Goal: Information Seeking & Learning: Learn about a topic

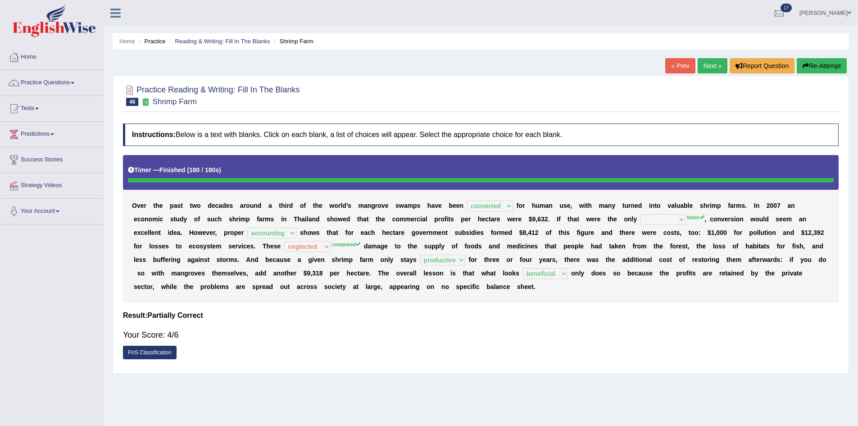
select select "converted"
select select "accounting"
select select "neglected"
select select "productive"
select select "beneficial"
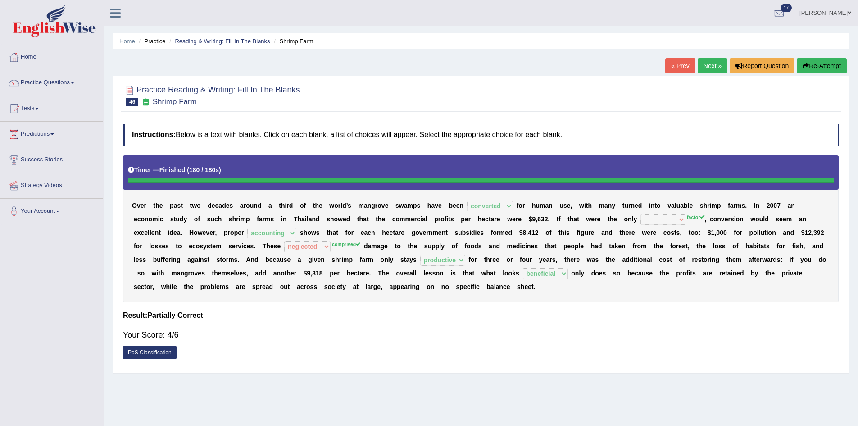
click at [708, 67] on link "Next »" at bounding box center [713, 65] width 30 height 15
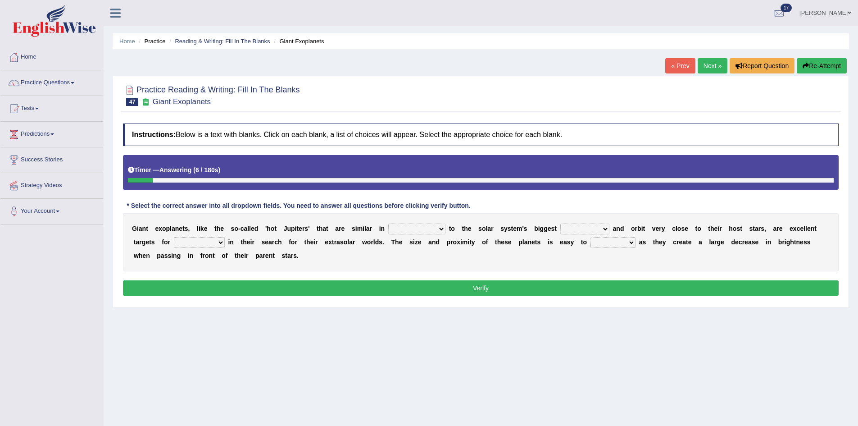
click at [437, 232] on select "borders expressions shapes characteristics" at bounding box center [416, 228] width 57 height 11
click at [585, 229] on select "frame subordinate planet comet" at bounding box center [584, 228] width 49 height 11
select select "planet"
click at [560, 223] on select "frame subordinate planet comet" at bounding box center [584, 228] width 49 height 11
click at [430, 227] on select "borders expressions shapes characteristics" at bounding box center [416, 228] width 57 height 11
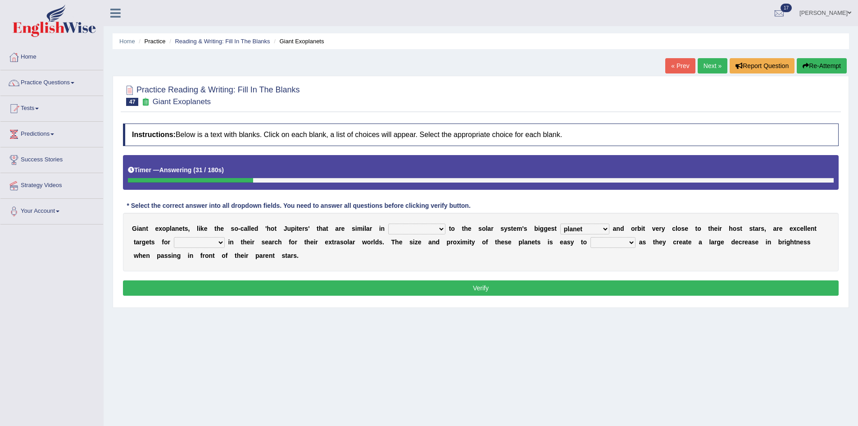
select select "shapes"
click at [388, 223] on select "borders expressions shapes characteristics" at bounding box center [416, 228] width 57 height 11
click at [208, 241] on select "members astronomers parties makers" at bounding box center [199, 242] width 51 height 11
select select "astronomers"
click at [174, 237] on select "members astronomers parties makers" at bounding box center [199, 242] width 51 height 11
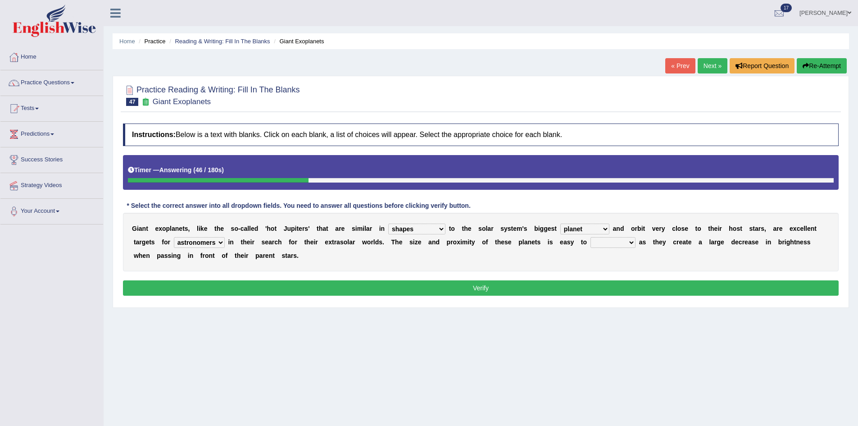
click at [626, 244] on select "detect denounce deflect direct" at bounding box center [613, 242] width 45 height 11
select select "detect"
click at [591, 237] on select "detect denounce deflect direct" at bounding box center [613, 242] width 45 height 11
click at [434, 230] on select "borders expressions shapes characteristics" at bounding box center [416, 228] width 57 height 11
click at [524, 267] on div "G i a n t e x o p l a n e t s , l i k e t h e s o - c a l l e d ' h o t J u p i…" at bounding box center [481, 242] width 716 height 59
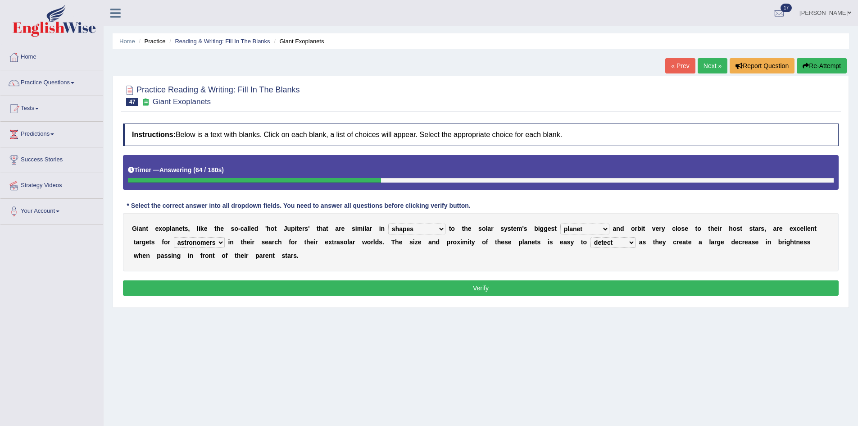
click at [524, 291] on button "Verify" at bounding box center [481, 287] width 716 height 15
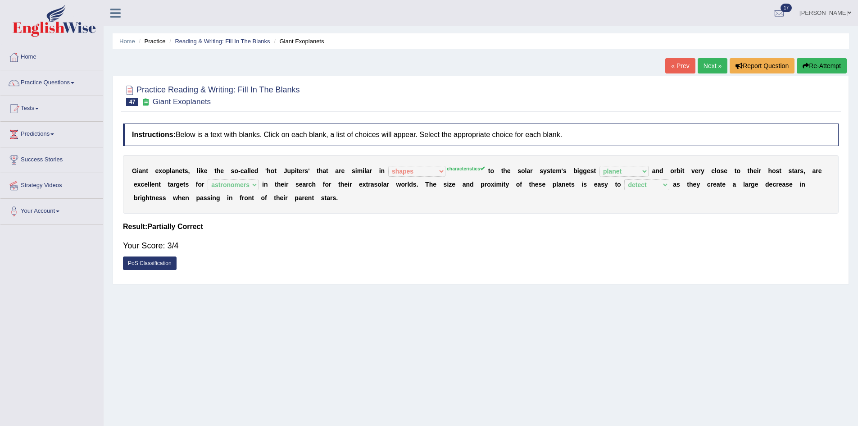
click at [702, 68] on link "Next »" at bounding box center [713, 65] width 30 height 15
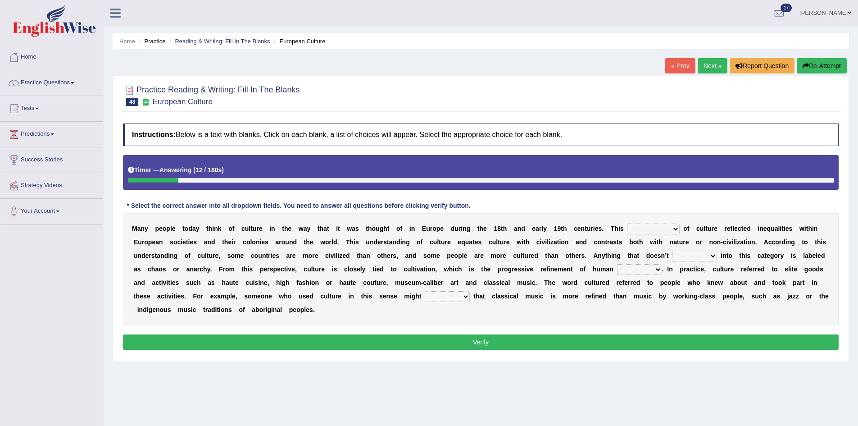
click at [660, 225] on select "classification concept renovation identity" at bounding box center [653, 228] width 53 height 11
click at [673, 66] on link "« Prev" at bounding box center [680, 65] width 30 height 15
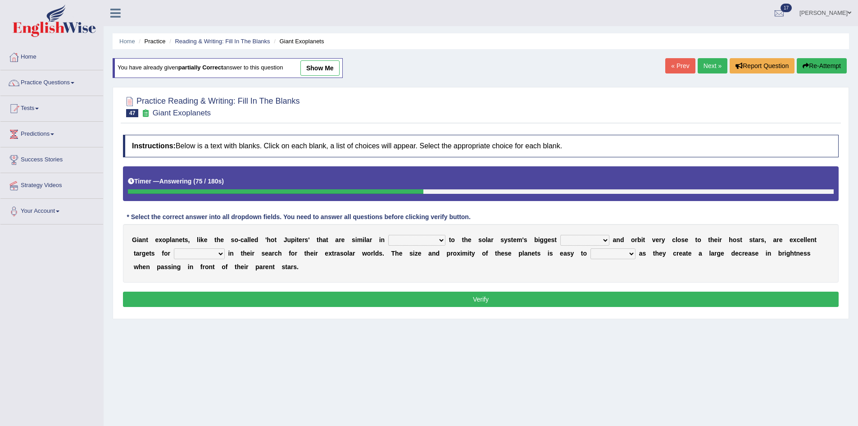
click at [706, 69] on link "Next »" at bounding box center [713, 65] width 30 height 15
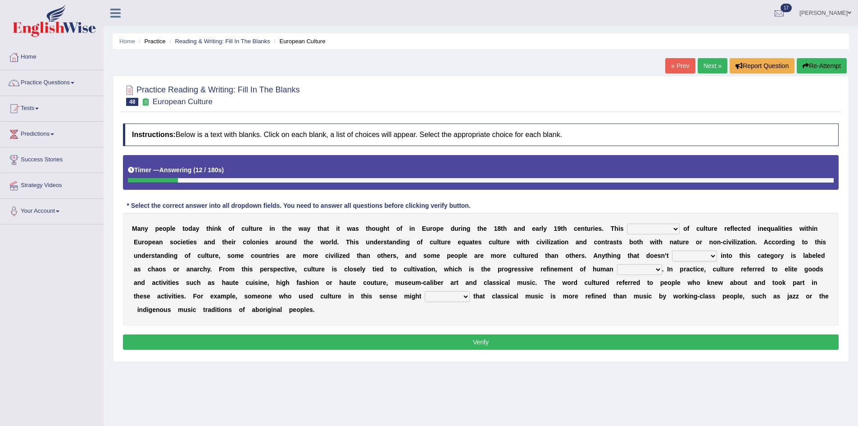
click at [681, 229] on b at bounding box center [682, 228] width 4 height 7
click at [672, 225] on select "classification concept renovation identity" at bounding box center [653, 228] width 53 height 11
select select "concept"
click at [627, 223] on select "classification concept renovation identity" at bounding box center [653, 228] width 53 height 11
click at [710, 255] on select "cut dismiss fit solve" at bounding box center [694, 256] width 45 height 11
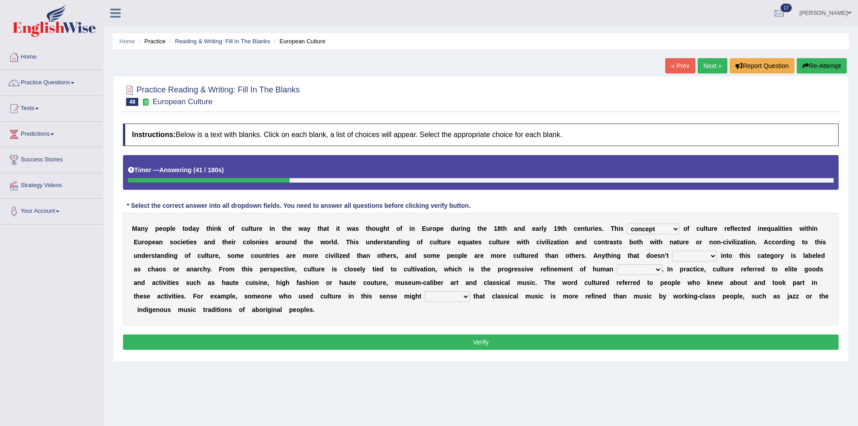
select select "fit"
click at [672, 251] on select "cut dismiss fit solve" at bounding box center [694, 256] width 45 height 11
click at [644, 269] on select "blessing curse habit behaviour" at bounding box center [639, 269] width 45 height 11
select select "behaviour"
click at [617, 264] on select "blessing curse habit behaviour" at bounding box center [639, 269] width 45 height 11
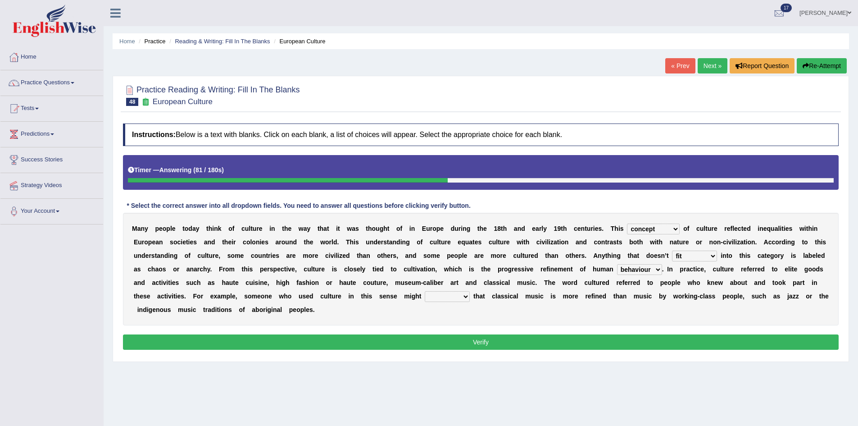
click at [455, 295] on select "argue pretend doubt reveal" at bounding box center [447, 296] width 45 height 11
select select "doubt"
click at [425, 291] on select "argue pretend doubt reveal" at bounding box center [447, 296] width 45 height 11
click at [605, 342] on button "Verify" at bounding box center [481, 341] width 716 height 15
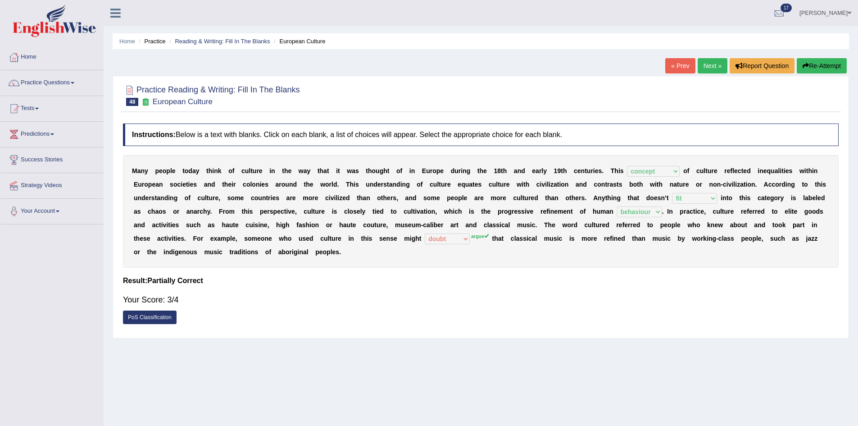
click at [711, 70] on link "Next »" at bounding box center [713, 65] width 30 height 15
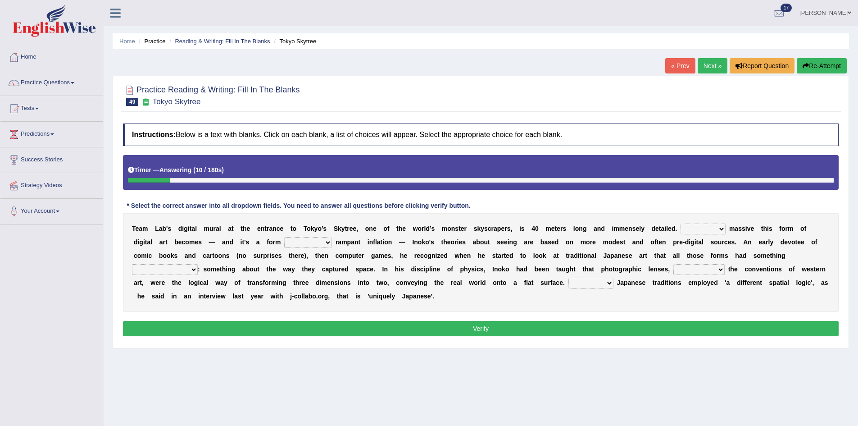
click at [715, 231] on select "However Whereas Whichever Wherever" at bounding box center [703, 228] width 45 height 11
select select "Whichever"
click at [681, 223] on select "However Whereas Whichever Wherever" at bounding box center [703, 228] width 45 height 11
click at [323, 243] on select "subject to related with apart from based on" at bounding box center [308, 242] width 48 height 11
click at [284, 237] on select "subject to related with apart from based on" at bounding box center [308, 242] width 48 height 11
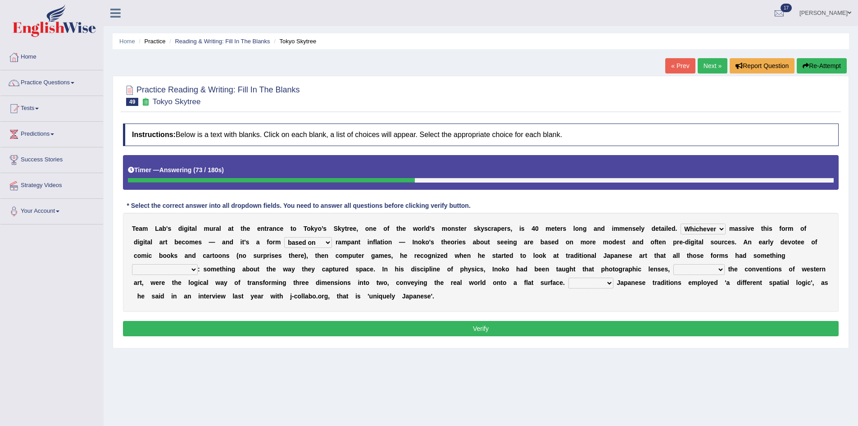
click at [325, 243] on select "subject to related with apart from based on" at bounding box center [308, 242] width 48 height 11
select select "related with"
click at [284, 237] on select "subject to related with apart from based on" at bounding box center [308, 242] width 48 height 11
click at [176, 270] on select "in fact as whole in common in the same times" at bounding box center [165, 269] width 66 height 11
select select "in fact"
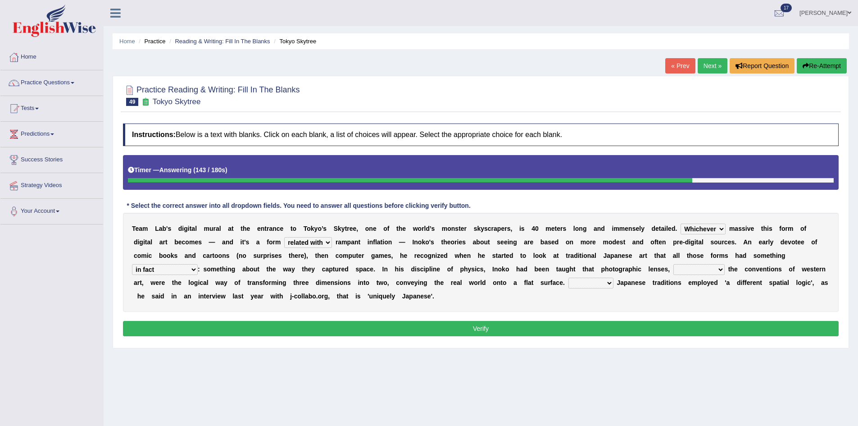
click at [132, 264] on select "in fact as whole in common in the same times" at bounding box center [165, 269] width 66 height 11
click at [715, 271] on select "along with out of apart with [PERSON_NAME]" at bounding box center [699, 269] width 51 height 11
select select "along with"
click at [674, 264] on select "along with out of apart with [PERSON_NAME]" at bounding box center [699, 269] width 51 height 11
click at [603, 282] on select "Thus But So Therefore" at bounding box center [591, 283] width 45 height 11
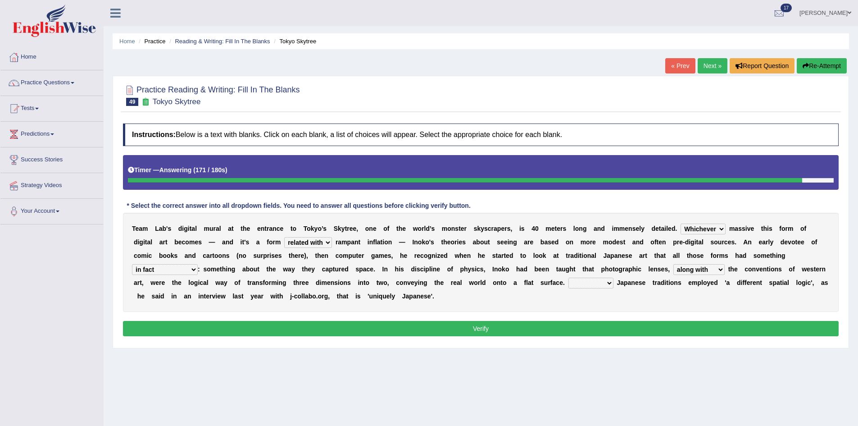
select select "Thus"
click at [569, 278] on select "Thus But So Therefore" at bounding box center [591, 283] width 45 height 11
click at [609, 278] on select "Thus But So Therefore" at bounding box center [591, 283] width 45 height 11
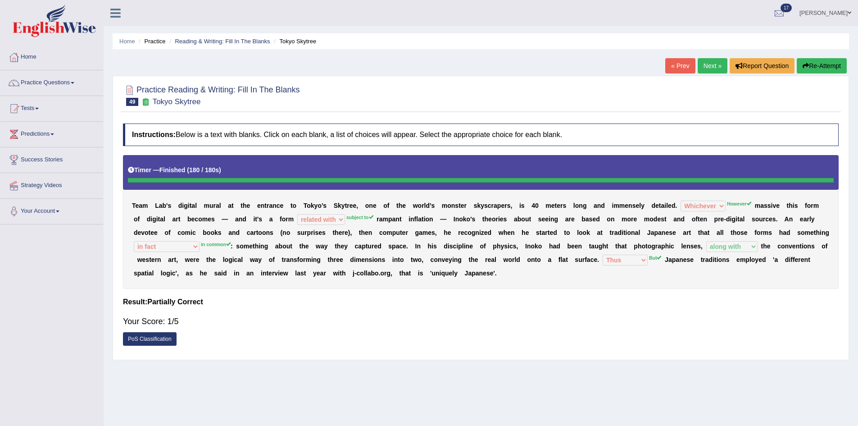
click at [818, 68] on button "Re-Attempt" at bounding box center [822, 65] width 50 height 15
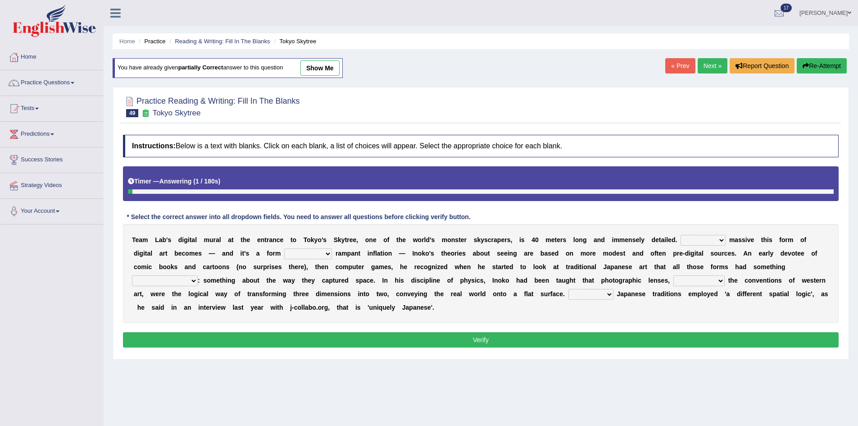
click at [710, 245] on select "However Whereas Whichever Wherever" at bounding box center [703, 240] width 45 height 11
select select "However"
click at [681, 235] on select "However Whereas Whichever Wherever" at bounding box center [703, 240] width 45 height 11
click at [305, 258] on select "subject to related with apart from based on" at bounding box center [308, 253] width 48 height 11
select select "subject to"
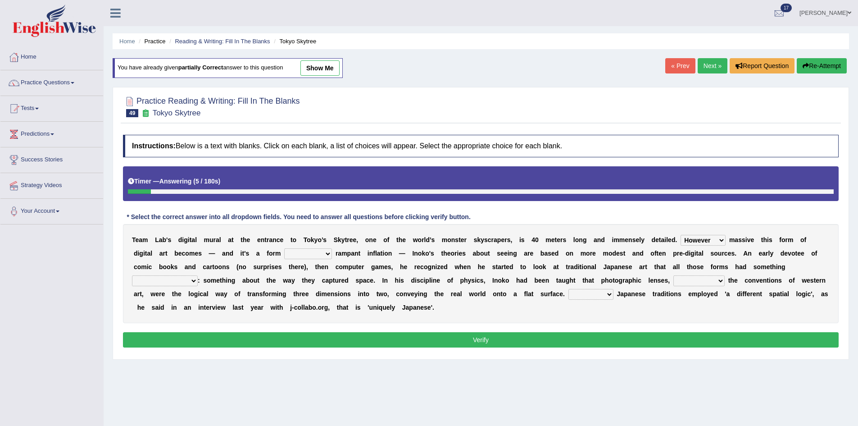
click at [284, 248] on select "subject to related with apart from based on" at bounding box center [308, 253] width 48 height 11
click at [157, 284] on select "in fact as whole in common in the same times" at bounding box center [165, 280] width 66 height 11
select select "in common"
click at [132, 275] on select "in fact as whole in common in the same times" at bounding box center [165, 280] width 66 height 11
click at [693, 282] on select "along with out of apart with furhter afield" at bounding box center [699, 280] width 51 height 11
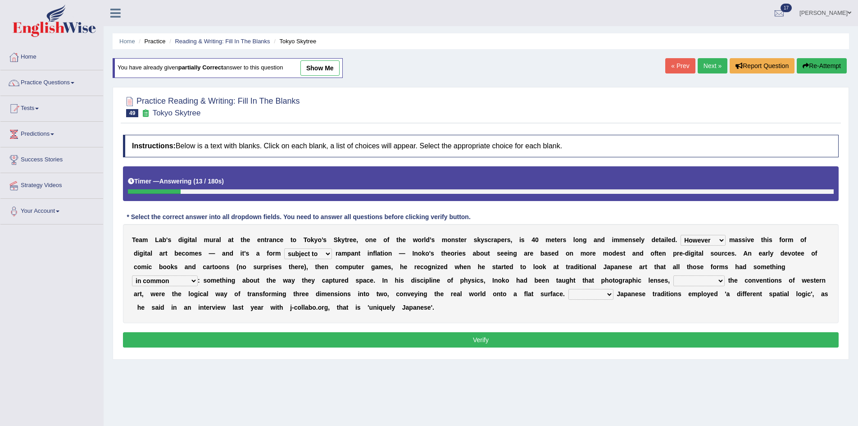
select select "along with"
click at [674, 275] on select "along with out of apart with furhter afield" at bounding box center [699, 280] width 51 height 11
click at [587, 289] on select "Thus But So Therefore" at bounding box center [591, 294] width 45 height 11
select select "But"
click at [569, 289] on select "Thus But So Therefore" at bounding box center [591, 294] width 45 height 11
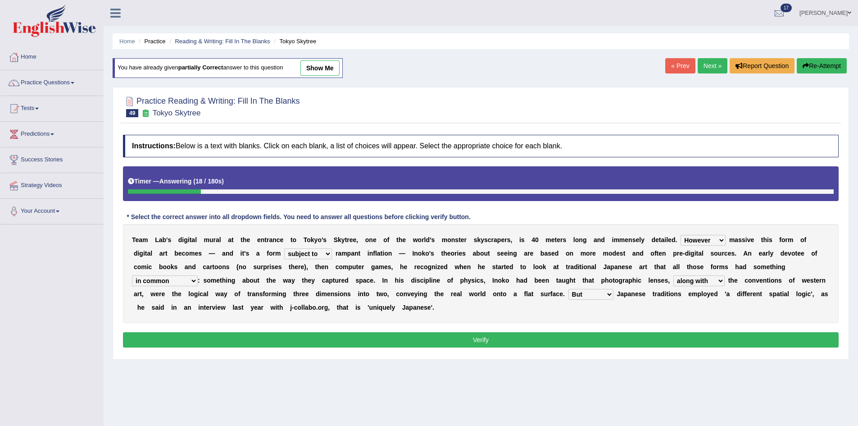
click at [652, 336] on button "Verify" at bounding box center [481, 339] width 716 height 15
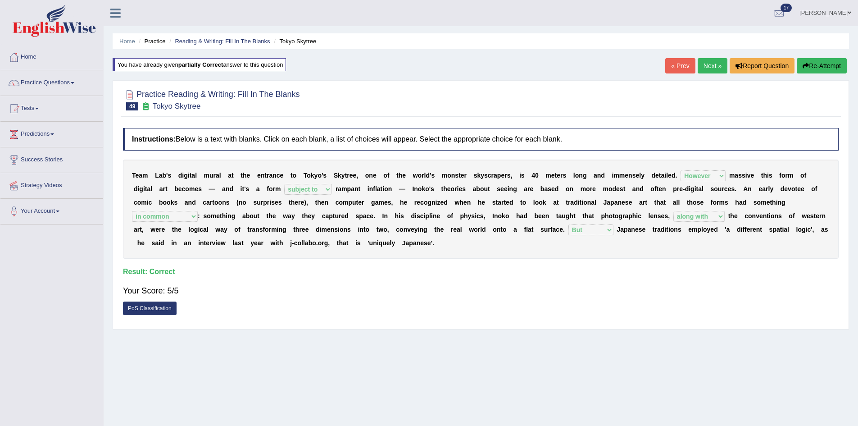
click at [698, 64] on link "Next »" at bounding box center [713, 65] width 30 height 15
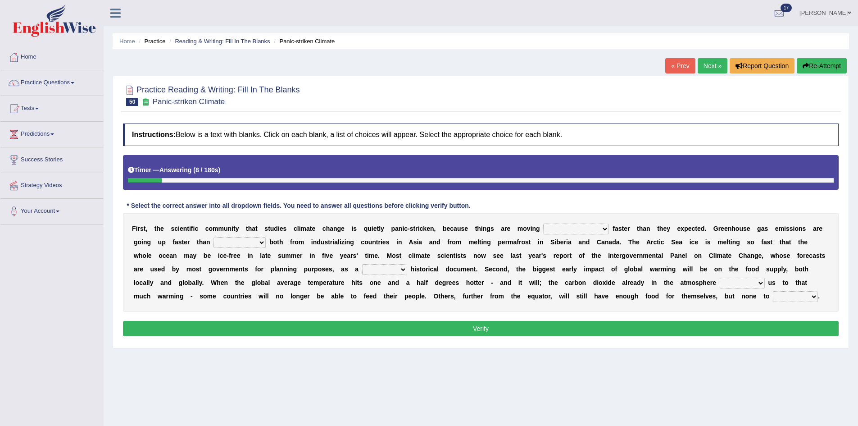
click at [579, 228] on select "few same [PERSON_NAME] most" at bounding box center [576, 228] width 66 height 11
select select "most"
click at [543, 223] on select "few same [PERSON_NAME] most" at bounding box center [576, 228] width 66 height 11
click at [232, 243] on select "anticipation predictability ptredicts predicted" at bounding box center [240, 242] width 52 height 11
select select "predicted"
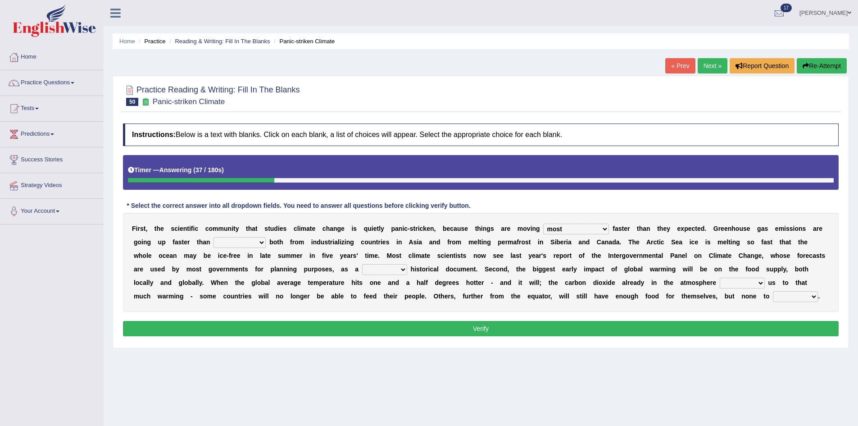
click at [214, 237] on select "anticipation predictability ptredicts predicted" at bounding box center [240, 242] width 52 height 11
click at [378, 270] on select "purely evenly firmly actively" at bounding box center [384, 269] width 45 height 11
click at [569, 304] on div "F i r s t , t h e s c i e n t i f i c c o m m u n i t y t h a t s t u d i e s c…" at bounding box center [481, 262] width 716 height 99
click at [724, 284] on select "commits directs allows addresses" at bounding box center [742, 283] width 45 height 11
select select "addresses"
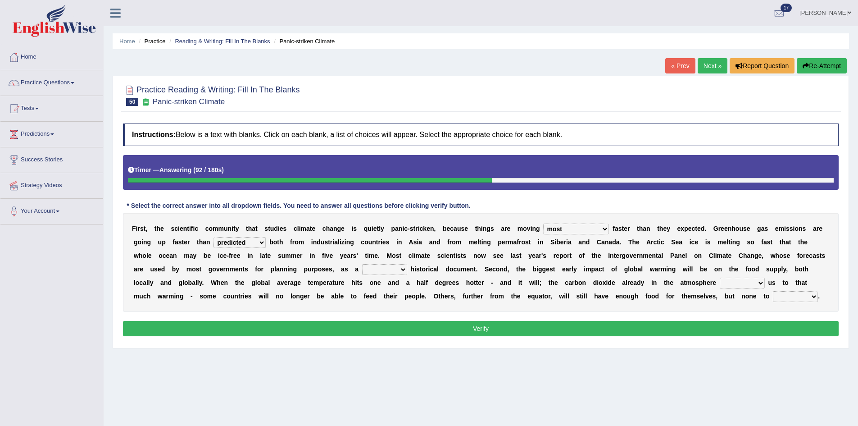
click at [720, 278] on select "commits directs allows addresses" at bounding box center [742, 283] width 45 height 11
click at [774, 293] on select "spare apply dispense consume" at bounding box center [795, 296] width 45 height 11
select select "consume"
click at [773, 291] on select "spare apply dispense consume" at bounding box center [795, 296] width 45 height 11
click at [365, 272] on select "purely evenly firmly actively" at bounding box center [384, 269] width 45 height 11
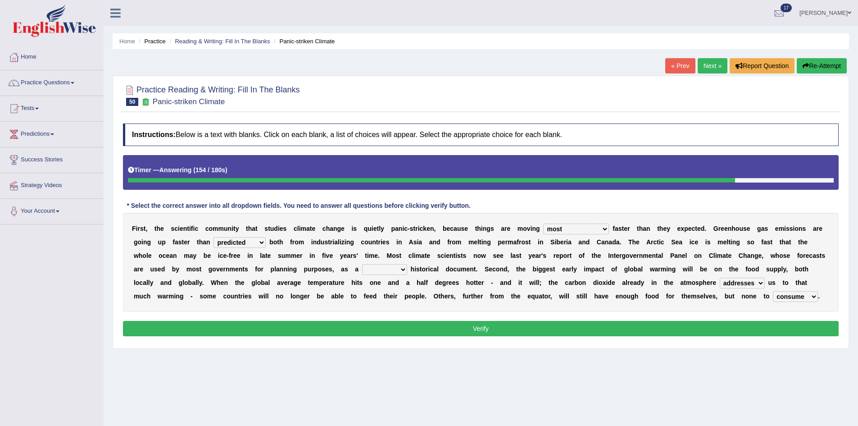
select select "evenly"
click at [362, 264] on select "purely evenly firmly actively" at bounding box center [384, 269] width 45 height 11
click at [406, 328] on button "Verify" at bounding box center [481, 328] width 716 height 15
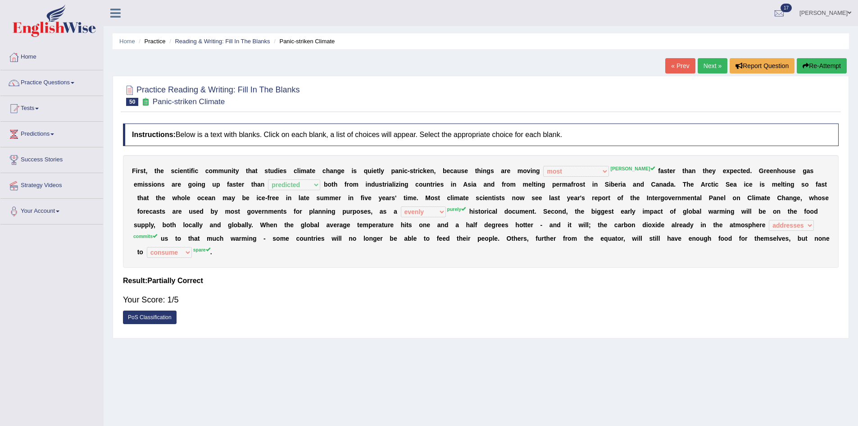
click at [824, 68] on button "Re-Attempt" at bounding box center [822, 65] width 50 height 15
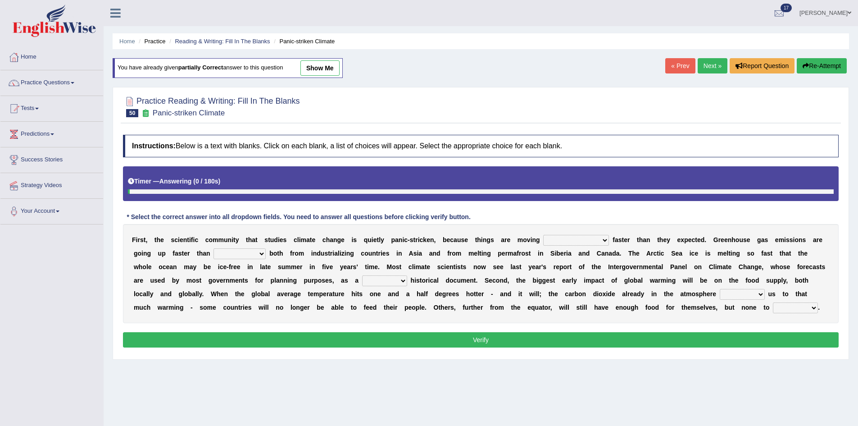
click at [561, 234] on div "F i r s t , t h e s c i e n t i f i c c o m m u n i t y t h a t s t u d i e s c…" at bounding box center [481, 273] width 716 height 99
click at [561, 238] on select "few same [PERSON_NAME] most" at bounding box center [576, 240] width 66 height 11
select select "[PERSON_NAME]"
click at [543, 235] on select "few same [PERSON_NAME] most" at bounding box center [576, 240] width 66 height 11
click at [214, 254] on select "anticipation predictability ptredicts predicted" at bounding box center [240, 253] width 52 height 11
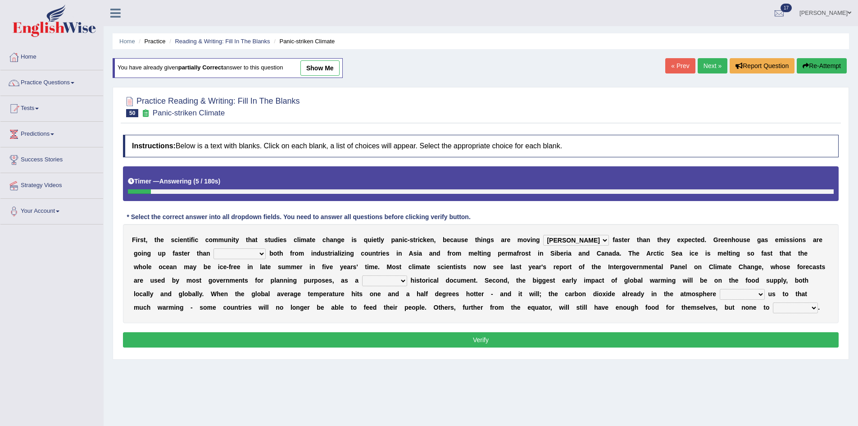
select select "predicted"
click at [214, 248] on select "anticipation predictability ptredicts predicted" at bounding box center [240, 253] width 52 height 11
click at [384, 281] on select "purely evenly firmly actively" at bounding box center [384, 280] width 45 height 11
select select "purely"
click at [362, 275] on select "purely evenly firmly actively" at bounding box center [384, 280] width 45 height 11
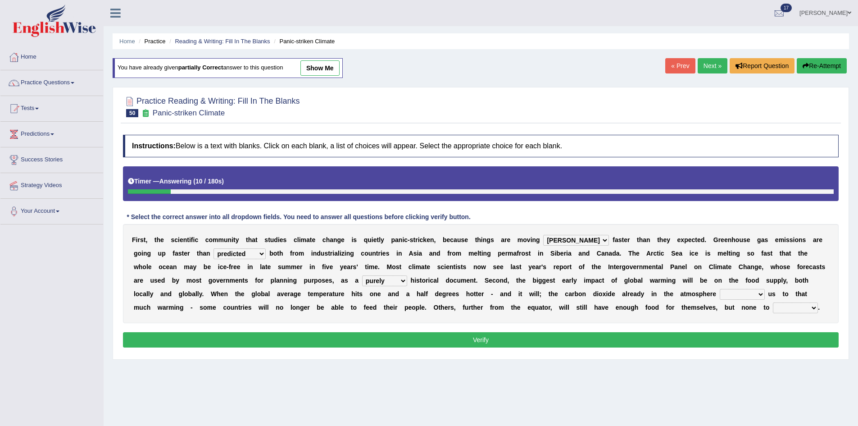
click at [720, 294] on select "commits directs allows addresses" at bounding box center [742, 294] width 45 height 11
select select "allows"
click at [720, 289] on select "commits directs allows addresses" at bounding box center [742, 294] width 45 height 11
click at [778, 299] on div "F i r s t , t h e s c i e n t i f i c c o m m u n i t y t h a t s t u d i e s c…" at bounding box center [481, 273] width 716 height 99
click at [778, 302] on div "F i r s t , t h e s c i e n t i f i c c o m m u n i t y t h a t s t u d i e s c…" at bounding box center [481, 273] width 716 height 99
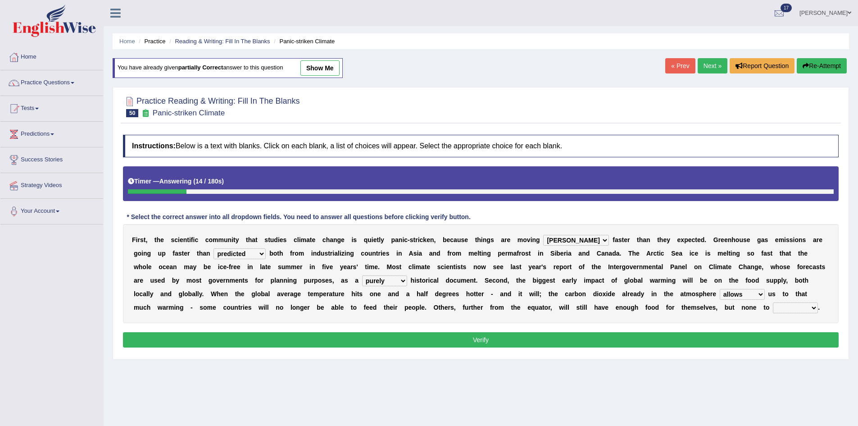
click at [777, 307] on select "spare apply dispense consume" at bounding box center [795, 307] width 45 height 11
select select "spare"
click at [773, 302] on select "spare apply dispense consume" at bounding box center [795, 307] width 45 height 11
click at [724, 291] on select "commits directs allows addresses" at bounding box center [742, 294] width 45 height 11
click at [752, 322] on div "F i r s t , t h e s c i e n t i f i c c o m m u n i t y t h a t s t u d i e s c…" at bounding box center [481, 273] width 716 height 99
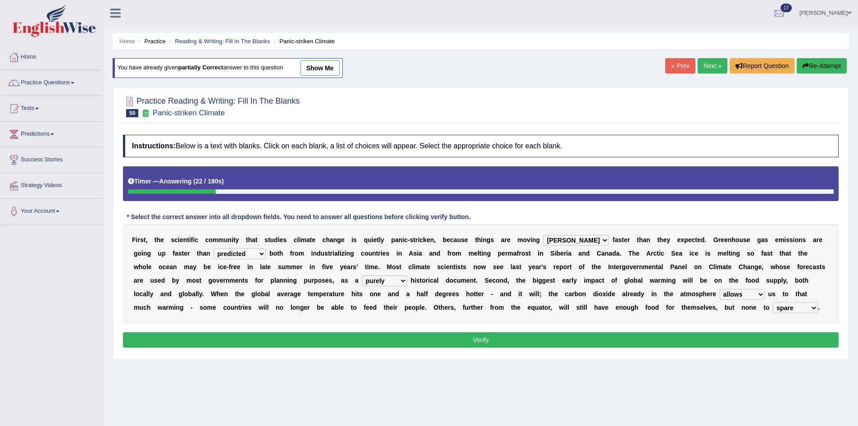
click at [741, 339] on button "Verify" at bounding box center [481, 339] width 716 height 15
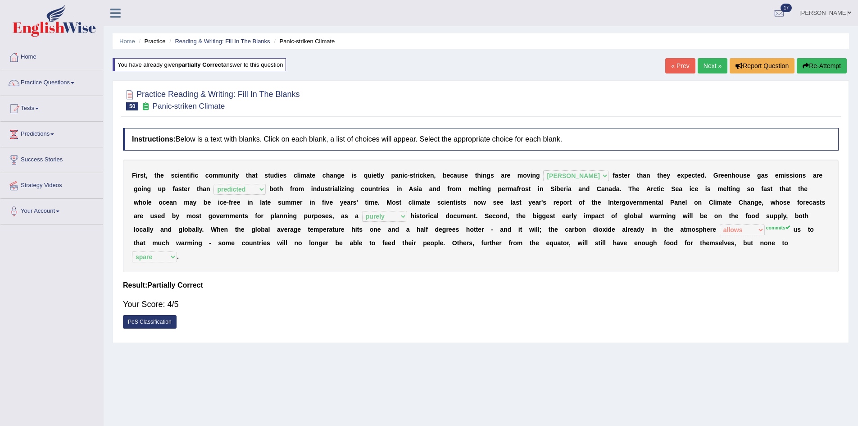
click at [701, 58] on link "Next »" at bounding box center [713, 65] width 30 height 15
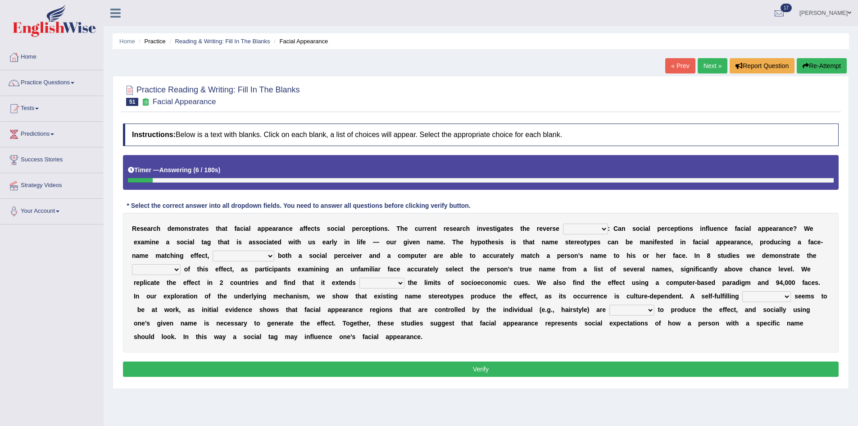
click at [606, 232] on select "link possiblity oddness polarity" at bounding box center [585, 228] width 45 height 11
select select "polarity"
click at [563, 223] on select "link possiblity oddness polarity" at bounding box center [585, 228] width 45 height 11
click at [272, 255] on select "notwithstanding ever whereby despite" at bounding box center [244, 256] width 62 height 11
select select "notwithstanding"
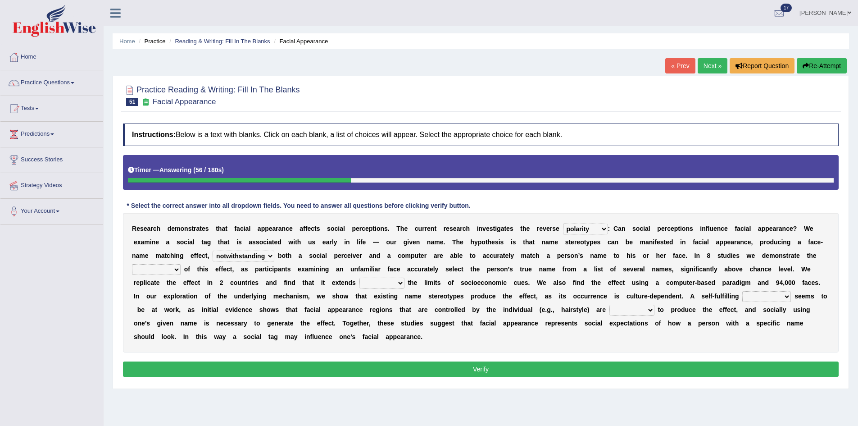
click at [213, 251] on select "notwithstanding ever whereby despite" at bounding box center [244, 256] width 62 height 11
click at [170, 267] on select "indolence evanescene existence transact" at bounding box center [156, 269] width 49 height 11
select select "evanescene"
click at [132, 264] on select "indolence evanescene existence transact" at bounding box center [156, 269] width 49 height 11
click at [395, 285] on select "within into beyond by" at bounding box center [382, 283] width 45 height 11
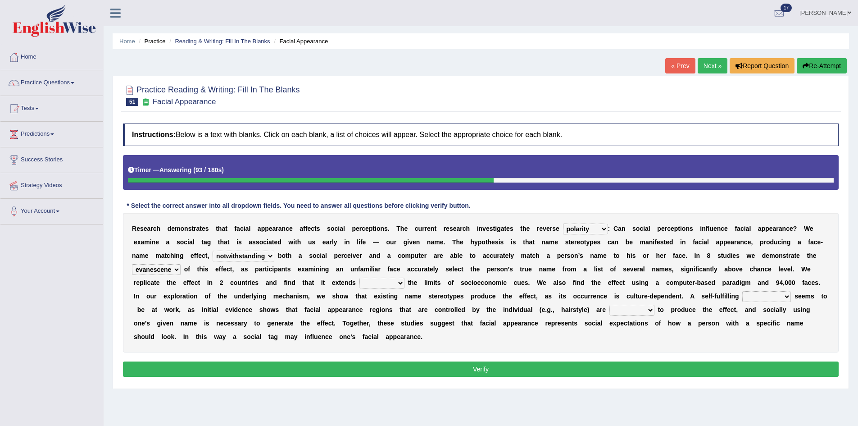
select select "beyond"
click at [360, 278] on select "within into beyond by" at bounding box center [382, 283] width 45 height 11
click at [786, 300] on select "prophecy observation preference stipulation" at bounding box center [766, 296] width 49 height 11
select select "observation"
click at [742, 291] on select "prophecy observation preference stipulation" at bounding box center [766, 296] width 49 height 11
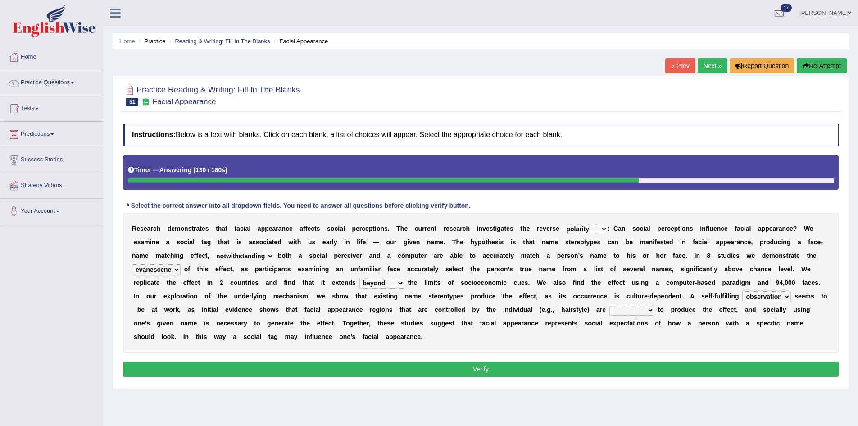
click at [642, 313] on select "sufficient proficient scant efficient" at bounding box center [632, 310] width 45 height 11
select select "sufficient"
click at [610, 305] on select "sufficient proficient scant efficient" at bounding box center [632, 310] width 45 height 11
click at [515, 363] on button "Verify" at bounding box center [481, 368] width 716 height 15
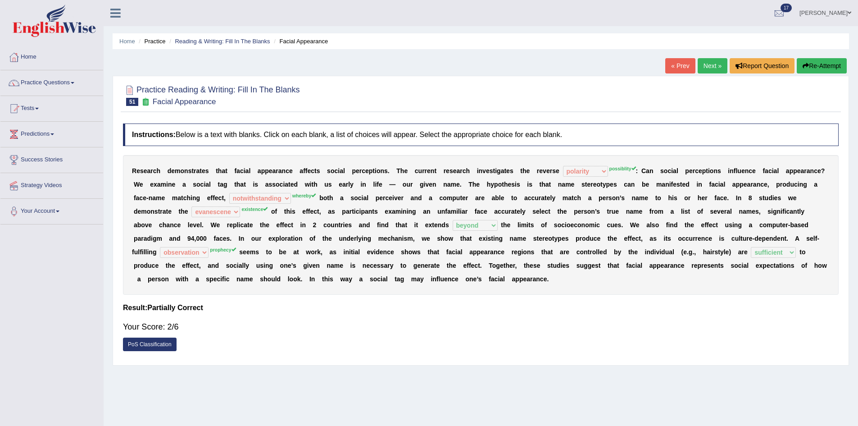
click at [820, 62] on button "Re-Attempt" at bounding box center [822, 65] width 50 height 15
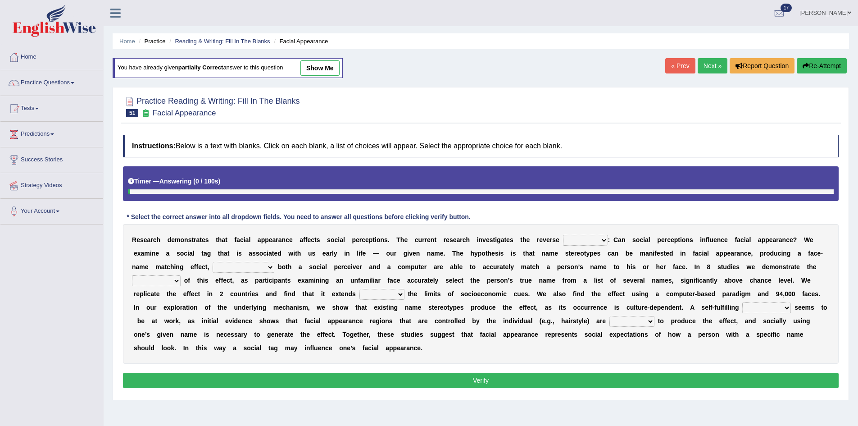
click at [569, 239] on select "link possiblity oddness polarity" at bounding box center [585, 240] width 45 height 11
select select "possiblity"
click at [563, 235] on select "link possiblity oddness polarity" at bounding box center [585, 240] width 45 height 11
click at [264, 268] on select "notwithstanding ever whereby despite" at bounding box center [244, 267] width 62 height 11
select select "whereby"
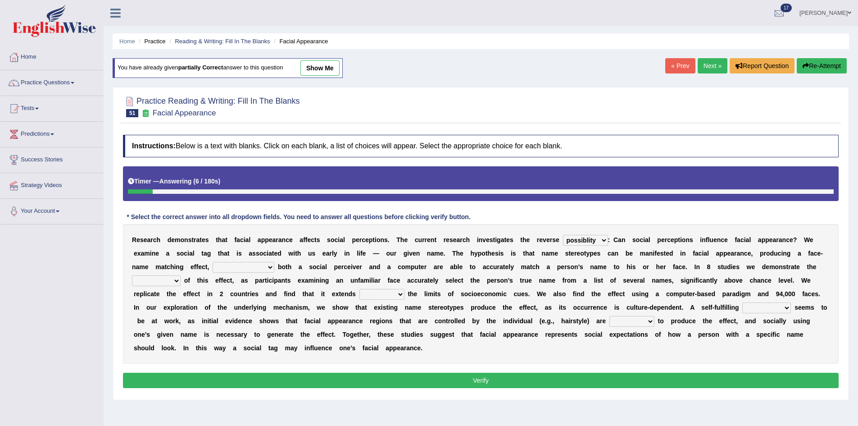
click at [213, 262] on select "notwithstanding ever whereby despite" at bounding box center [244, 267] width 62 height 11
click at [154, 285] on select "indolence evanescene existence transact" at bounding box center [156, 280] width 49 height 11
select select "existence"
click at [132, 275] on select "indolence evanescene existence transact" at bounding box center [156, 280] width 49 height 11
click at [355, 293] on div "R e s e a r c h d e m o n s t r a t e s t h a t f a c i a l a p p e a r a n c e…" at bounding box center [481, 294] width 716 height 140
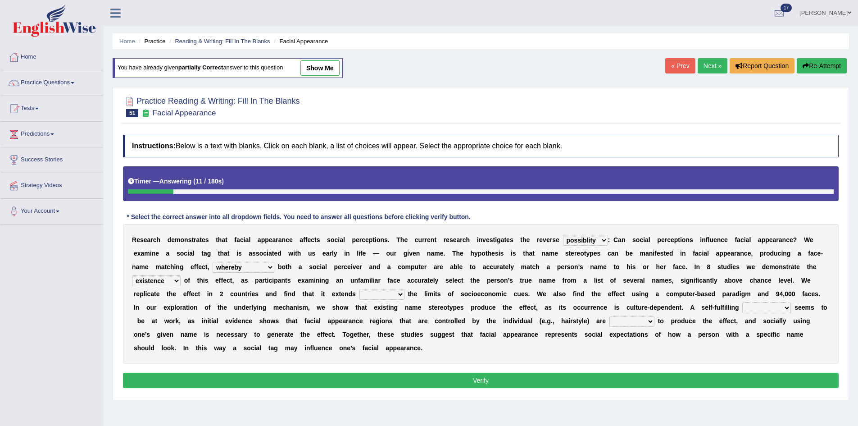
click at [385, 294] on select "within into beyond by" at bounding box center [382, 294] width 45 height 11
select select "beyond"
click at [360, 289] on select "within into beyond by" at bounding box center [382, 294] width 45 height 11
click at [779, 310] on select "prophecy observation preference stipulation" at bounding box center [766, 307] width 49 height 11
click at [619, 324] on select "sufficient proficient scant efficient" at bounding box center [632, 321] width 45 height 11
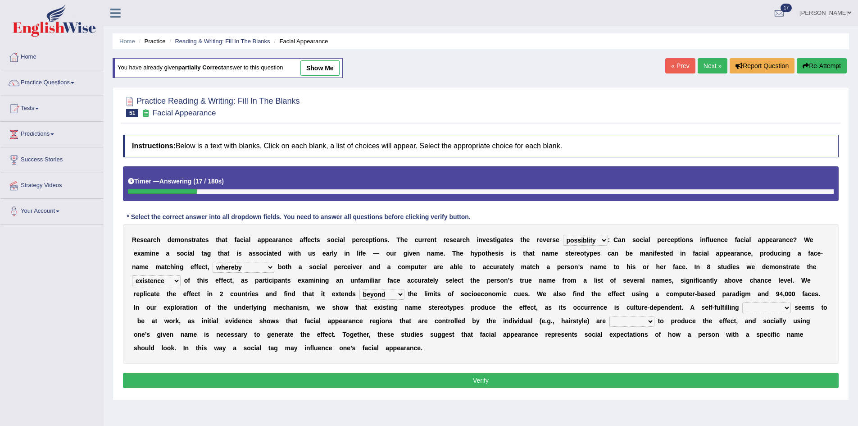
select select "sufficient"
click at [610, 316] on select "sufficient proficient scant efficient" at bounding box center [632, 321] width 45 height 11
click at [774, 305] on select "prophecy observation preference stipulation" at bounding box center [766, 307] width 49 height 11
select select "observation"
click at [742, 302] on select "prophecy observation preference stipulation" at bounding box center [766, 307] width 49 height 11
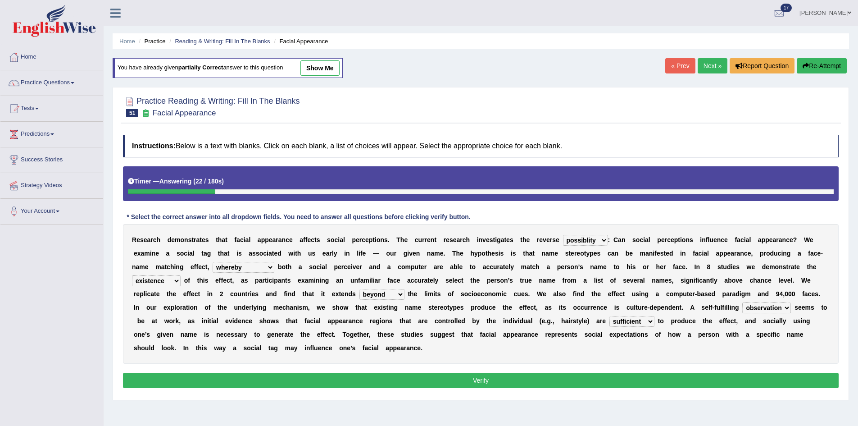
click at [773, 375] on button "Verify" at bounding box center [481, 380] width 716 height 15
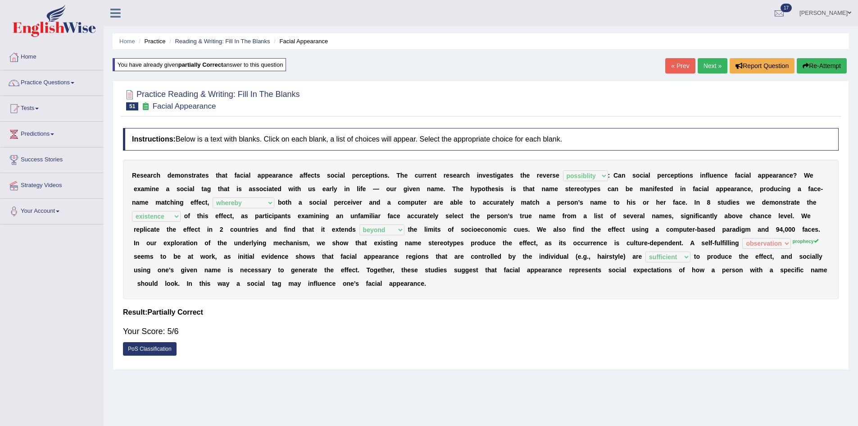
click at [714, 65] on link "Next »" at bounding box center [713, 65] width 30 height 15
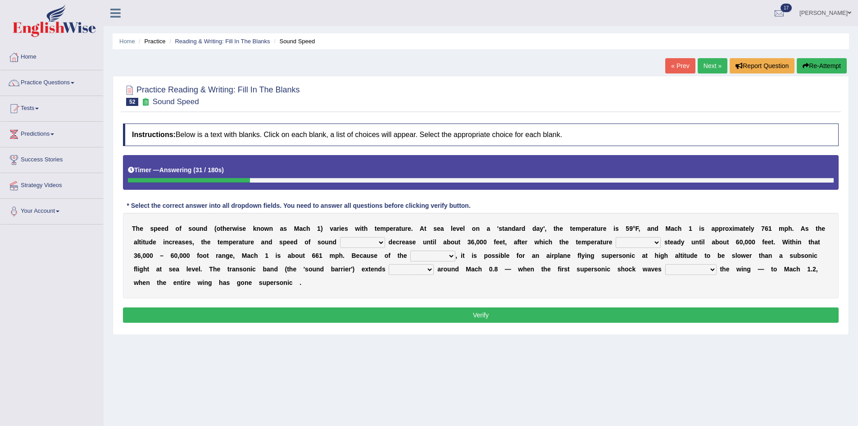
click at [369, 241] on select "not yet none both" at bounding box center [362, 242] width 45 height 11
select select "both"
click at [340, 237] on select "not yet none both" at bounding box center [362, 242] width 45 height 11
click at [660, 242] on select "opposes remains plots mutates" at bounding box center [638, 242] width 45 height 11
select select "remains"
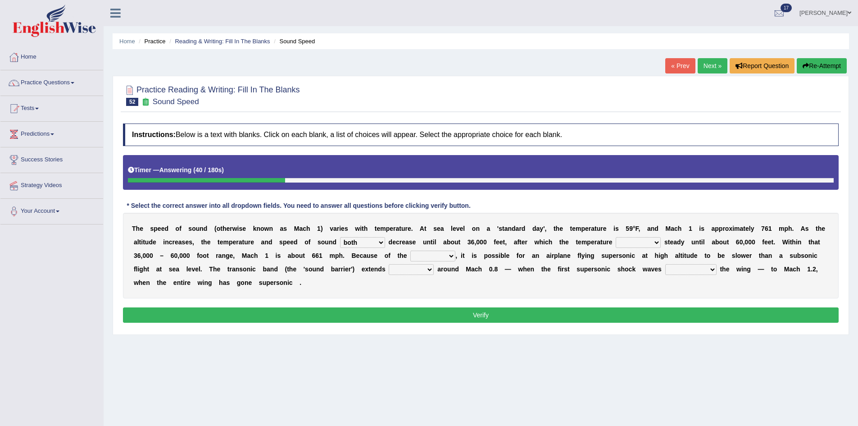
click at [616, 237] on select "opposes remains plots mutates" at bounding box center [638, 242] width 45 height 11
click at [446, 254] on select "veriety variation ventilation similarity" at bounding box center [432, 256] width 45 height 11
select select "similarity"
click at [410, 251] on select "veriety variation ventilation similarity" at bounding box center [432, 256] width 45 height 11
click at [428, 267] on select "near from with in" at bounding box center [411, 269] width 45 height 11
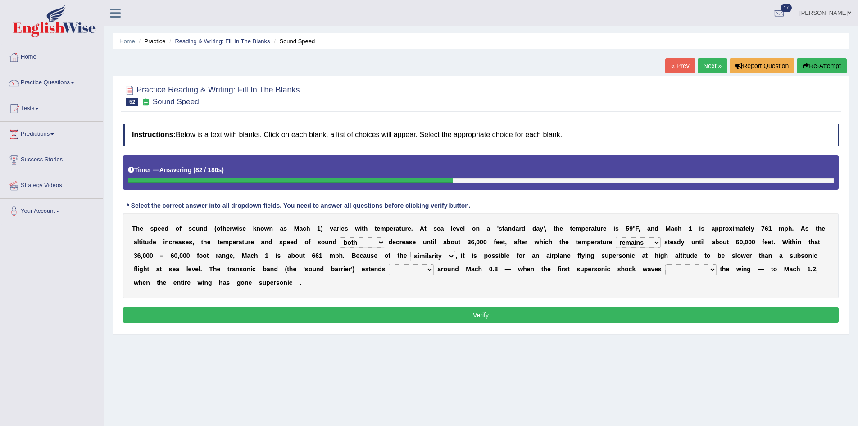
click at [709, 269] on select "diverge from form on add to prevent from" at bounding box center [690, 269] width 51 height 11
select select "prevent from"
click at [665, 264] on select "diverge from form on add to prevent from" at bounding box center [690, 269] width 51 height 11
click at [410, 269] on select "near from with in" at bounding box center [411, 269] width 45 height 11
select select "from"
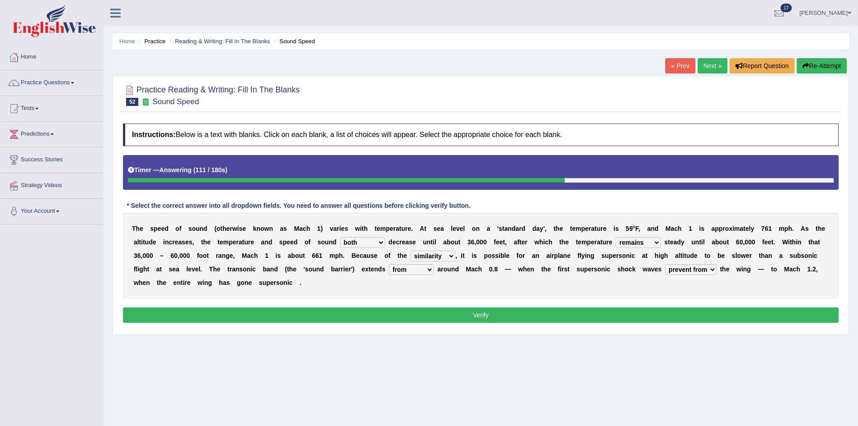
click at [389, 264] on select "near from with in" at bounding box center [411, 269] width 45 height 11
click at [443, 255] on select "veriety variation ventilation similarity" at bounding box center [432, 256] width 45 height 11
click at [656, 243] on select "opposes remains plots mutates" at bounding box center [638, 242] width 45 height 11
click at [511, 313] on button "Verify" at bounding box center [481, 314] width 716 height 15
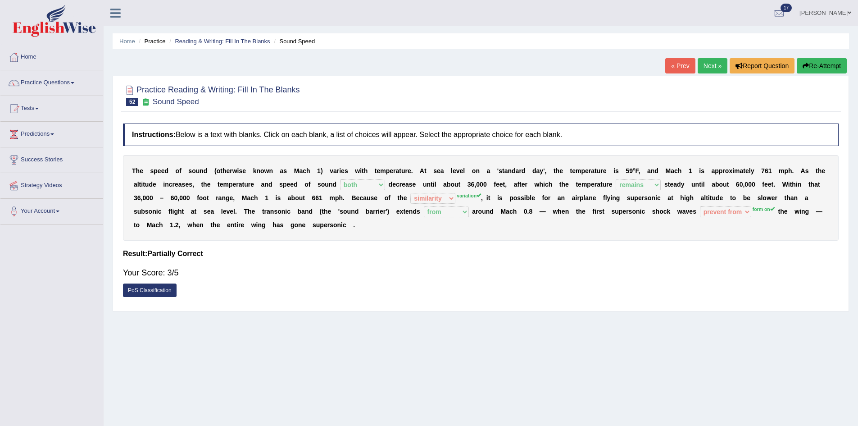
click at [739, 218] on div "T h e s p e e d o f s o u n d ( o t h e r w i s e k n o w n a s M a c h 1 ) v a…" at bounding box center [481, 198] width 716 height 86
click at [716, 63] on link "Next »" at bounding box center [713, 65] width 30 height 15
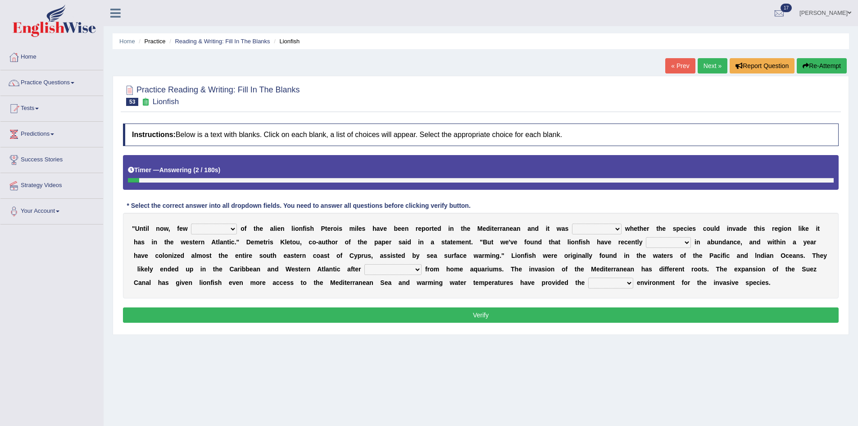
click at [233, 230] on select "collections sights views sightings" at bounding box center [214, 228] width 46 height 11
click at [612, 227] on select "somehow although that quesionable" at bounding box center [597, 228] width 50 height 11
select select "quesionable"
click at [572, 223] on select "somehow although that quesionable" at bounding box center [597, 228] width 50 height 11
click at [239, 227] on b at bounding box center [239, 228] width 4 height 7
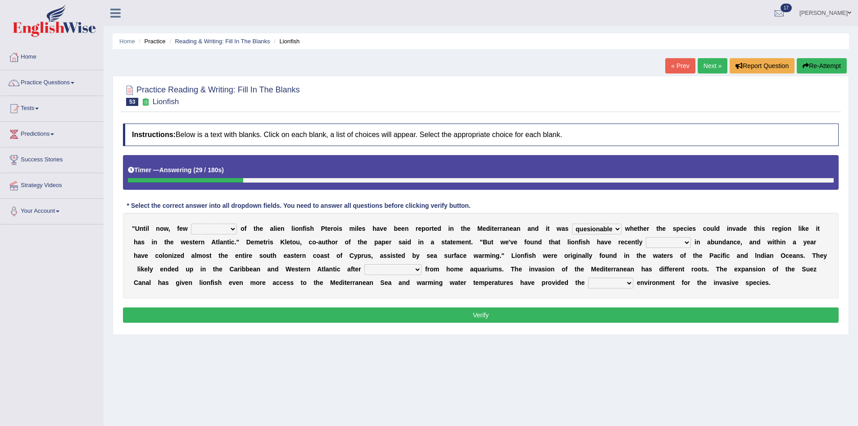
click at [229, 227] on select "collections sights views sightings" at bounding box center [214, 228] width 46 height 11
select select "sightings"
click at [191, 223] on select "collections sights views sightings" at bounding box center [214, 228] width 46 height 11
click at [680, 244] on select "shown flatted stabled increased" at bounding box center [668, 242] width 45 height 11
select select "increased"
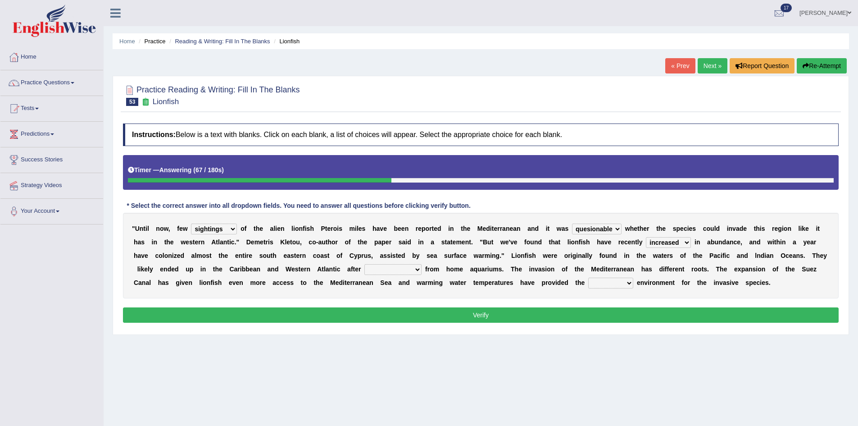
click at [646, 237] on select "shown flatted stabled increased" at bounding box center [668, 242] width 45 height 11
click at [406, 269] on select "release being released released releasing" at bounding box center [392, 269] width 57 height 11
select select "releasing"
click at [364, 264] on select "release being released released releasing" at bounding box center [392, 269] width 57 height 11
click at [625, 284] on select "whole overall partial perfect" at bounding box center [610, 283] width 45 height 11
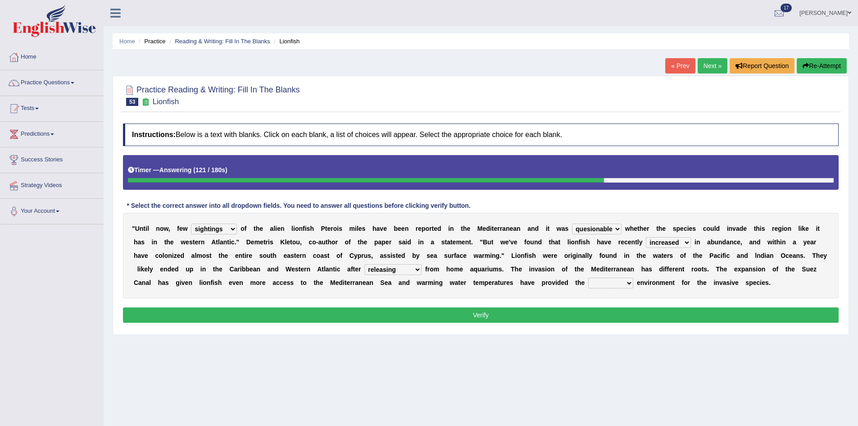
select select "perfect"
click at [588, 278] on select "whole overall partial perfect" at bounding box center [610, 283] width 45 height 11
click at [574, 316] on button "Verify" at bounding box center [481, 314] width 716 height 15
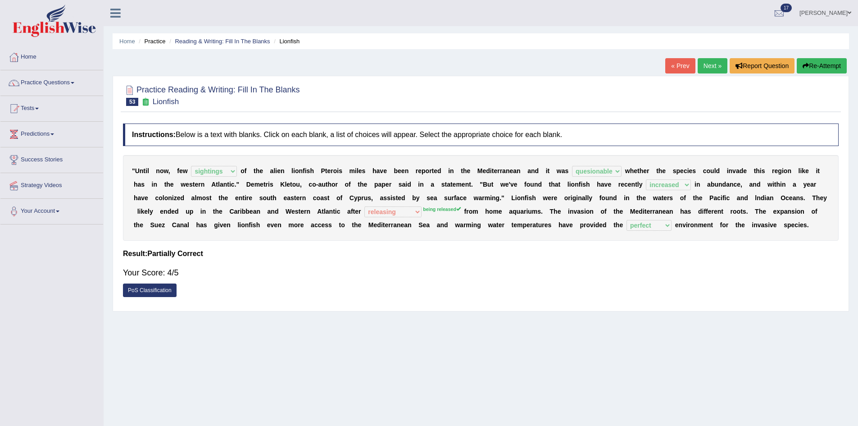
click at [707, 65] on link "Next »" at bounding box center [713, 65] width 30 height 15
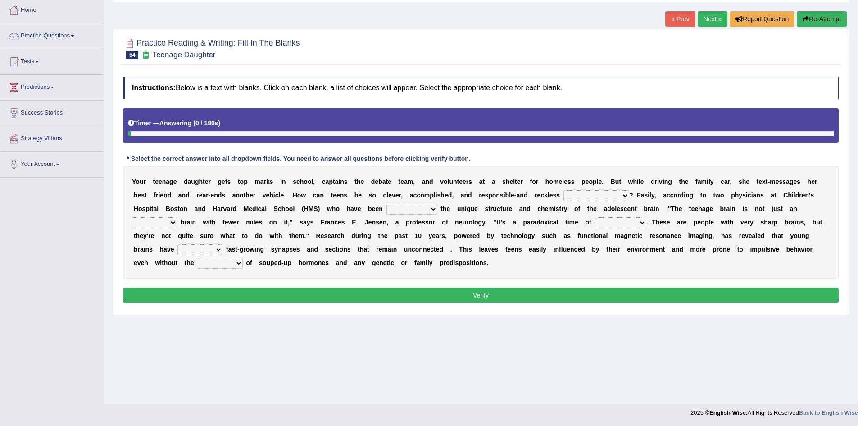
scroll to position [47, 0]
click at [624, 194] on select "for the time being at the same time as ever ingood time" at bounding box center [597, 195] width 66 height 11
select select "at the same time"
click at [564, 190] on select "for the time being at the same time as ever ingood time" at bounding box center [597, 195] width 66 height 11
click at [433, 209] on select "explaining exploring exposing enumerating" at bounding box center [412, 208] width 51 height 11
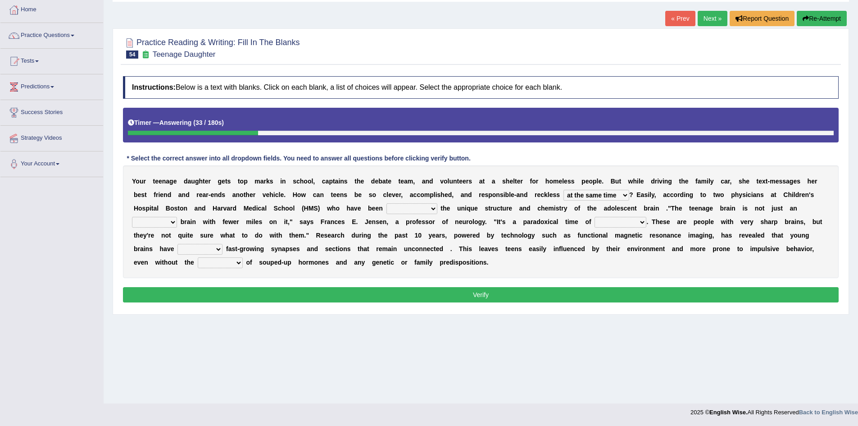
select select "explaining"
click at [387, 203] on select "explaining exploring exposing enumerating" at bounding box center [412, 208] width 51 height 11
click at [161, 221] on select "ample adult adulthood abundant" at bounding box center [154, 222] width 45 height 11
select select "adult"
click at [132, 217] on select "ample adult adulthood abundant" at bounding box center [154, 222] width 45 height 11
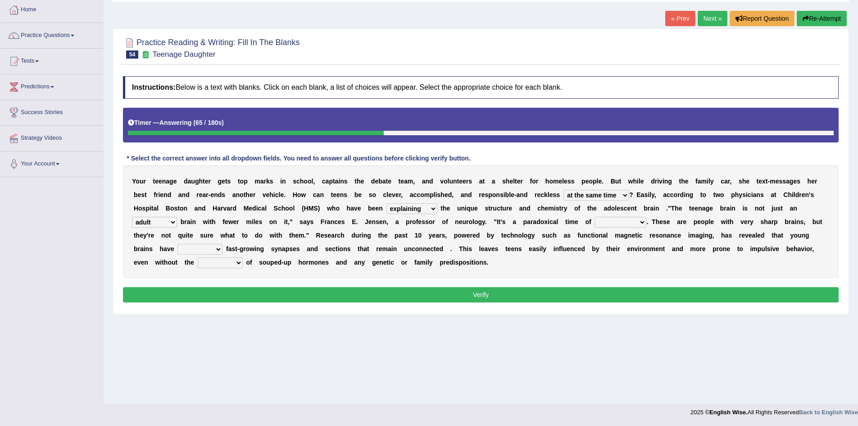
click at [643, 223] on select "enrichment development adornment adoration" at bounding box center [621, 222] width 52 height 11
select select "development"
click at [595, 217] on select "enrichment development adornment adoration" at bounding box center [621, 222] width 52 height 11
click at [213, 251] on select "both either whole few" at bounding box center [200, 249] width 45 height 11
select select "both"
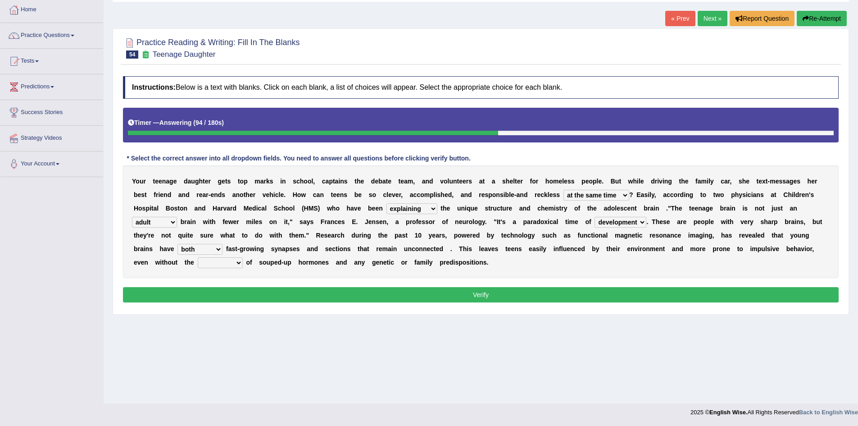
click at [178, 244] on select "both either whole few" at bounding box center [200, 249] width 45 height 11
click at [240, 262] on select "impact impress impair impose" at bounding box center [220, 262] width 45 height 11
click at [198, 257] on select "impact impress impair impose" at bounding box center [220, 262] width 45 height 11
click at [230, 266] on select "impact impress impair impose" at bounding box center [220, 262] width 45 height 11
select select "impose"
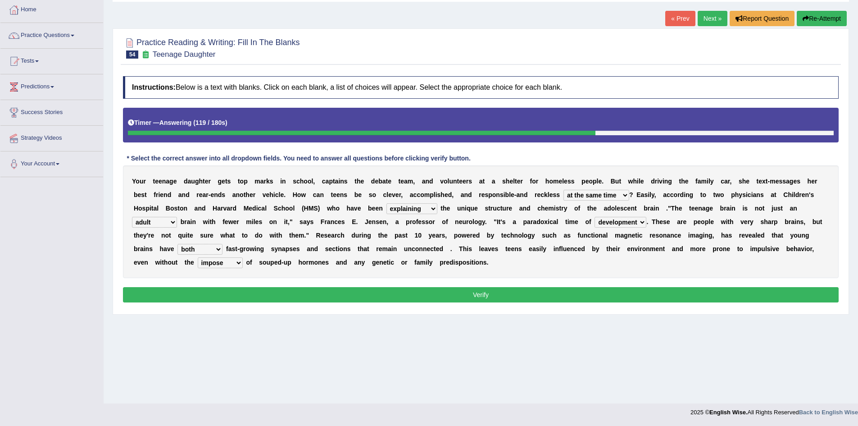
click at [198, 257] on select "impact impress impair impose" at bounding box center [220, 262] width 45 height 11
click at [406, 293] on button "Verify" at bounding box center [481, 294] width 716 height 15
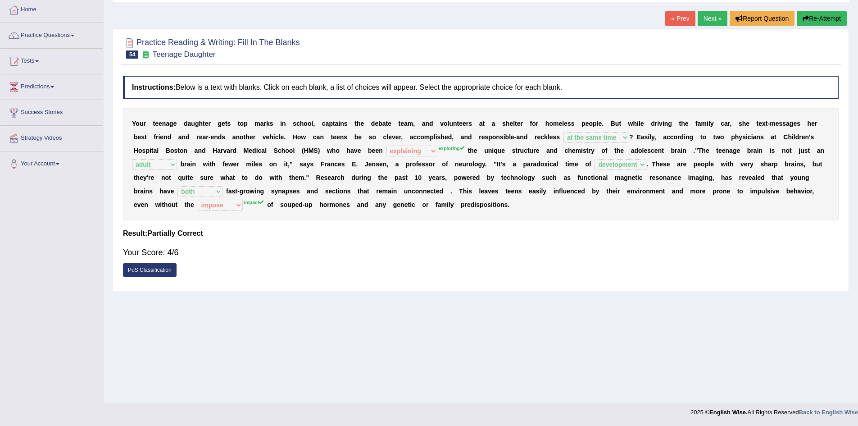
click at [706, 18] on link "Next »" at bounding box center [713, 18] width 30 height 15
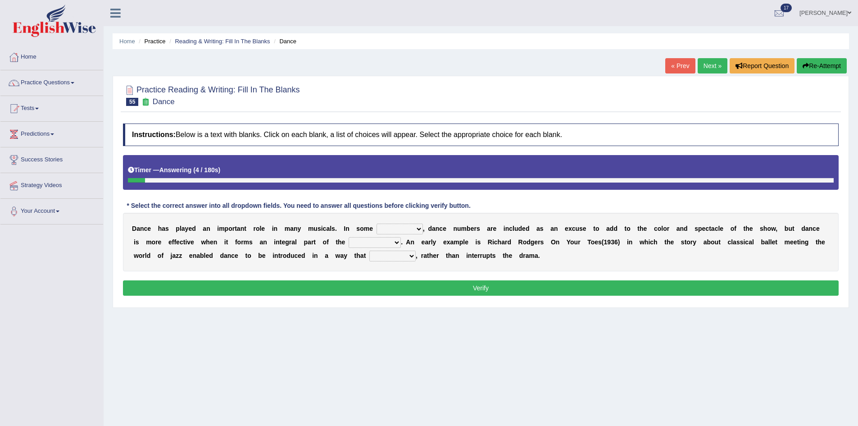
click at [419, 229] on select "dimentions cases brief extent" at bounding box center [400, 228] width 46 height 11
select select "extent"
click at [377, 223] on select "dimentions cases brief extent" at bounding box center [400, 228] width 46 height 11
click at [394, 240] on select "prowess plot phenomenon round about" at bounding box center [375, 242] width 52 height 11
select select "plot"
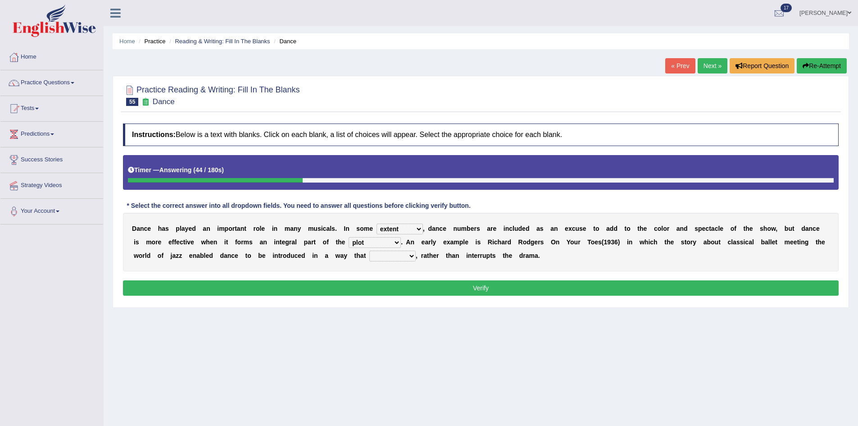
click at [349, 237] on select "prowess plot phenomenon round about" at bounding box center [375, 242] width 52 height 11
click at [406, 255] on select "crumples enhances encumbers levels" at bounding box center [392, 256] width 46 height 11
select select "enhances"
click at [369, 251] on select "crumples enhances encumbers levels" at bounding box center [392, 256] width 46 height 11
click at [332, 287] on button "Verify" at bounding box center [481, 287] width 716 height 15
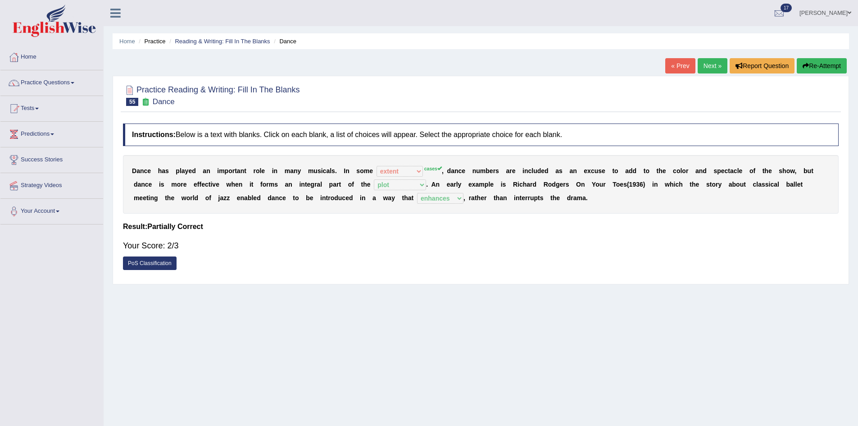
click at [704, 63] on link "Next »" at bounding box center [713, 65] width 30 height 15
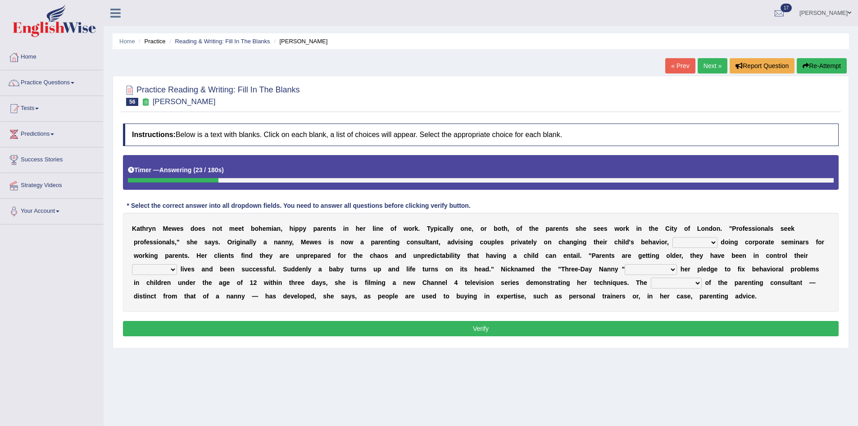
click at [713, 240] on select "as long as in order to in spite of as well as" at bounding box center [695, 242] width 45 height 11
select select "as well as"
click at [673, 237] on select "as long as in order to in spite of as well as" at bounding box center [695, 242] width 45 height 11
click at [169, 267] on select "whole all full every" at bounding box center [154, 269] width 45 height 11
select select "whole"
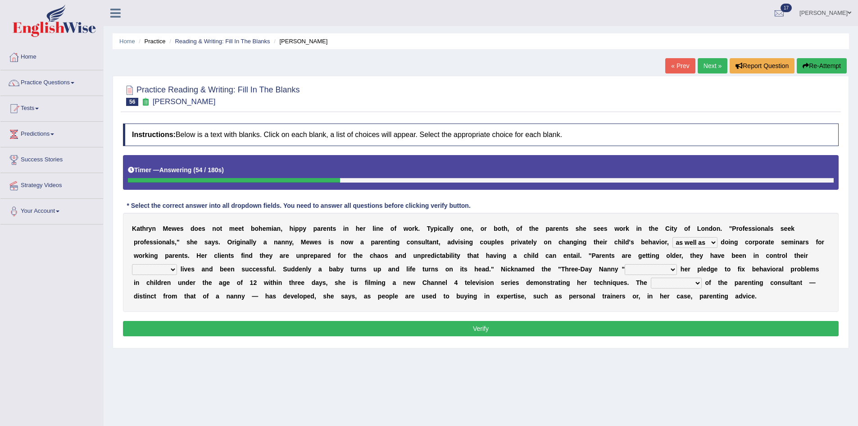
click at [132, 264] on select "whole all full every" at bounding box center [154, 269] width 45 height 11
click at [672, 269] on select "related with together with because of according to" at bounding box center [651, 269] width 52 height 11
click at [474, 390] on div "Home Practice Reading & Writing: Fill In The Blanks Kathryn Mewes « Prev Next »…" at bounding box center [481, 225] width 755 height 451
click at [695, 282] on select "percentage performance role belief" at bounding box center [676, 283] width 51 height 11
select select "role"
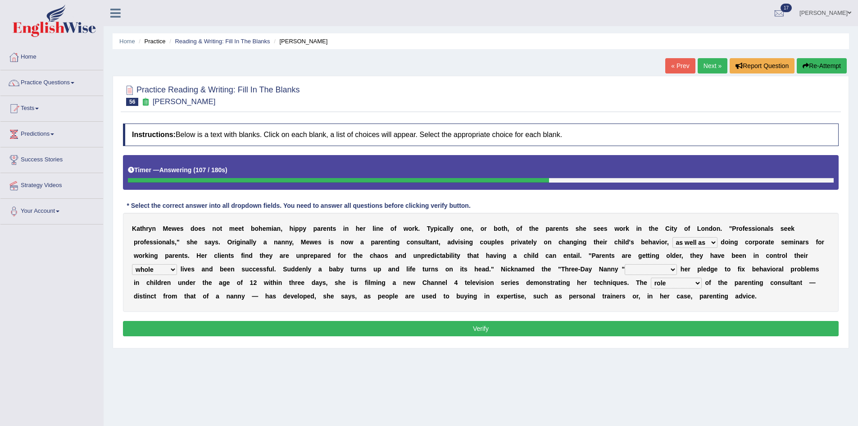
click at [651, 278] on select "percentage performance role belief" at bounding box center [676, 283] width 51 height 11
click at [673, 269] on select "related with together with because of according to" at bounding box center [651, 269] width 52 height 11
select select "because of"
click at [625, 264] on select "related with together with because of according to" at bounding box center [651, 269] width 52 height 11
click at [647, 321] on button "Verify" at bounding box center [481, 328] width 716 height 15
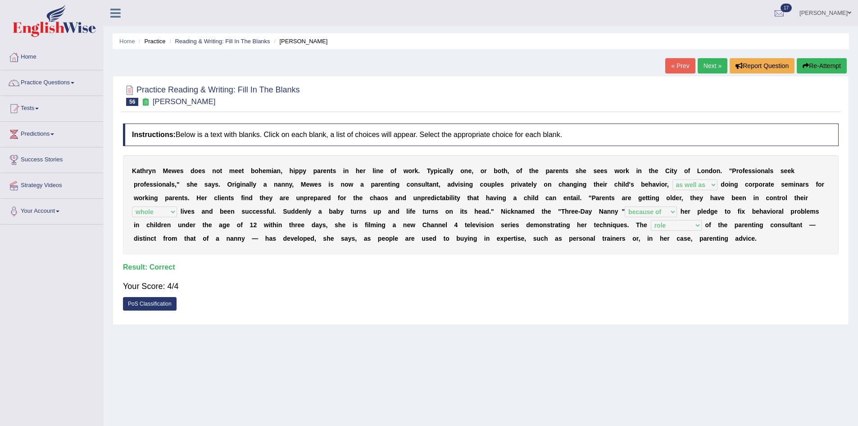
click at [710, 64] on link "Next »" at bounding box center [713, 65] width 30 height 15
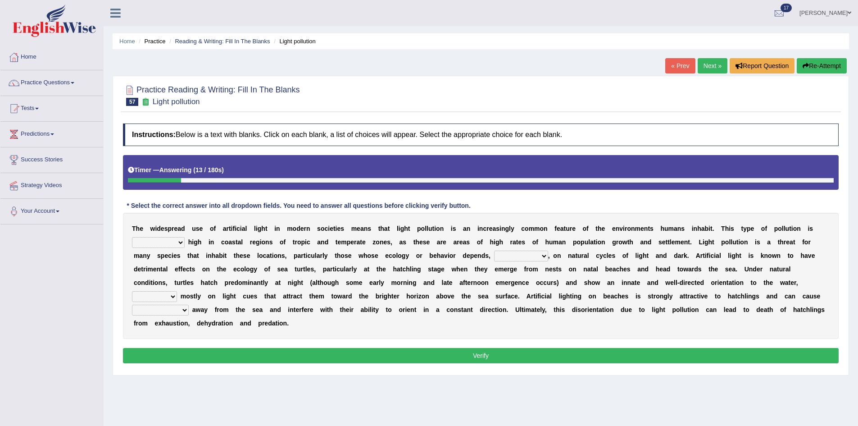
click at [170, 241] on select "exceptionally absolutely completely rarely" at bounding box center [158, 242] width 53 height 11
select select "exceptionally"
click at [132, 237] on select "exceptionally absolutely completely rarely" at bounding box center [158, 242] width 53 height 11
click at [540, 255] on select "in no way in some way by the wy in some ways" at bounding box center [521, 256] width 54 height 11
select select "in some ways"
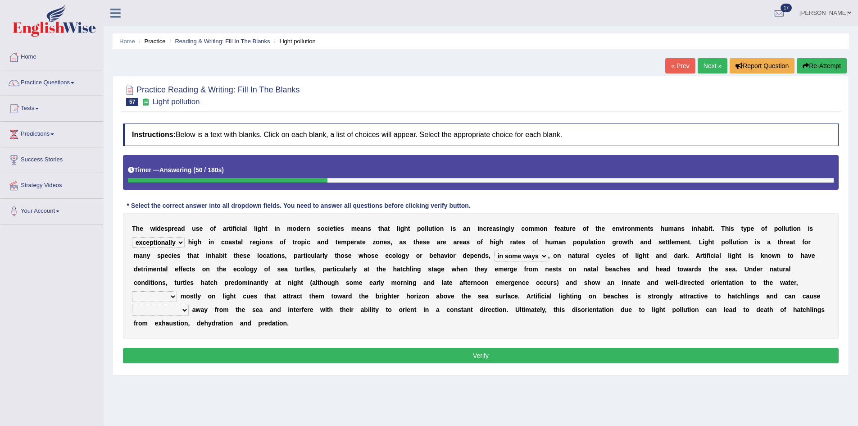
click at [494, 251] on select "in no way in some way by the wy in some ways" at bounding box center [521, 256] width 54 height 11
click at [164, 296] on select "imposing figuring relying pouring" at bounding box center [154, 296] width 45 height 11
select select "relying"
click at [132, 291] on select "imposing figuring relying pouring" at bounding box center [154, 296] width 45 height 11
click at [184, 312] on select "them to move it to move which to move that to move" at bounding box center [160, 310] width 57 height 11
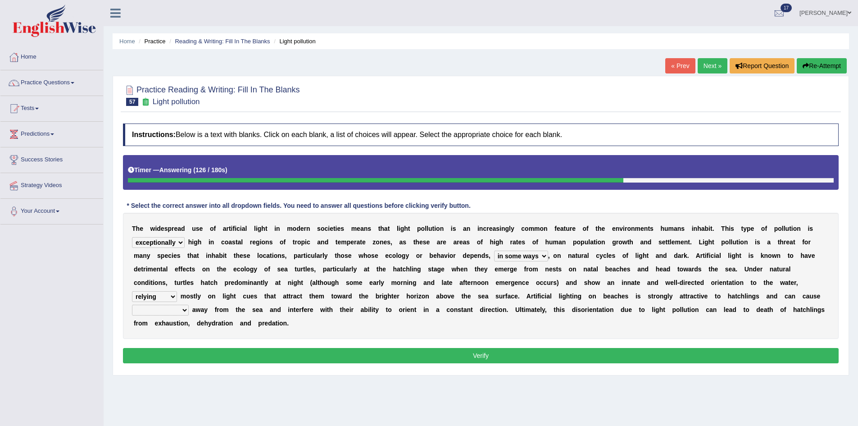
select select "them to move"
click at [132, 305] on select "them to move it to move which to move that to move" at bounding box center [160, 310] width 57 height 11
click at [252, 355] on button "Verify" at bounding box center [481, 355] width 716 height 15
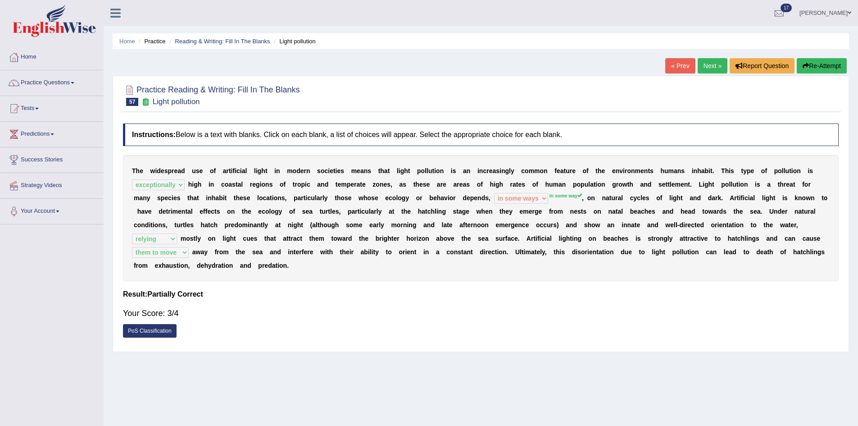
click at [709, 58] on link "Next »" at bounding box center [713, 65] width 30 height 15
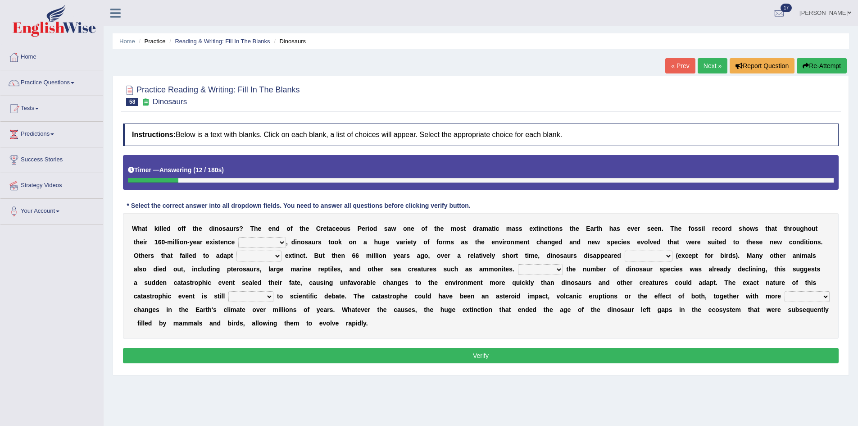
click at [284, 241] on select "existence continuous extent expectation" at bounding box center [262, 242] width 48 height 11
select select "continuous"
click at [238, 237] on select "existence continuous extent expectation" at bounding box center [262, 242] width 48 height 11
click at [275, 257] on select "went to go going go" at bounding box center [259, 256] width 45 height 11
select select "went"
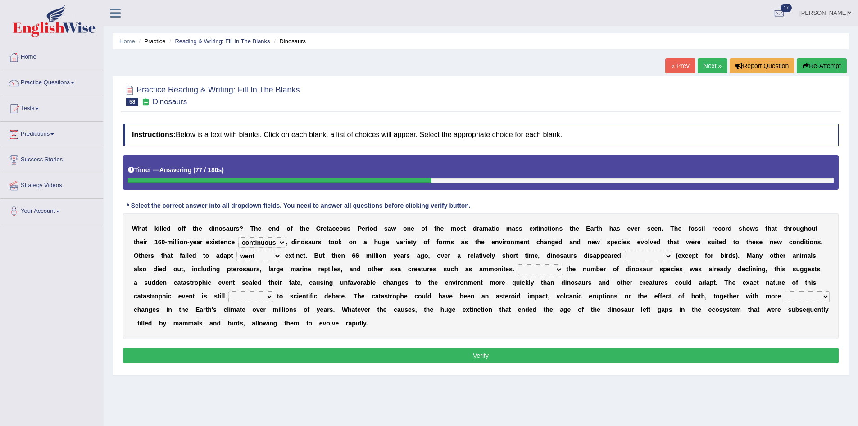
click at [237, 251] on select "went to go going go" at bounding box center [259, 256] width 45 height 11
click at [668, 257] on select "partially gradually completely excessively" at bounding box center [649, 256] width 48 height 11
click at [625, 251] on select "partially gradually completely excessively" at bounding box center [649, 256] width 48 height 11
click at [557, 272] on select "However Because Although Unless" at bounding box center [540, 269] width 45 height 11
click at [659, 259] on select "partially gradually completely excessively" at bounding box center [649, 256] width 48 height 11
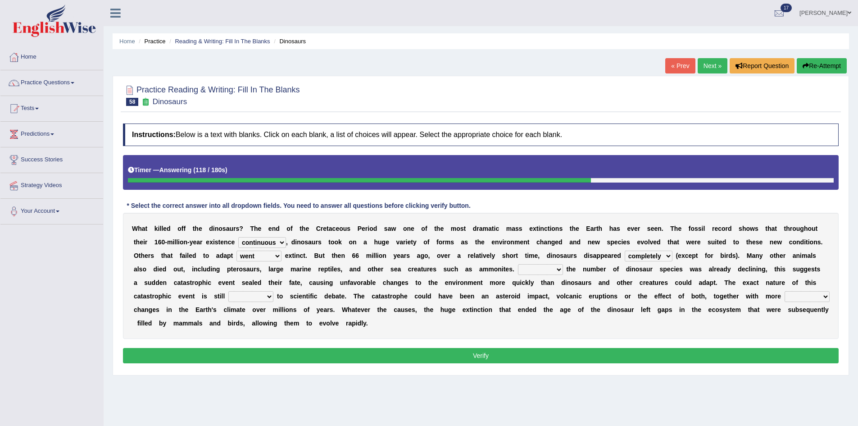
select select "excessively"
click at [625, 251] on select "partially gradually completely excessively" at bounding box center [649, 256] width 48 height 11
click at [559, 269] on select "However Because Although Unless" at bounding box center [540, 269] width 45 height 11
click at [578, 319] on div "W h a t k i l l e d o f f t h e d i n o s a u r s ? T h e e n d o f t h e C r e…" at bounding box center [481, 276] width 716 height 126
click at [547, 267] on select "However Because Although Unless" at bounding box center [540, 269] width 45 height 11
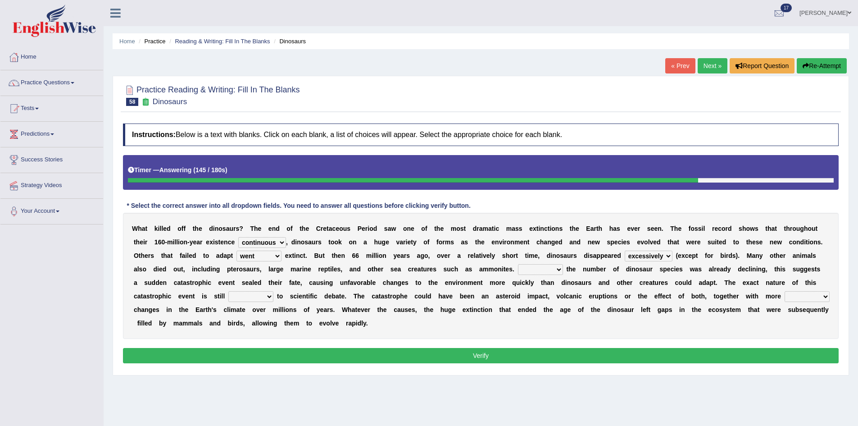
select select "However"
click at [518, 264] on select "However Because Although Unless" at bounding box center [540, 269] width 45 height 11
click at [264, 296] on select "relative open additional focused" at bounding box center [250, 296] width 45 height 11
click at [815, 295] on select "irregular gradual spiritual positive" at bounding box center [807, 296] width 45 height 11
select select "irregular"
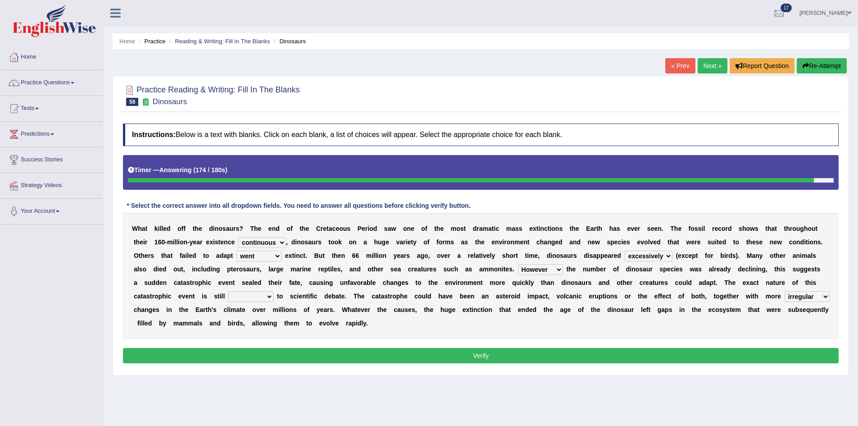
click at [785, 291] on select "irregular gradual spiritual positive" at bounding box center [807, 296] width 45 height 11
click at [810, 293] on select "irregular gradual spiritual positive" at bounding box center [807, 296] width 45 height 11
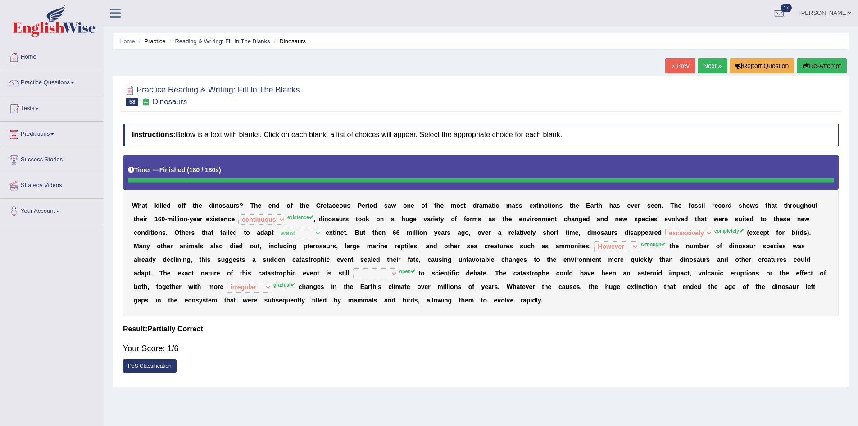
click at [819, 70] on button "Re-Attempt" at bounding box center [822, 65] width 50 height 15
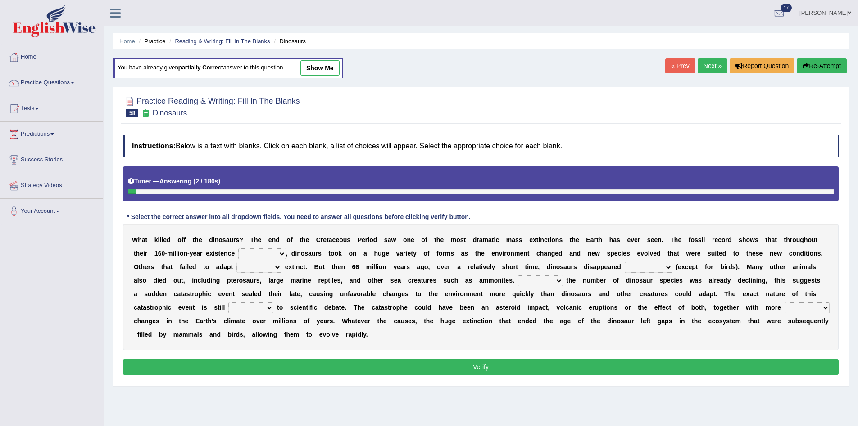
click at [267, 251] on select "existence continuous extent expectation" at bounding box center [262, 253] width 48 height 11
select select "existence"
click at [238, 248] on select "existence continuous extent expectation" at bounding box center [262, 253] width 48 height 11
click at [254, 264] on select "went to go going go" at bounding box center [259, 267] width 45 height 11
select select "went"
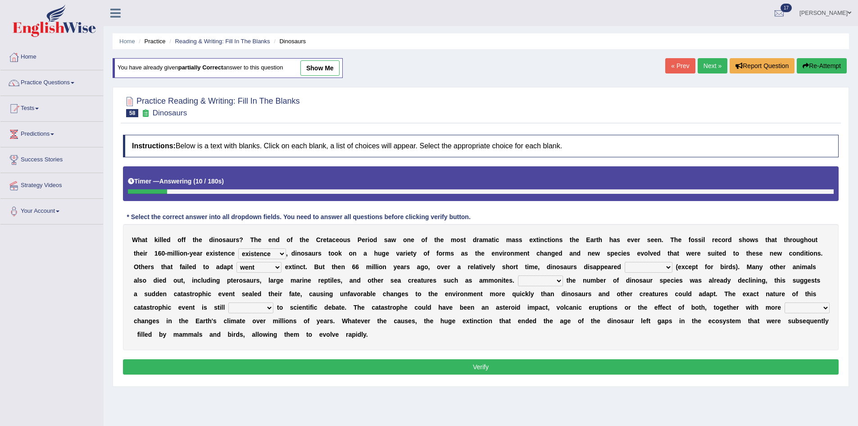
click at [237, 262] on select "went to go going go" at bounding box center [259, 267] width 45 height 11
click at [655, 267] on select "partially gradually completely excessively" at bounding box center [649, 267] width 48 height 11
select select "completely"
click at [625, 262] on select "partially gradually completely excessively" at bounding box center [649, 267] width 48 height 11
click at [550, 281] on select "However Because Although Unless" at bounding box center [540, 280] width 45 height 11
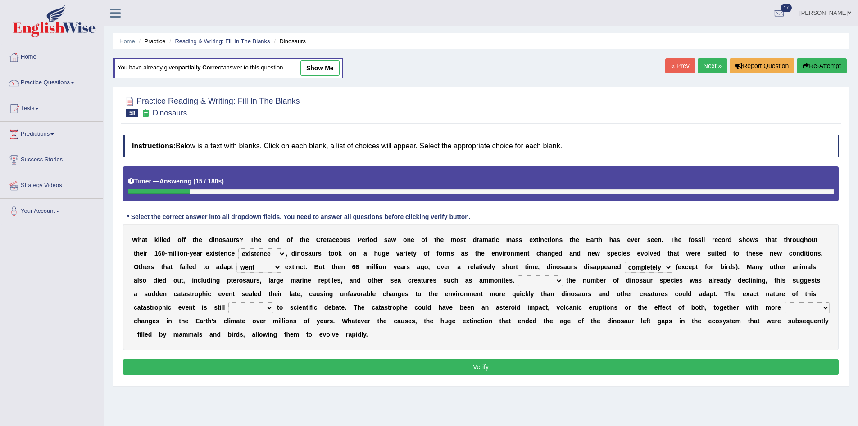
click at [518, 275] on select "However Because Although Unless" at bounding box center [540, 280] width 45 height 11
click at [544, 280] on select "However Because Although Unless" at bounding box center [540, 280] width 45 height 11
select select "Although"
click at [518, 275] on select "However Because Although Unless" at bounding box center [540, 280] width 45 height 11
click at [247, 309] on select "relative open additional focused" at bounding box center [250, 307] width 45 height 11
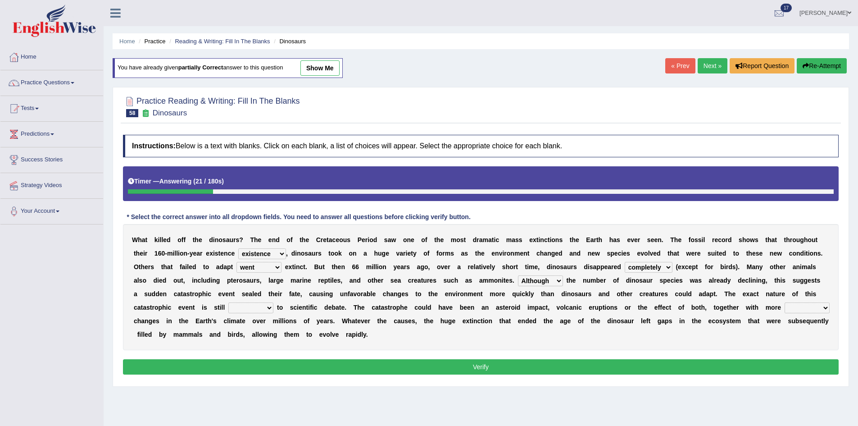
select select "open"
click at [228, 302] on select "relative open additional focused" at bounding box center [250, 307] width 45 height 11
click at [806, 305] on select "irregular gradual spiritual positive" at bounding box center [807, 307] width 45 height 11
select select "gradual"
click at [785, 302] on select "irregular gradual spiritual positive" at bounding box center [807, 307] width 45 height 11
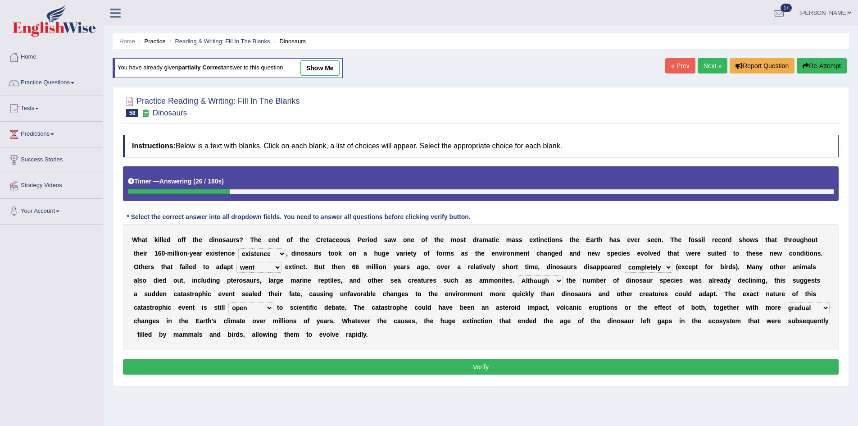
click at [449, 367] on button "Verify" at bounding box center [481, 366] width 716 height 15
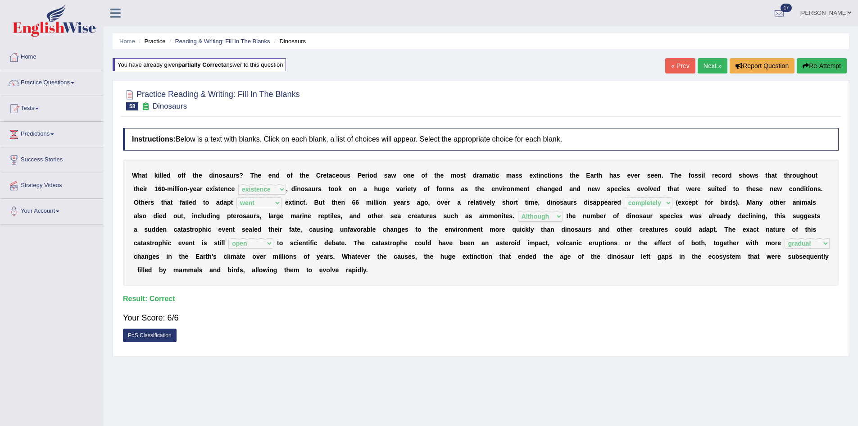
click at [807, 67] on icon "button" at bounding box center [806, 66] width 6 height 6
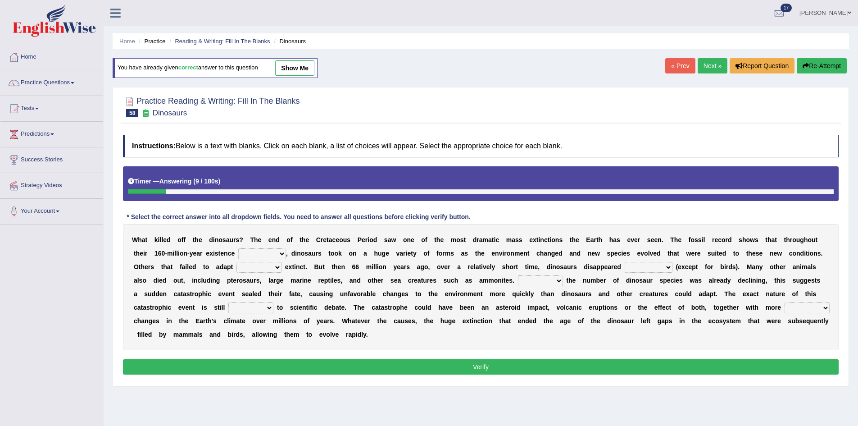
click at [265, 250] on select "existence continuous extent expectation" at bounding box center [262, 253] width 48 height 11
drag, startPoint x: 350, startPoint y: 340, endPoint x: 413, endPoint y: 313, distance: 68.6
click at [351, 340] on div "W h a t k i l l e d o f f t h e d i n o s a u r s ? T h e e n d o f t h e C r e…" at bounding box center [481, 287] width 716 height 126
click at [546, 283] on select "However Because Although Unless" at bounding box center [540, 280] width 45 height 11
drag, startPoint x: 598, startPoint y: 344, endPoint x: 602, endPoint y: 337, distance: 7.9
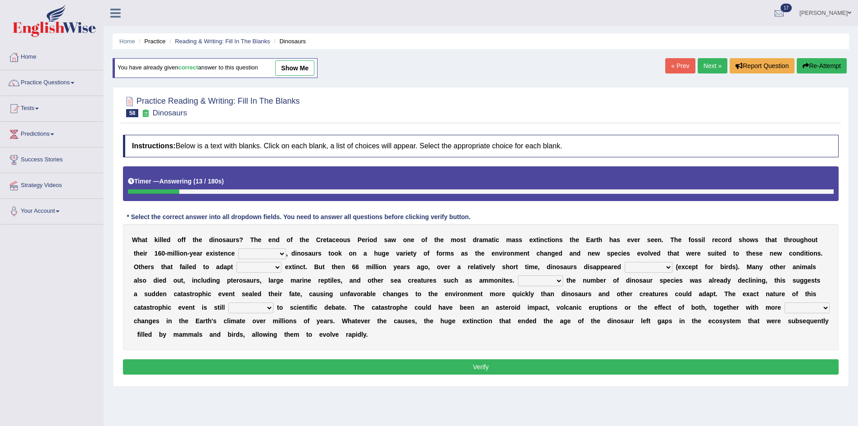
click at [598, 343] on div "W h a t k i l l e d o f f t h e d i n o s a u r s ? T h e e n d o f t h e C r e…" at bounding box center [481, 287] width 716 height 126
click at [813, 70] on button "Re-Attempt" at bounding box center [822, 65] width 50 height 15
click at [707, 61] on link "Next »" at bounding box center [713, 65] width 30 height 15
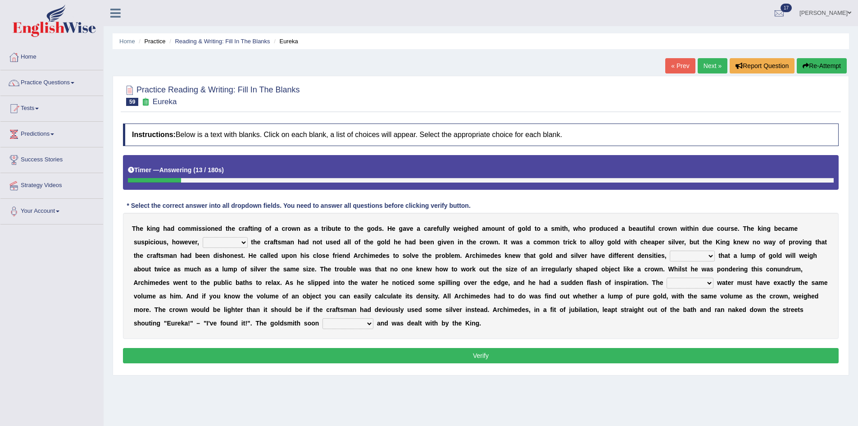
click at [239, 243] on select "if whether thus that" at bounding box center [225, 242] width 45 height 11
select select "if"
click at [203, 237] on select "if whether thus that" at bounding box center [225, 242] width 45 height 11
click at [711, 256] on select "meaning meant means to mean" at bounding box center [692, 256] width 45 height 11
select select "to mean"
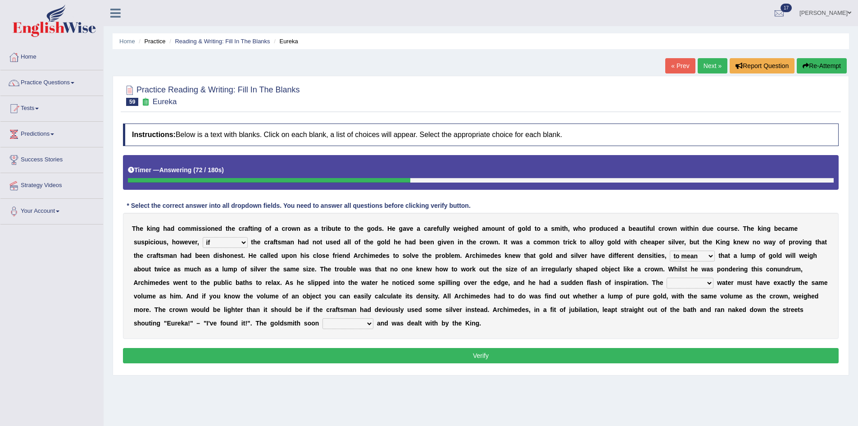
click at [670, 251] on select "meaning meant means to mean" at bounding box center [692, 256] width 45 height 11
click at [706, 285] on select "submerged disposed diagnosed displaced" at bounding box center [690, 283] width 47 height 11
select select "displaced"
click at [667, 278] on select "submerged disposed diagnosed displaced" at bounding box center [690, 283] width 47 height 11
click at [361, 324] on select "conjured contradicted confessed condemned" at bounding box center [348, 323] width 51 height 11
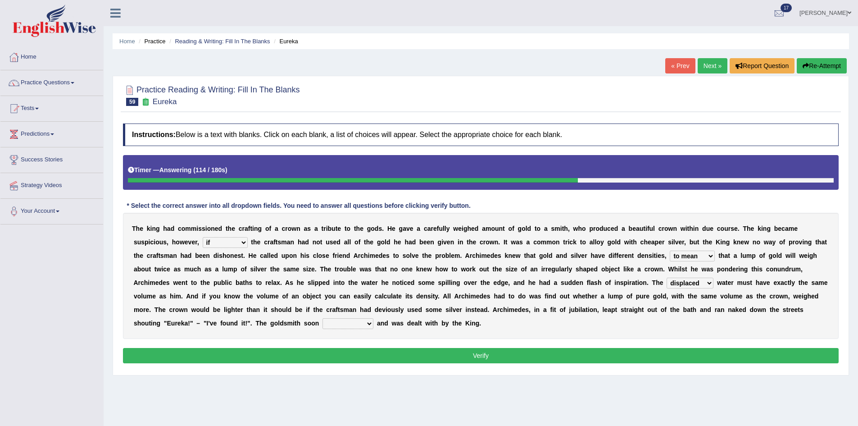
select select "condemned"
click at [323, 318] on select "conjured contradicted confessed condemned" at bounding box center [348, 323] width 51 height 11
click at [487, 361] on button "Verify" at bounding box center [481, 355] width 716 height 15
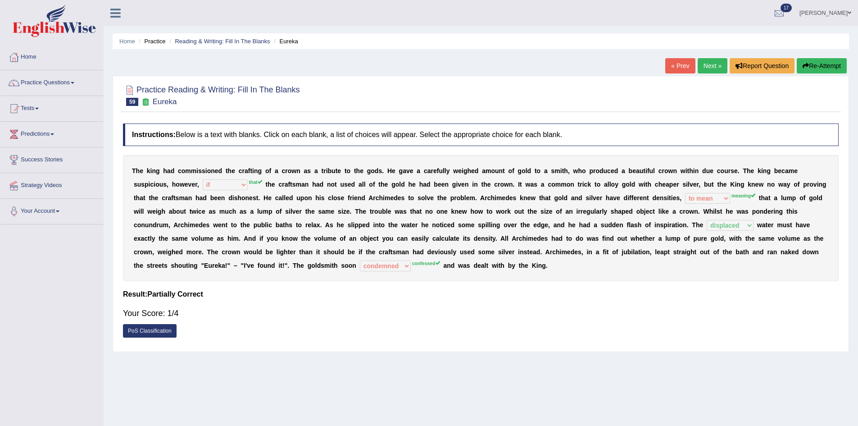
click at [829, 60] on button "Re-Attempt" at bounding box center [822, 65] width 50 height 15
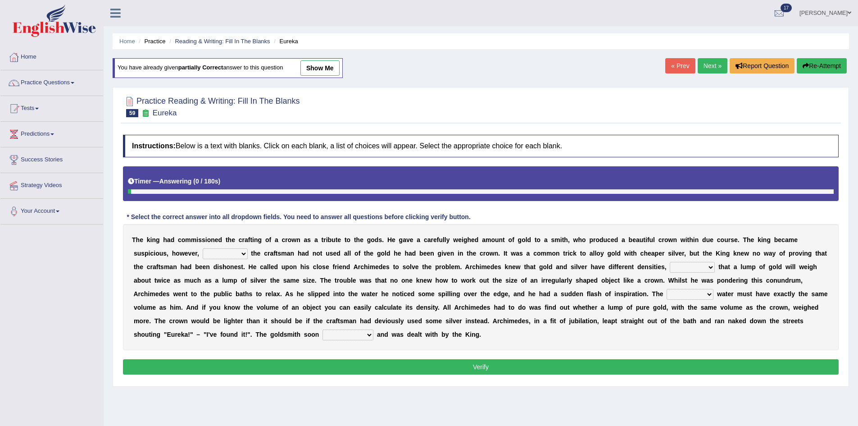
click at [215, 251] on select "if whether thus that" at bounding box center [225, 253] width 45 height 11
select select "that"
click at [203, 248] on select "if whether thus that" at bounding box center [225, 253] width 45 height 11
click at [702, 269] on select "meaning meant means to mean" at bounding box center [692, 267] width 45 height 11
select select "meaning"
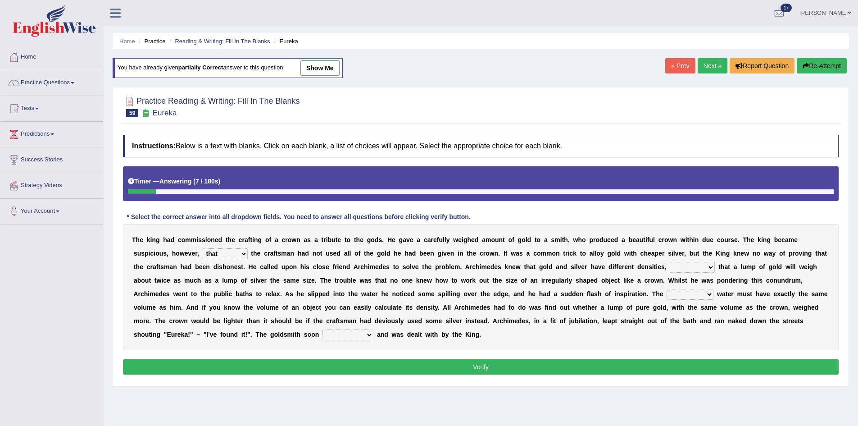
click at [670, 262] on select "meaning meant means to mean" at bounding box center [692, 267] width 45 height 11
click at [675, 292] on select "submerged disposed diagnosed displaced" at bounding box center [690, 294] width 47 height 11
select select "displaced"
click at [667, 289] on select "submerged disposed diagnosed displaced" at bounding box center [690, 294] width 47 height 11
click at [360, 331] on select "conjured contradicted confessed condemned" at bounding box center [348, 334] width 51 height 11
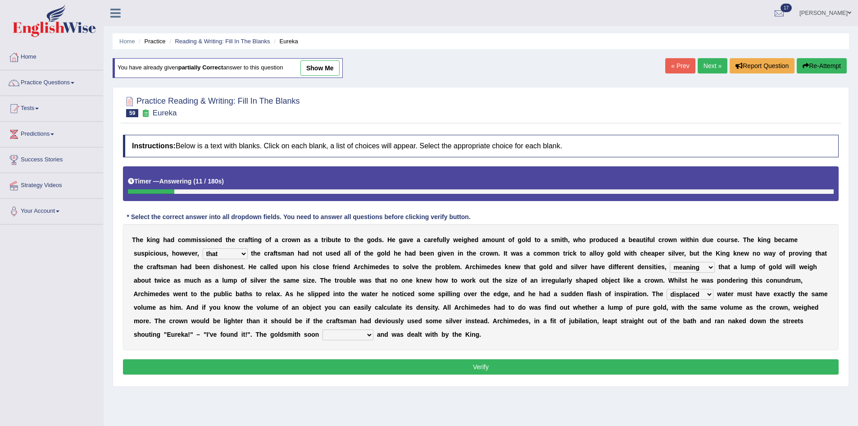
select select "confessed"
click at [323, 329] on select "conjured contradicted confessed condemned" at bounding box center [348, 334] width 51 height 11
click at [369, 363] on button "Verify" at bounding box center [481, 366] width 716 height 15
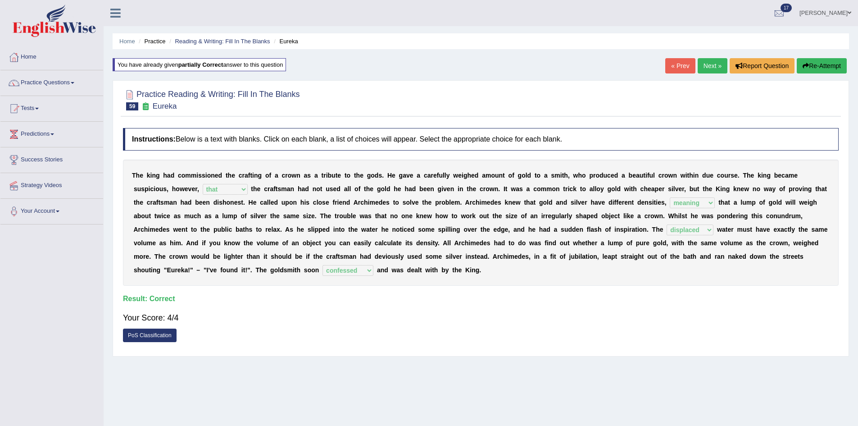
click at [709, 69] on link "Next »" at bounding box center [713, 65] width 30 height 15
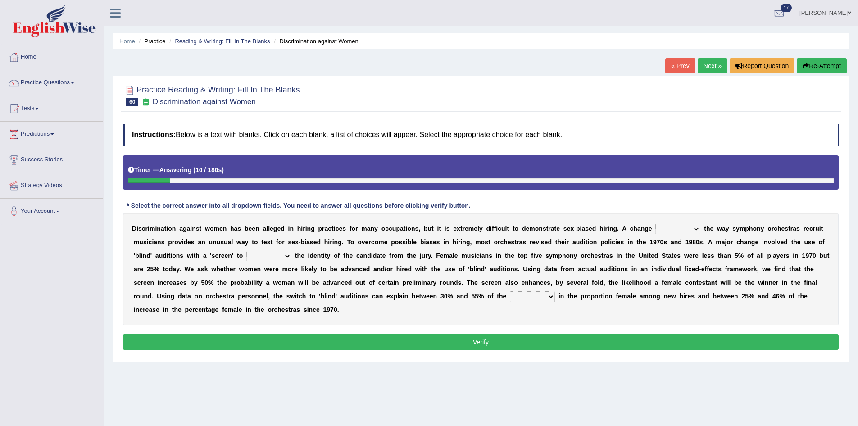
click at [694, 227] on select "around beyond in by" at bounding box center [678, 228] width 45 height 11
select select "around"
click at [656, 223] on select "around beyond in by" at bounding box center [678, 228] width 45 height 11
click at [284, 253] on select "conceal contain cancel check" at bounding box center [268, 256] width 45 height 11
select select "check"
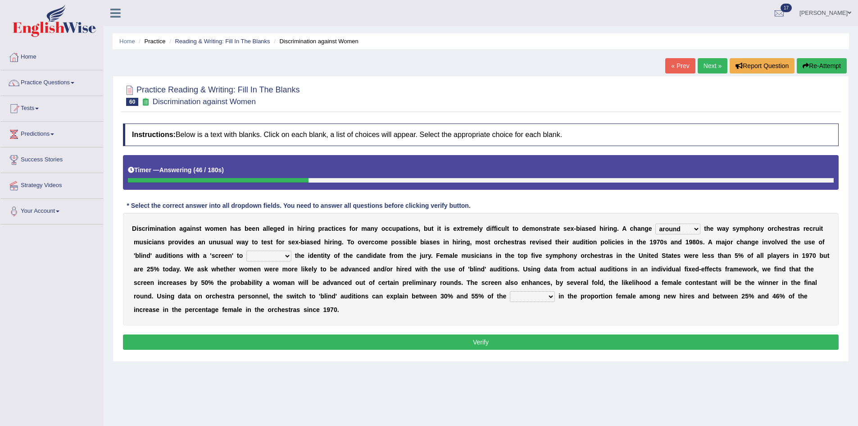
click at [246, 251] on select "conceal contain cancel check" at bounding box center [268, 256] width 45 height 11
click at [550, 296] on select "decrease number increase amount" at bounding box center [532, 296] width 45 height 11
select select "number"
click at [510, 291] on select "decrease number increase amount" at bounding box center [532, 296] width 45 height 11
click at [540, 339] on button "Verify" at bounding box center [481, 341] width 716 height 15
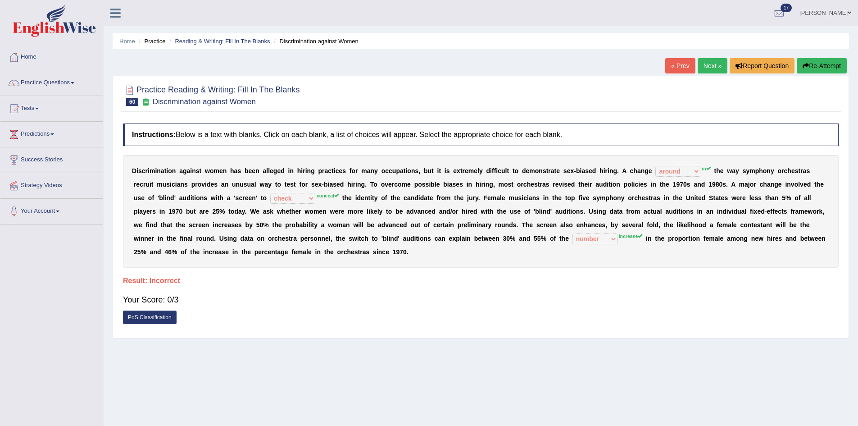
drag, startPoint x: 811, startPoint y: 64, endPoint x: 811, endPoint y: 72, distance: 7.7
click at [811, 66] on button "Re-Attempt" at bounding box center [822, 65] width 50 height 15
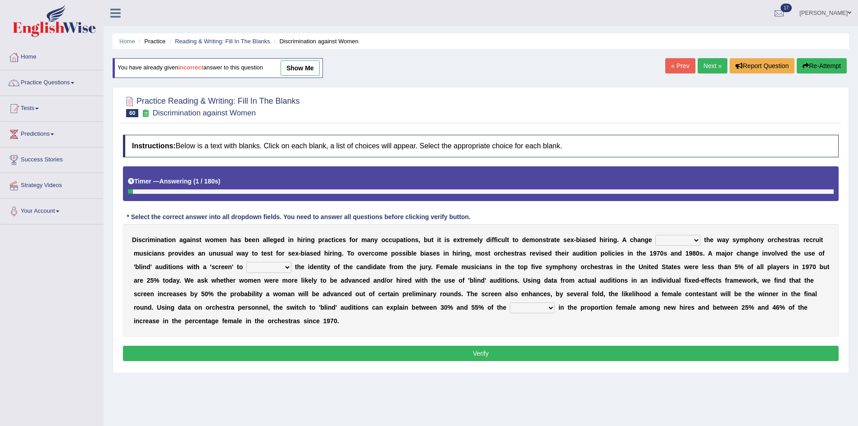
click at [668, 240] on select "around beyond in by" at bounding box center [678, 240] width 45 height 11
select select "in"
click at [656, 235] on select "around beyond in by" at bounding box center [678, 240] width 45 height 11
click at [259, 263] on select "conceal contain cancel check" at bounding box center [268, 267] width 45 height 11
select select "conceal"
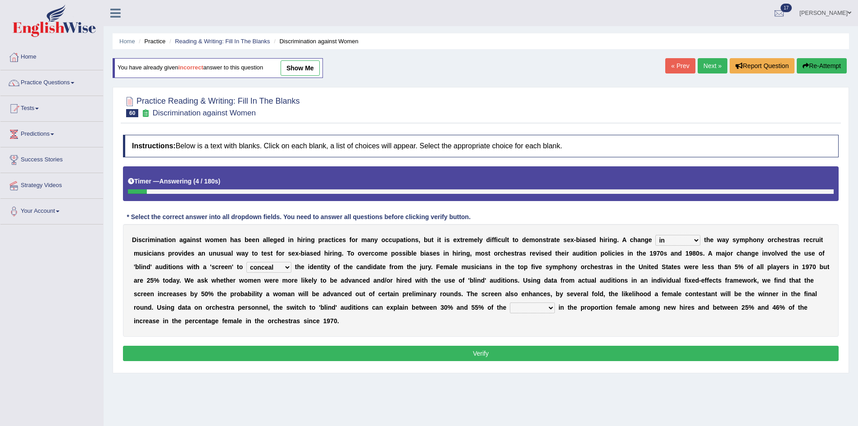
click at [246, 262] on select "conceal contain cancel check" at bounding box center [268, 267] width 45 height 11
click at [531, 304] on select "decrease number increase amount" at bounding box center [532, 307] width 45 height 11
select select "increase"
click at [510, 302] on select "decrease number increase amount" at bounding box center [532, 307] width 45 height 11
drag, startPoint x: 533, startPoint y: 351, endPoint x: 540, endPoint y: 346, distance: 8.9
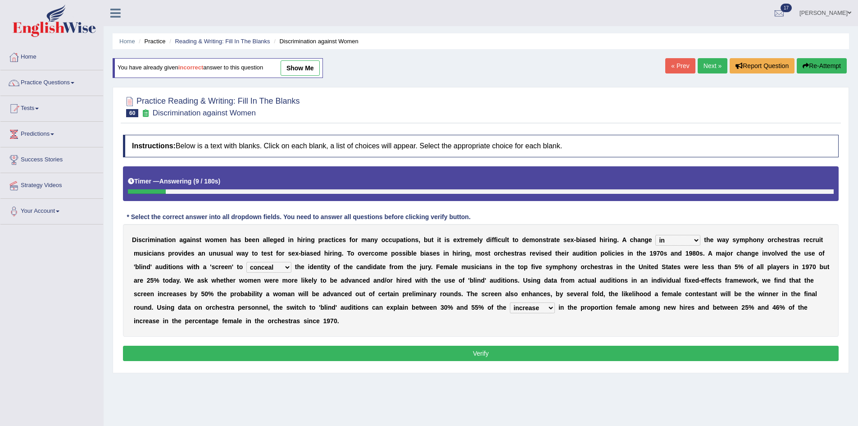
click at [533, 350] on button "Verify" at bounding box center [481, 353] width 716 height 15
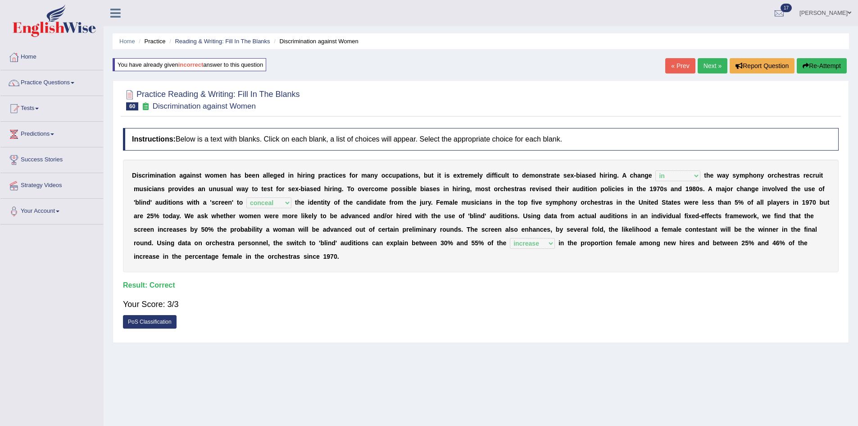
click at [710, 47] on ul "Home Practice Reading & Writing: Fill In The Blanks Discrimination against Women" at bounding box center [481, 41] width 737 height 16
click at [708, 56] on div "Home Practice Reading & Writing: Fill In The Blanks Discrimination against Wome…" at bounding box center [481, 225] width 755 height 451
click at [707, 58] on div "Home Practice Reading & Writing: Fill In The Blanks Discrimination against Wome…" at bounding box center [481, 225] width 755 height 451
click at [707, 62] on link "Next »" at bounding box center [713, 65] width 30 height 15
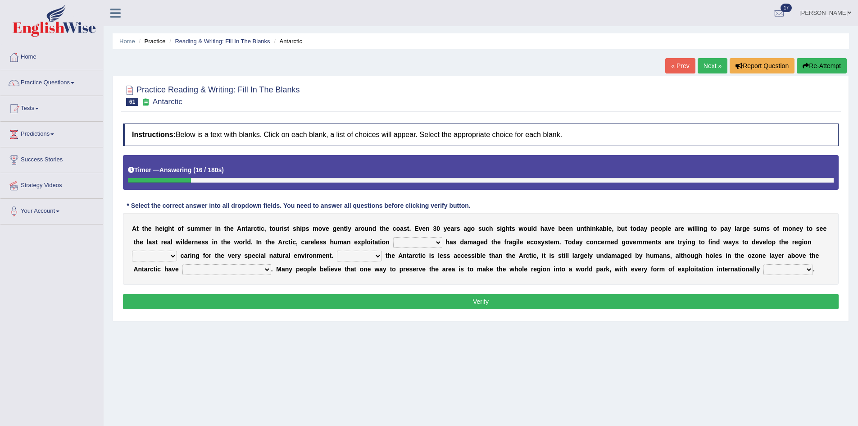
click at [435, 244] on select "in the future ever before on one side in the past" at bounding box center [417, 242] width 49 height 11
select select "in the past"
click at [393, 237] on select "in the future ever before on one side in the past" at bounding box center [417, 242] width 49 height 11
click at [170, 258] on select "while whereas even though" at bounding box center [154, 256] width 45 height 11
select select "while"
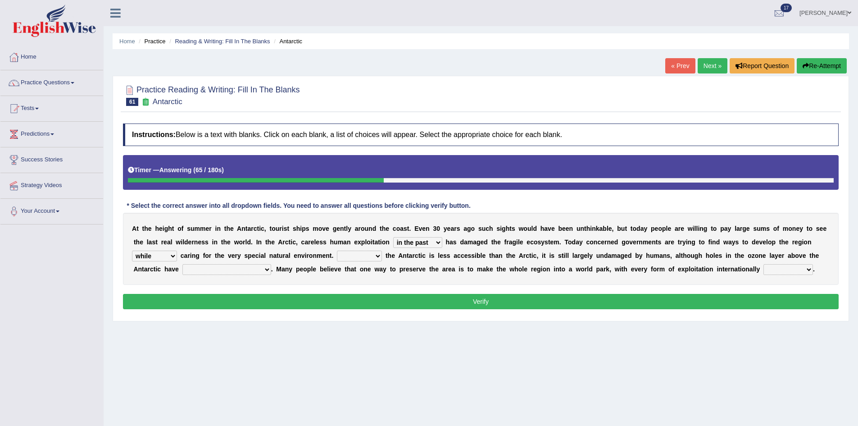
click at [132, 251] on select "while whereas even though" at bounding box center [154, 256] width 45 height 11
click at [378, 258] on select "Because Whether Unless Besides" at bounding box center [359, 256] width 45 height 11
select select "Besides"
click at [337, 251] on select "Because Whether Unless Besides" at bounding box center [359, 256] width 45 height 11
click at [378, 259] on select "Because Whether Unless Besides" at bounding box center [359, 256] width 45 height 11
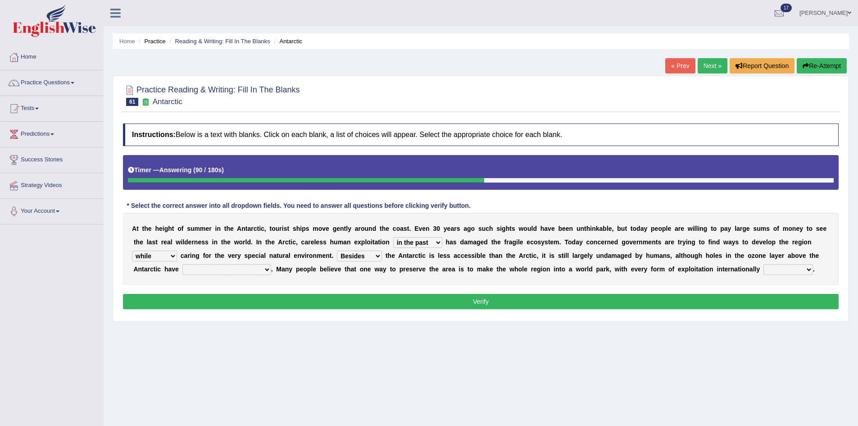
click at [444, 323] on div "Home Practice Reading & Writing: Fill In The Blanks Antarctic « Prev Next » Rep…" at bounding box center [481, 225] width 755 height 451
click at [250, 268] on select "yet discovered ever discovered already been discovered already been discovering" at bounding box center [226, 269] width 89 height 11
select select "already been discovered"
click at [182, 264] on select "yet discovered ever discovered already been discovered already been discovering" at bounding box center [226, 269] width 89 height 11
click at [784, 270] on select "expanded spanned banned transformed" at bounding box center [789, 269] width 50 height 11
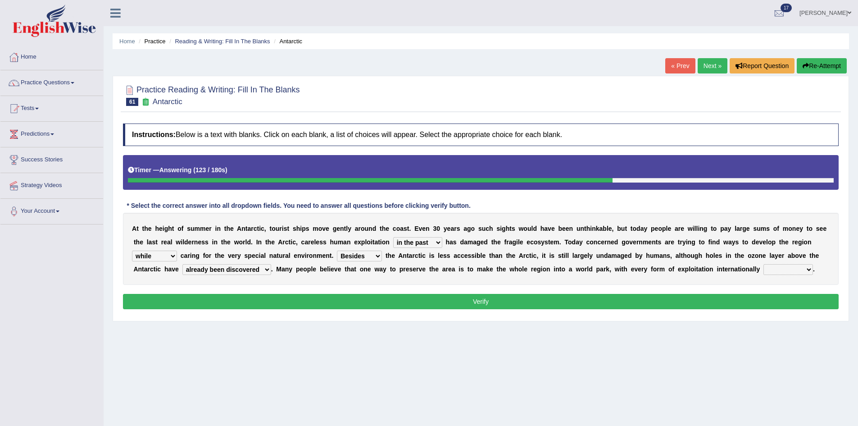
select select "banned"
click at [764, 264] on select "expanded spanned banned transformed" at bounding box center [789, 269] width 50 height 11
click at [645, 300] on button "Verify" at bounding box center [481, 301] width 716 height 15
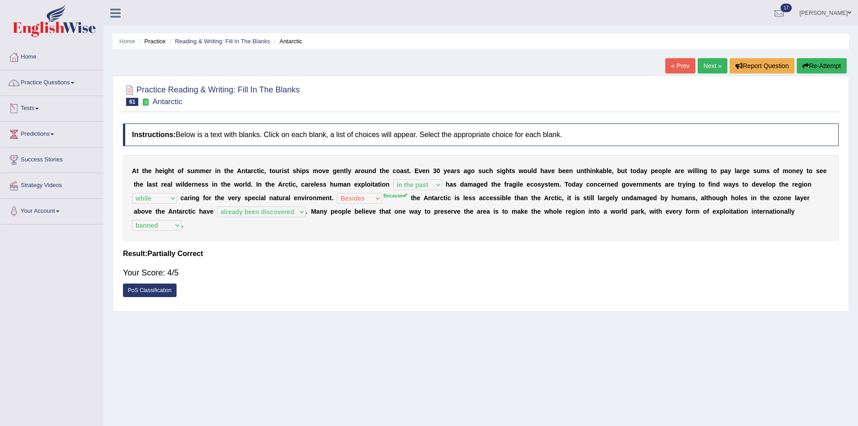
click at [59, 74] on link "Practice Questions" at bounding box center [51, 81] width 103 height 23
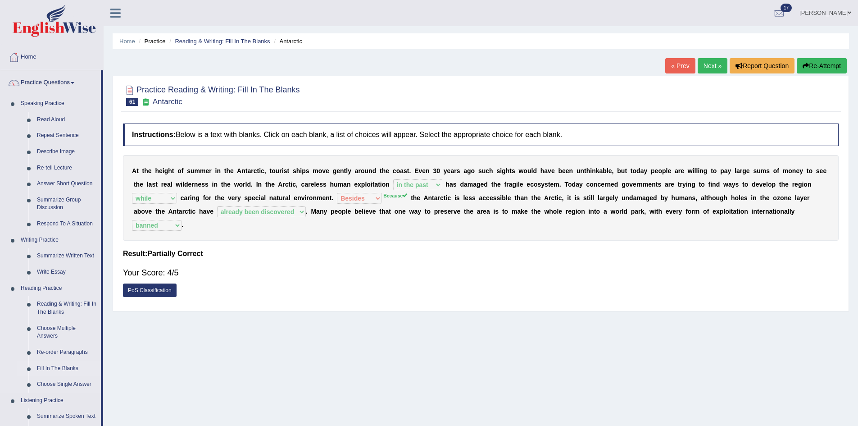
click at [66, 364] on link "Fill In The Blanks" at bounding box center [67, 368] width 68 height 16
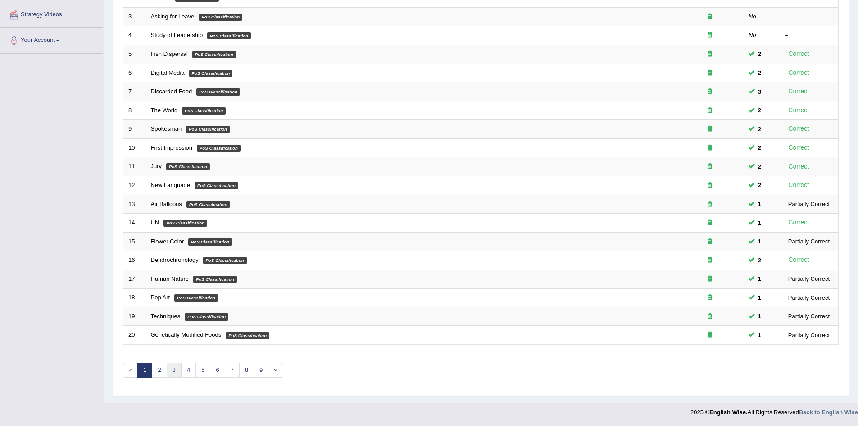
click at [177, 373] on link "3" at bounding box center [174, 370] width 15 height 15
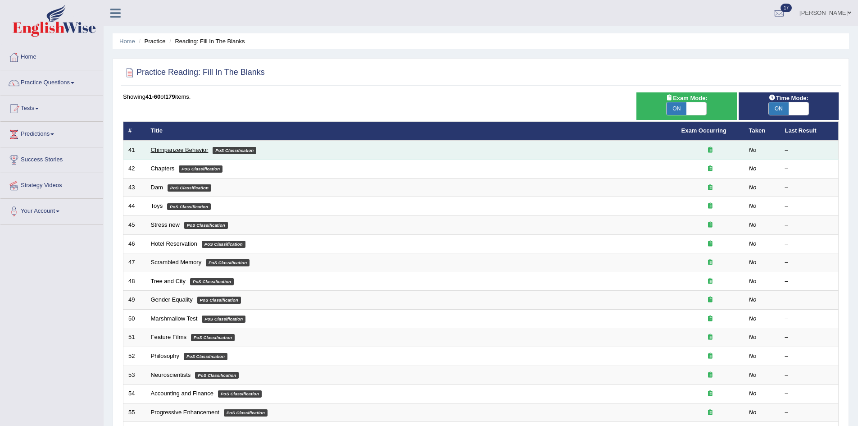
click at [159, 153] on link "Chimpanzee Behavior" at bounding box center [180, 149] width 58 height 7
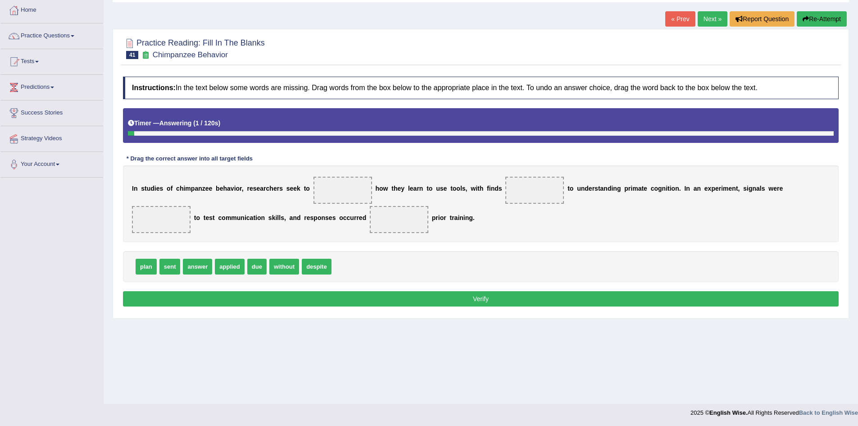
scroll to position [47, 0]
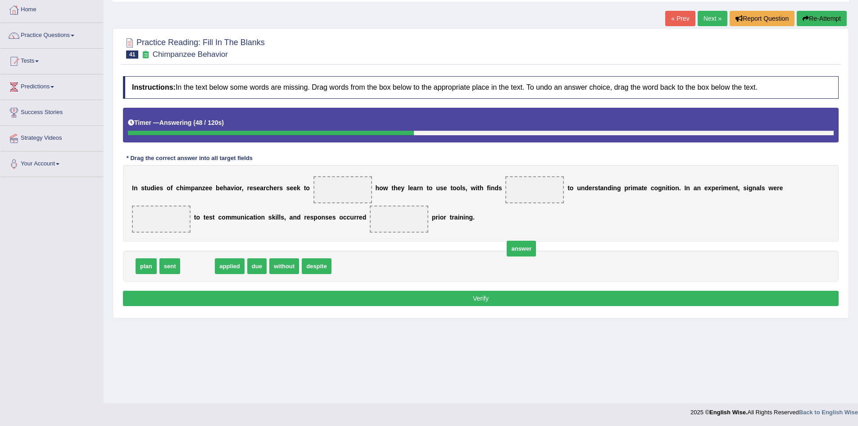
drag, startPoint x: 199, startPoint y: 266, endPoint x: 499, endPoint y: 264, distance: 299.6
drag, startPoint x: 148, startPoint y: 265, endPoint x: 498, endPoint y: 241, distance: 350.4
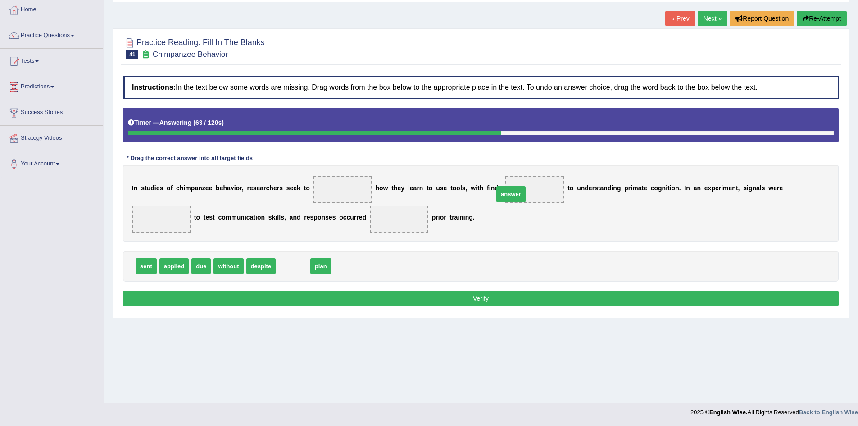
drag, startPoint x: 295, startPoint y: 268, endPoint x: 513, endPoint y: 196, distance: 229.8
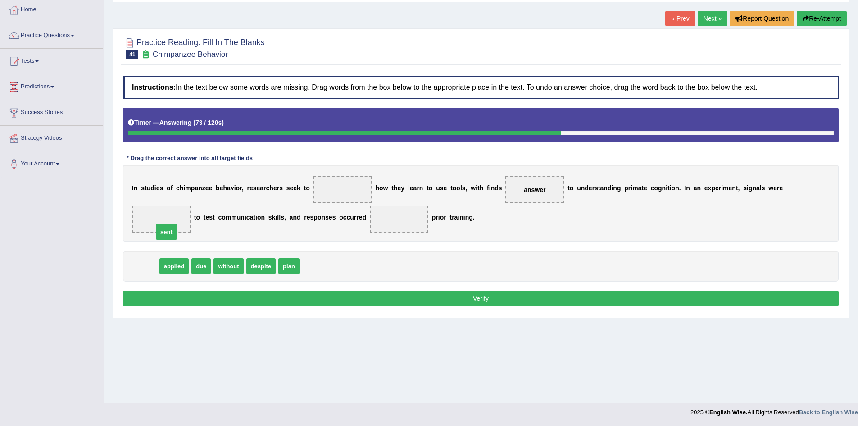
drag, startPoint x: 141, startPoint y: 265, endPoint x: 162, endPoint y: 225, distance: 45.6
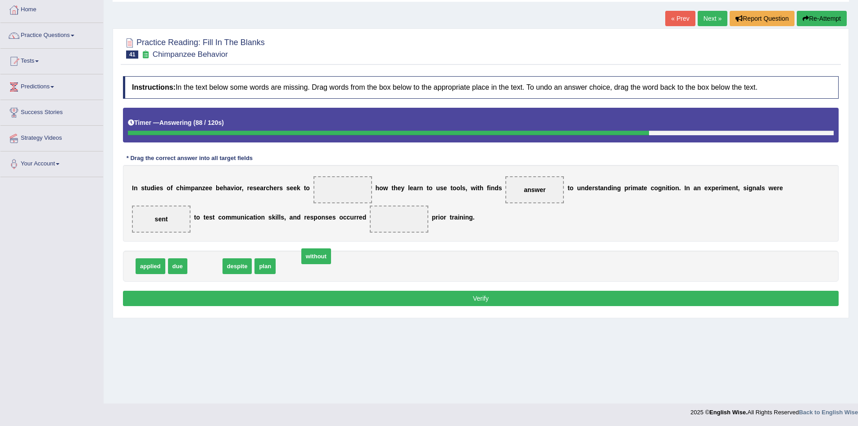
drag, startPoint x: 209, startPoint y: 267, endPoint x: 391, endPoint y: 243, distance: 183.5
drag, startPoint x: 259, startPoint y: 269, endPoint x: 416, endPoint y: 223, distance: 164.1
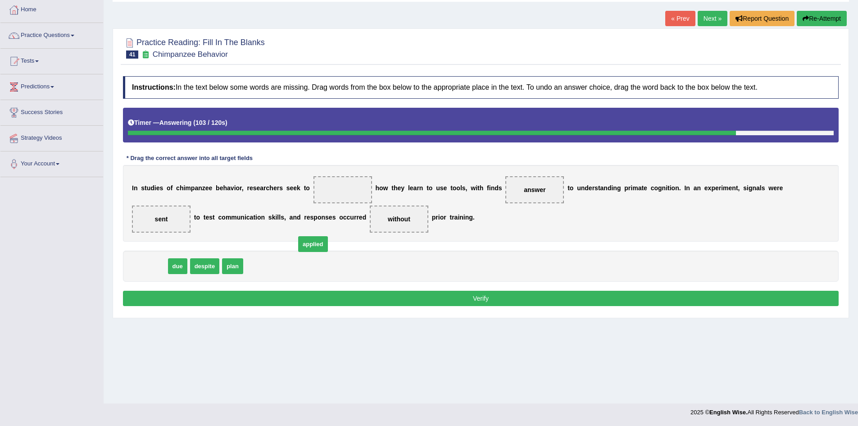
drag, startPoint x: 152, startPoint y: 264, endPoint x: 307, endPoint y: 256, distance: 155.2
drag, startPoint x: 175, startPoint y: 267, endPoint x: 303, endPoint y: 269, distance: 128.4
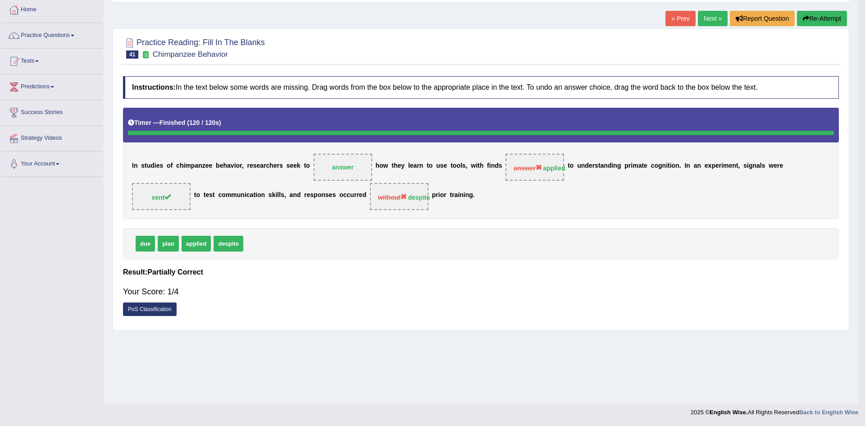
drag, startPoint x: 226, startPoint y: 263, endPoint x: 243, endPoint y: 258, distance: 17.4
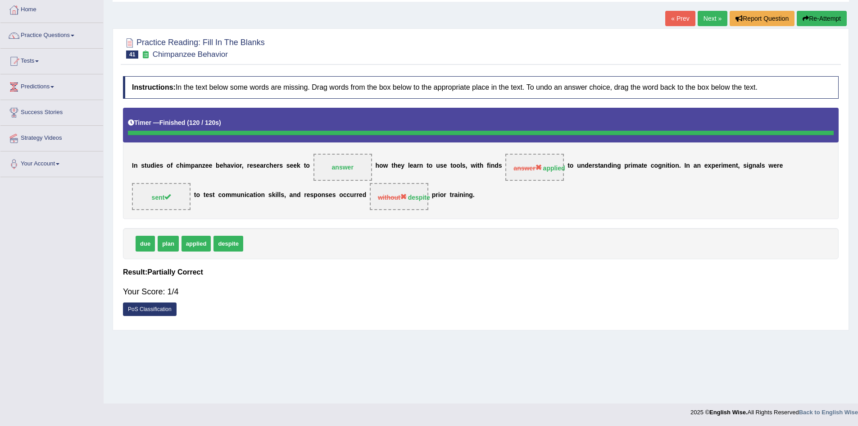
click at [822, 17] on button "Re-Attempt" at bounding box center [822, 18] width 50 height 15
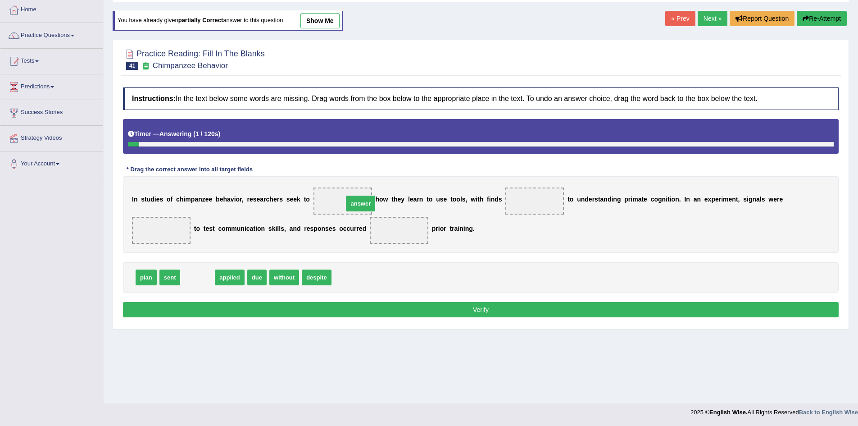
drag, startPoint x: 194, startPoint y: 275, endPoint x: 356, endPoint y: 200, distance: 178.0
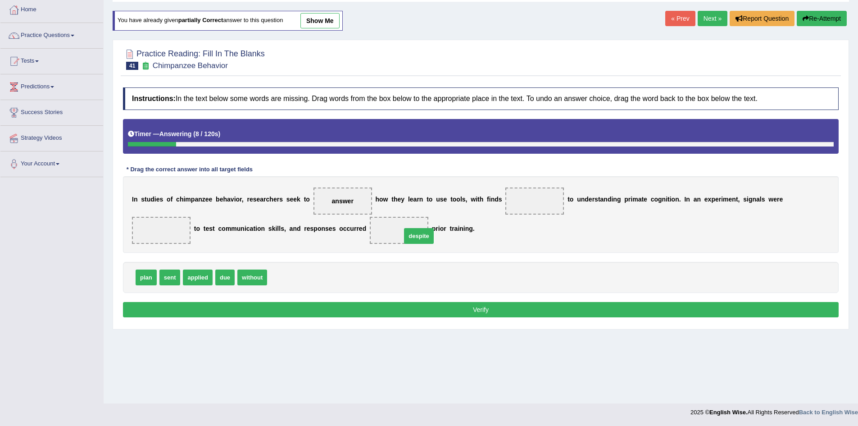
drag, startPoint x: 285, startPoint y: 278, endPoint x: 420, endPoint y: 236, distance: 141.2
drag, startPoint x: 164, startPoint y: 278, endPoint x: 157, endPoint y: 226, distance: 52.3
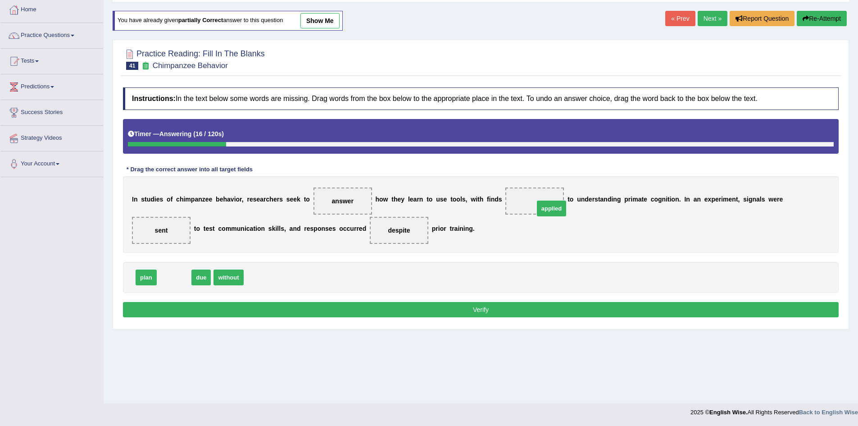
drag, startPoint x: 177, startPoint y: 280, endPoint x: 555, endPoint y: 211, distance: 383.8
click at [519, 308] on button "Verify" at bounding box center [481, 309] width 716 height 15
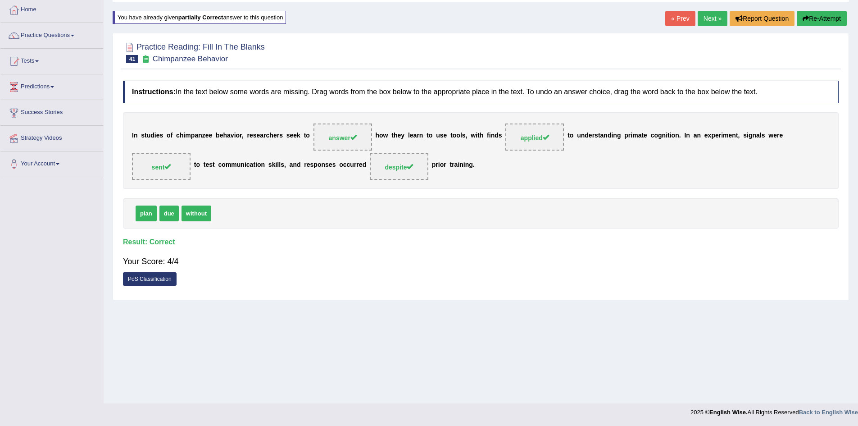
click at [706, 17] on link "Next »" at bounding box center [713, 18] width 30 height 15
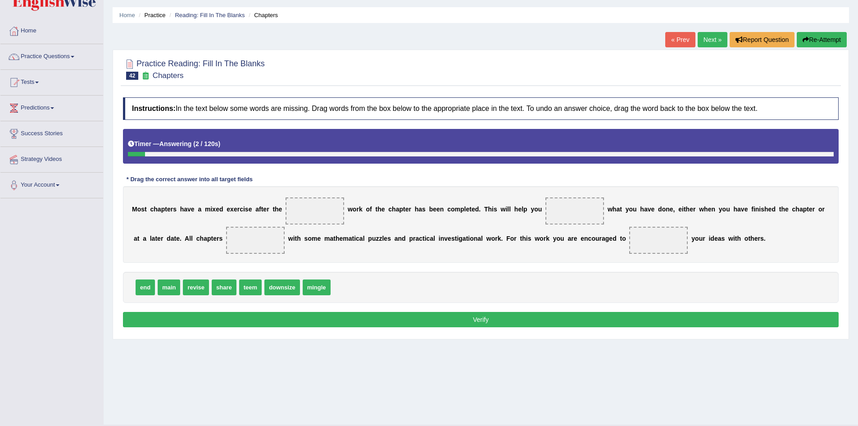
scroll to position [47, 0]
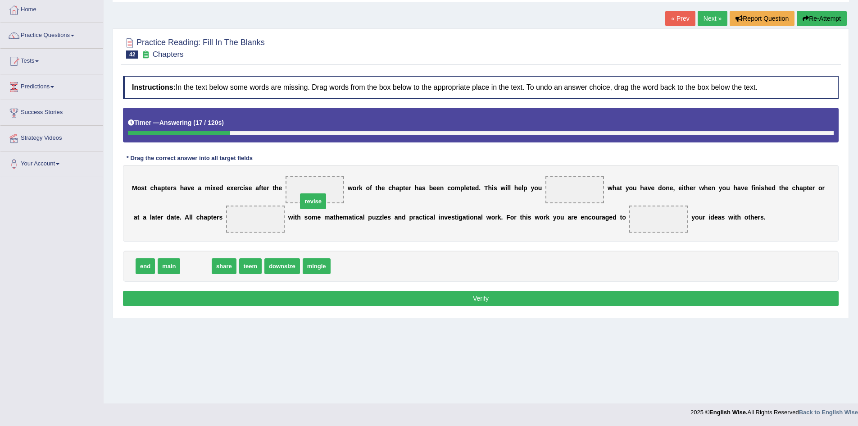
drag, startPoint x: 197, startPoint y: 263, endPoint x: 322, endPoint y: 191, distance: 144.1
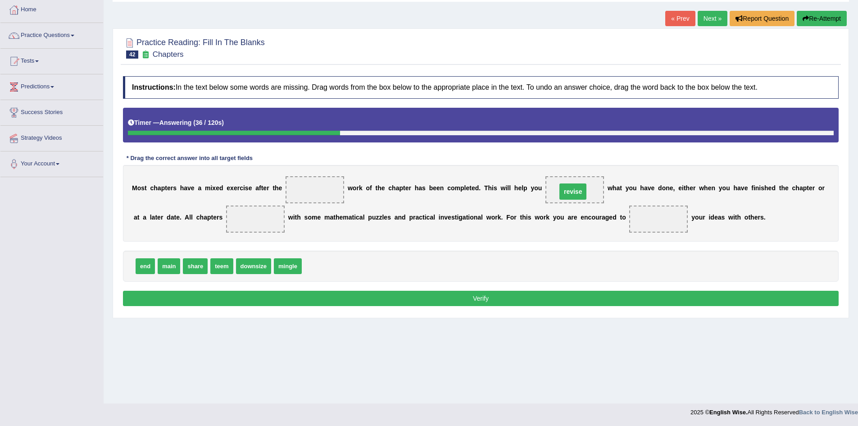
drag, startPoint x: 308, startPoint y: 190, endPoint x: 566, endPoint y: 191, distance: 258.2
drag, startPoint x: 146, startPoint y: 264, endPoint x: 234, endPoint y: 221, distance: 98.3
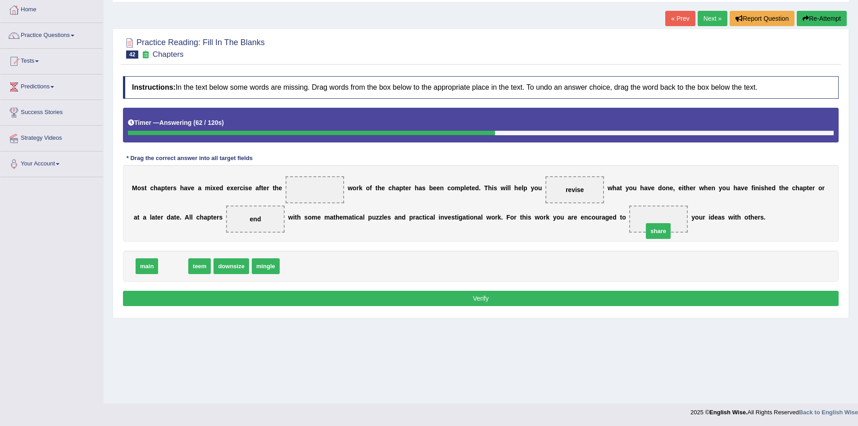
drag, startPoint x: 173, startPoint y: 269, endPoint x: 659, endPoint y: 234, distance: 486.5
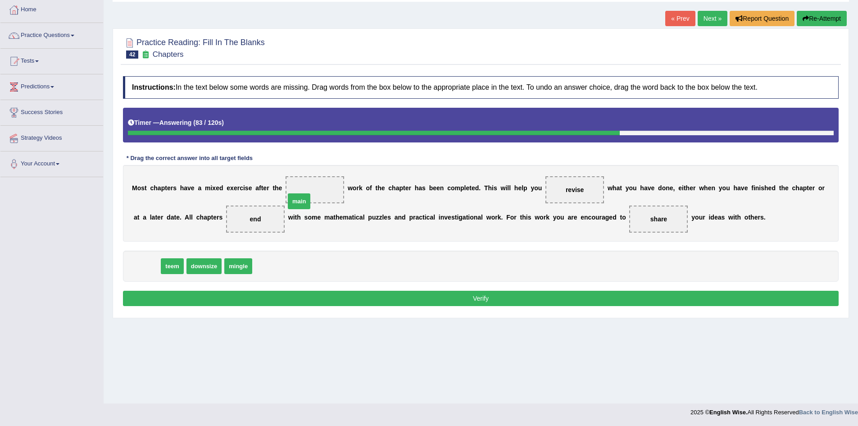
drag, startPoint x: 139, startPoint y: 266, endPoint x: 296, endPoint y: 198, distance: 170.7
click at [490, 298] on button "Verify" at bounding box center [481, 298] width 716 height 15
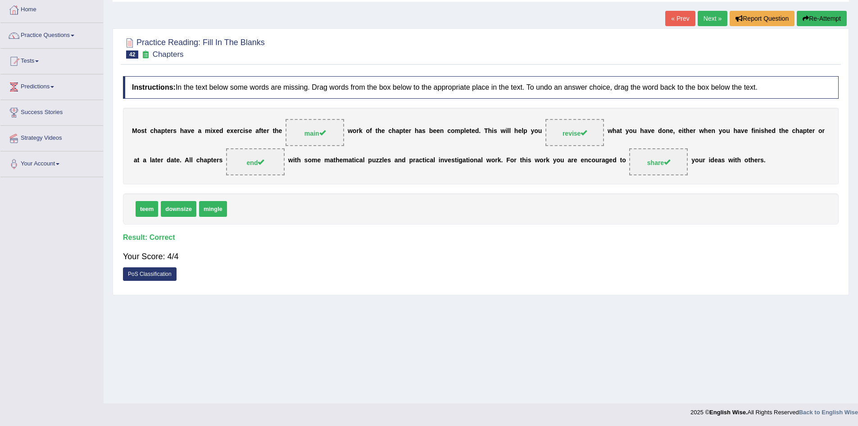
click at [711, 23] on link "Next »" at bounding box center [713, 18] width 30 height 15
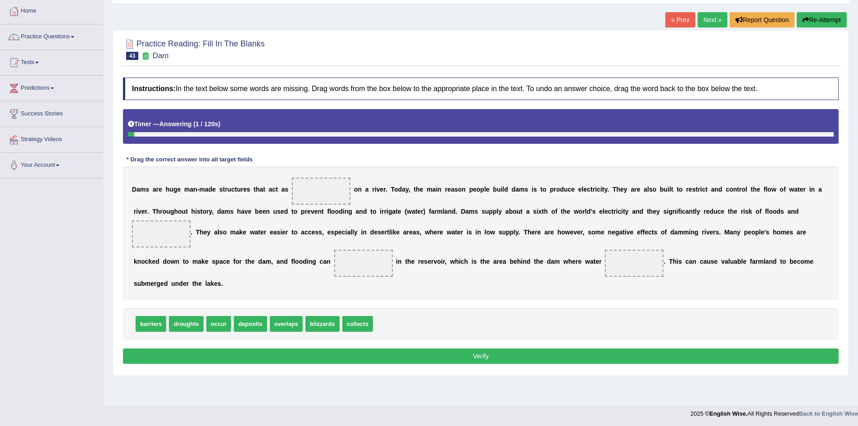
scroll to position [47, 0]
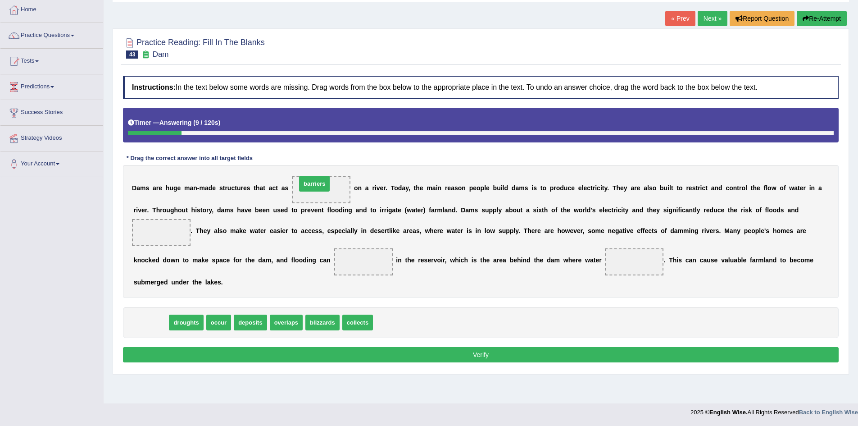
drag, startPoint x: 154, startPoint y: 318, endPoint x: 318, endPoint y: 180, distance: 213.9
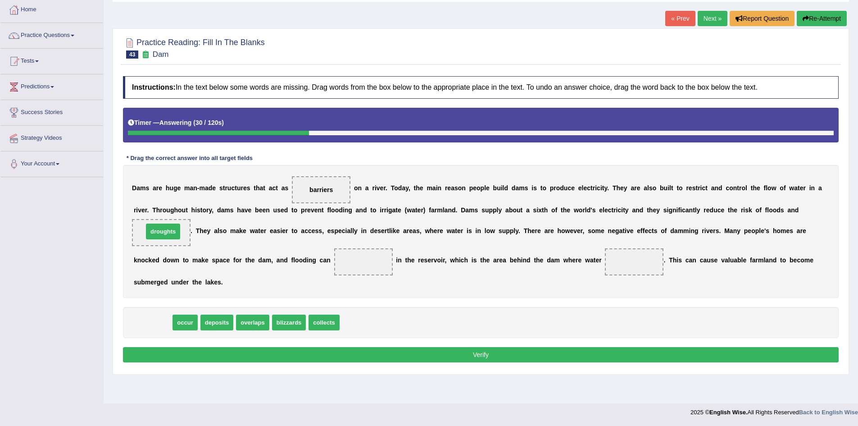
drag, startPoint x: 151, startPoint y: 319, endPoint x: 161, endPoint y: 228, distance: 91.1
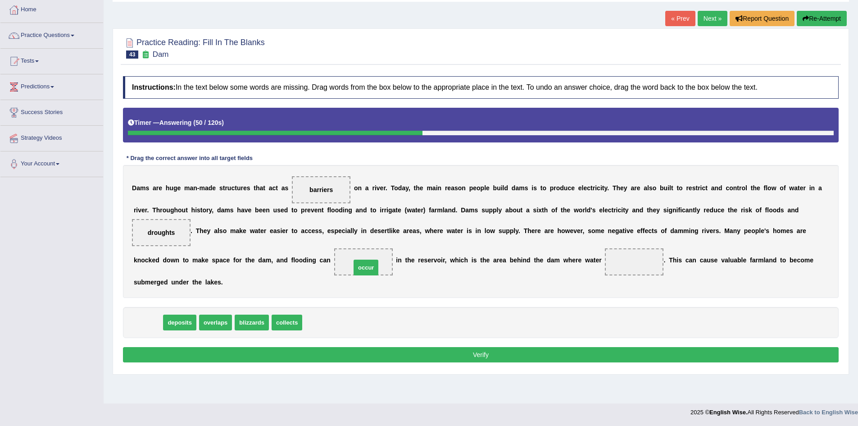
drag, startPoint x: 153, startPoint y: 323, endPoint x: 371, endPoint y: 266, distance: 225.7
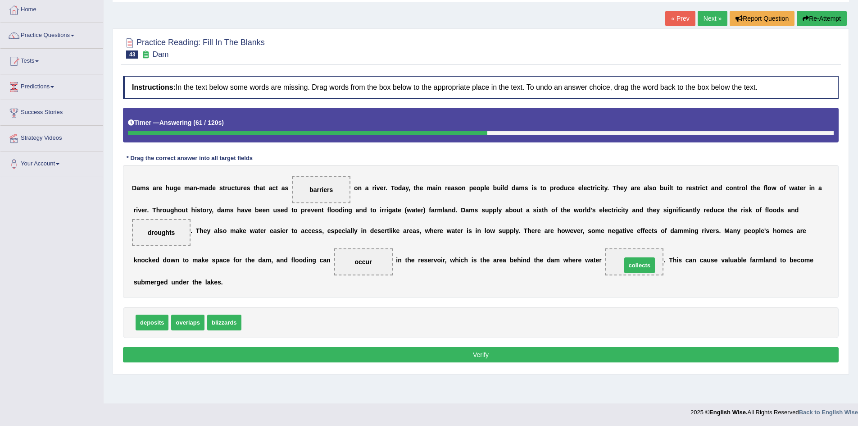
drag, startPoint x: 262, startPoint y: 323, endPoint x: 628, endPoint y: 265, distance: 369.9
click at [268, 354] on button "Verify" at bounding box center [481, 354] width 716 height 15
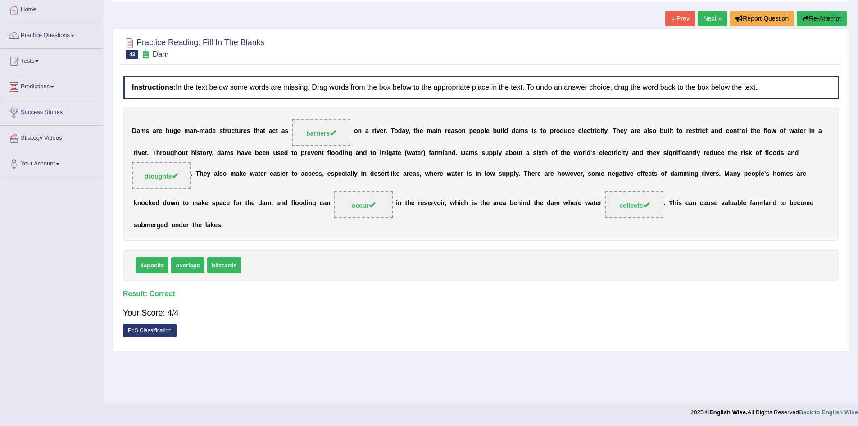
click at [714, 21] on link "Next »" at bounding box center [713, 18] width 30 height 15
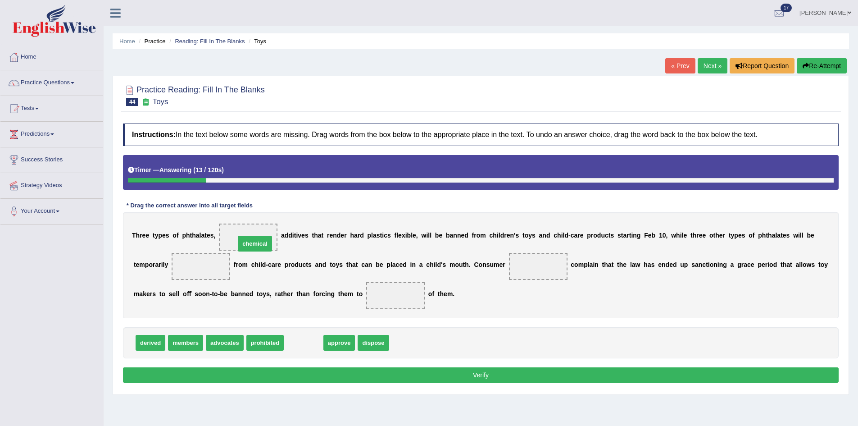
drag, startPoint x: 309, startPoint y: 334, endPoint x: 261, endPoint y: 238, distance: 107.2
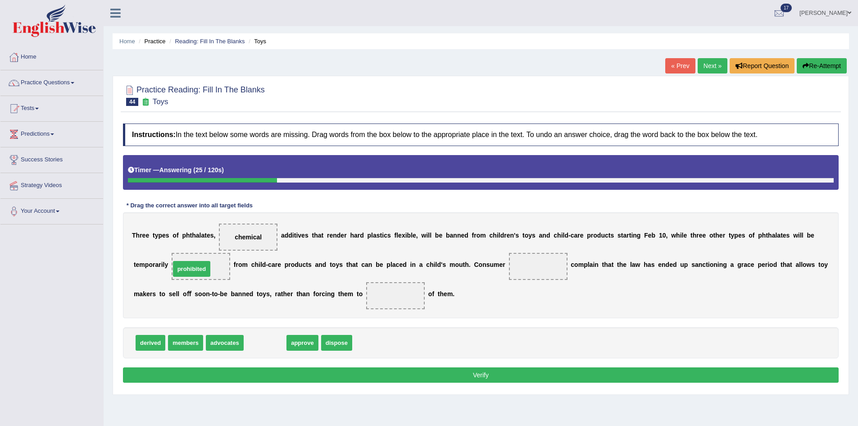
drag, startPoint x: 263, startPoint y: 344, endPoint x: 189, endPoint y: 270, distance: 104.2
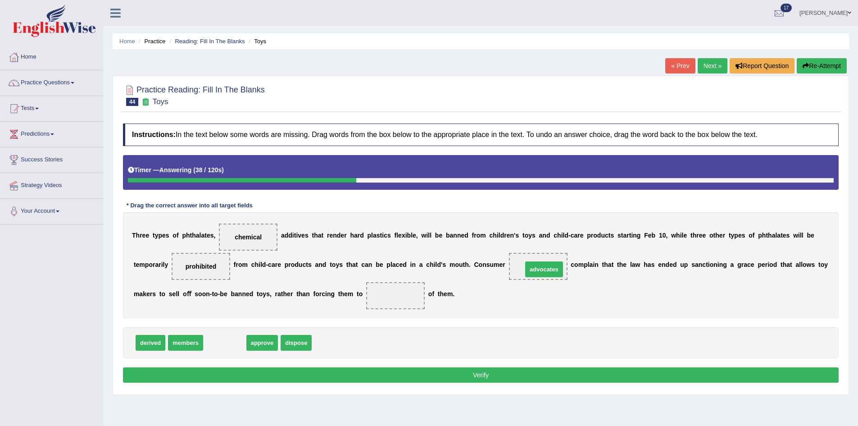
drag, startPoint x: 216, startPoint y: 342, endPoint x: 536, endPoint y: 268, distance: 328.3
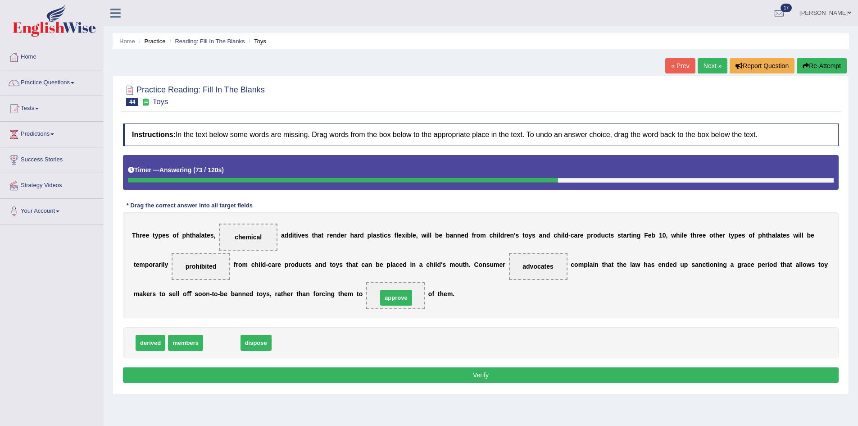
drag, startPoint x: 222, startPoint y: 345, endPoint x: 396, endPoint y: 300, distance: 180.1
click at [513, 373] on button "Verify" at bounding box center [481, 374] width 716 height 15
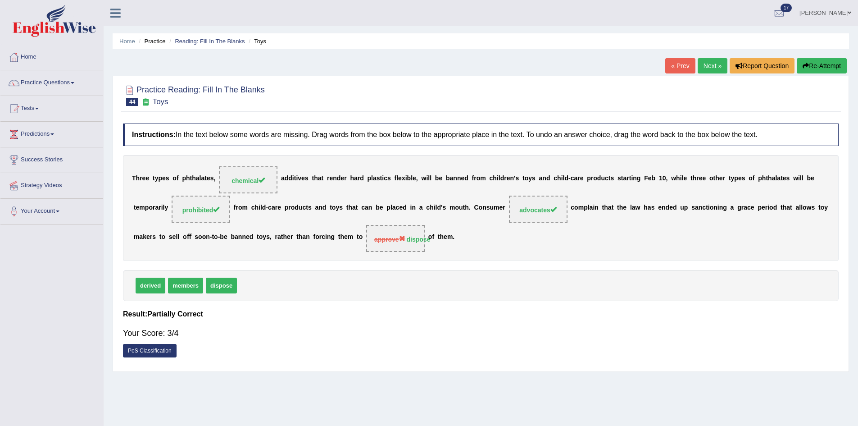
click at [712, 66] on link "Next »" at bounding box center [713, 65] width 30 height 15
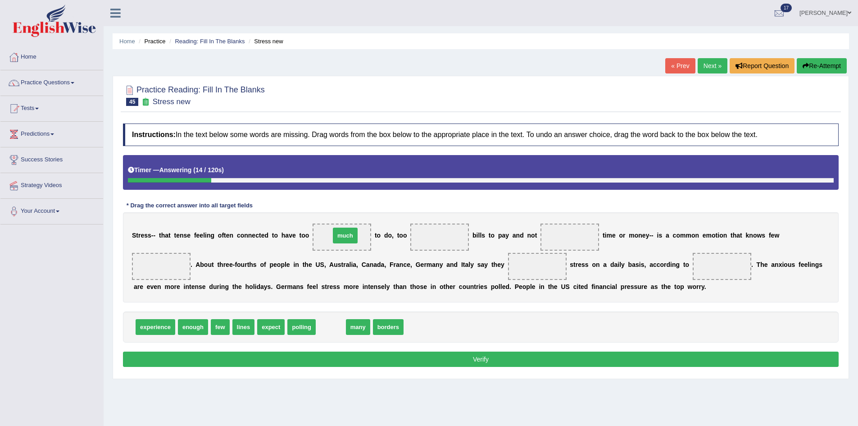
drag, startPoint x: 332, startPoint y: 330, endPoint x: 346, endPoint y: 237, distance: 94.3
drag, startPoint x: 329, startPoint y: 330, endPoint x: 432, endPoint y: 246, distance: 132.5
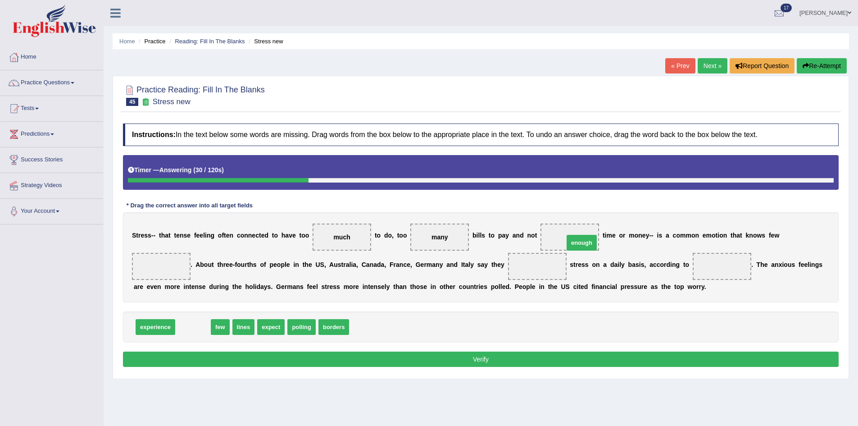
drag, startPoint x: 183, startPoint y: 328, endPoint x: 570, endPoint y: 241, distance: 396.1
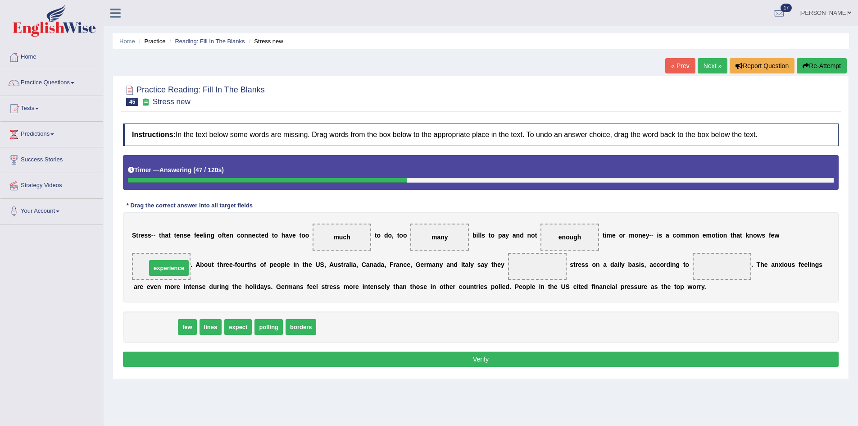
drag, startPoint x: 151, startPoint y: 326, endPoint x: 161, endPoint y: 266, distance: 60.8
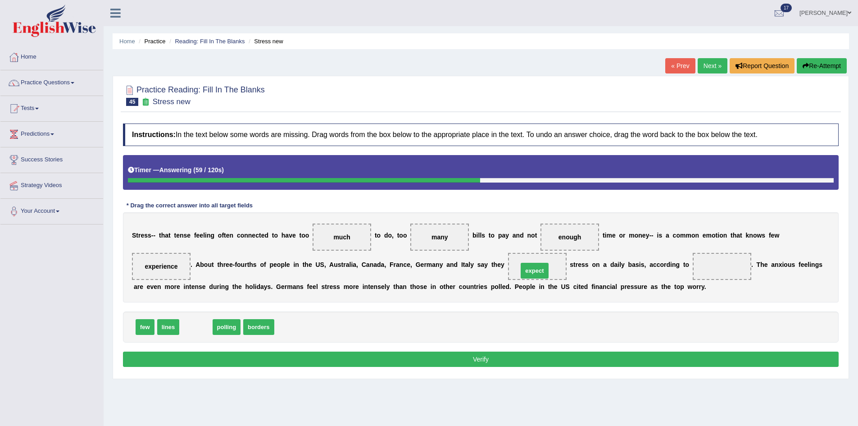
drag, startPoint x: 190, startPoint y: 328, endPoint x: 528, endPoint y: 272, distance: 343.5
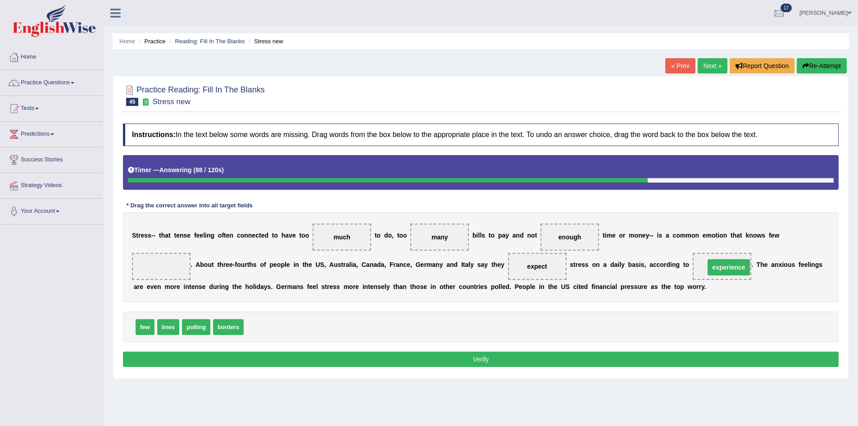
drag, startPoint x: 166, startPoint y: 268, endPoint x: 731, endPoint y: 269, distance: 565.0
click at [231, 361] on button "Verify" at bounding box center [481, 358] width 716 height 15
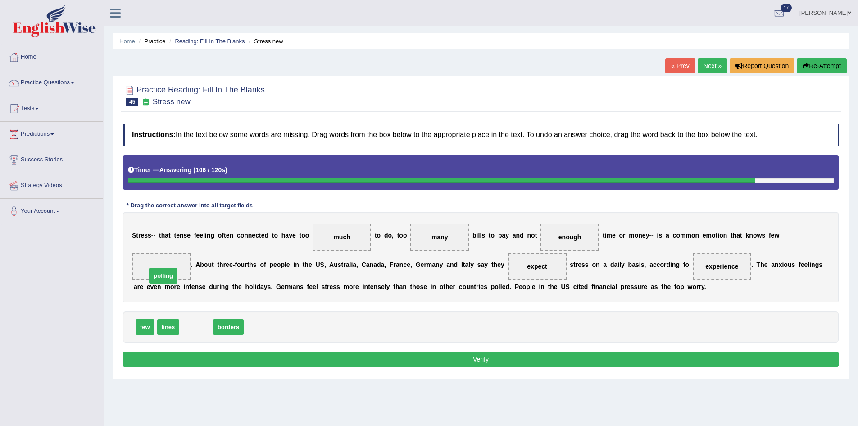
drag, startPoint x: 201, startPoint y: 328, endPoint x: 162, endPoint y: 258, distance: 80.1
click at [230, 359] on button "Verify" at bounding box center [481, 358] width 716 height 15
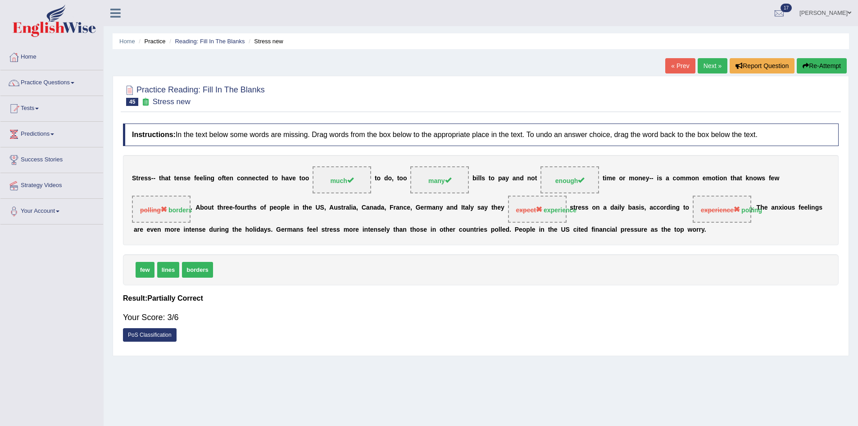
click at [701, 61] on link "Next »" at bounding box center [713, 65] width 30 height 15
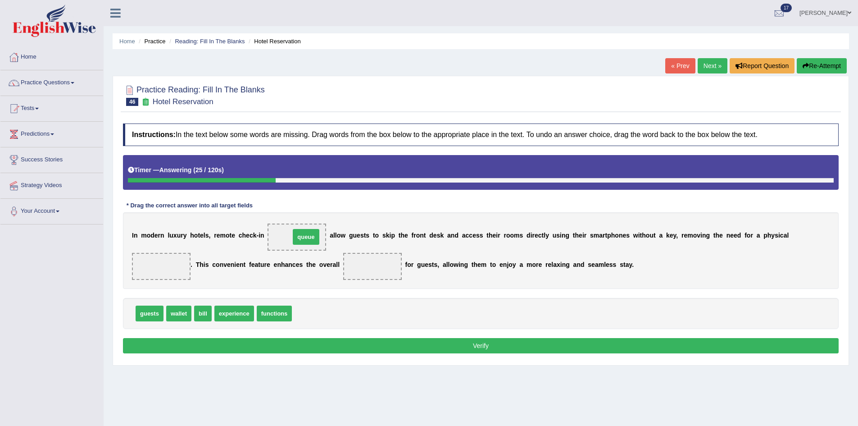
drag, startPoint x: 302, startPoint y: 314, endPoint x: 299, endPoint y: 239, distance: 74.9
drag, startPoint x: 297, startPoint y: 239, endPoint x: 313, endPoint y: 321, distance: 83.9
drag, startPoint x: 155, startPoint y: 312, endPoint x: 300, endPoint y: 240, distance: 162.0
drag, startPoint x: 293, startPoint y: 239, endPoint x: 298, endPoint y: 316, distance: 77.6
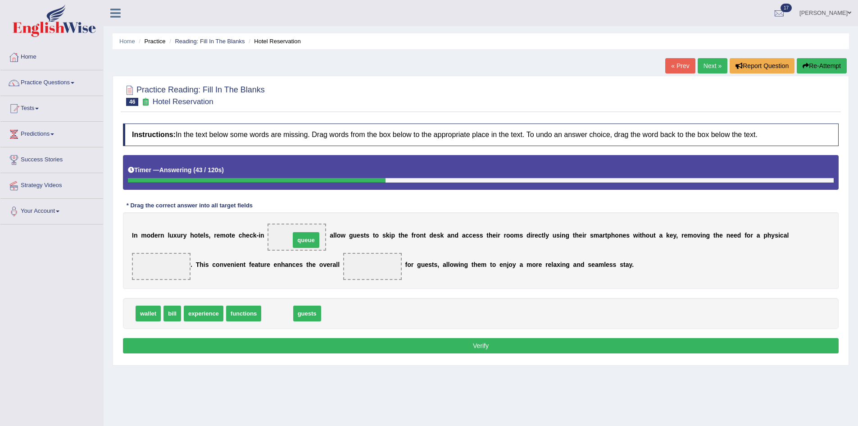
drag, startPoint x: 267, startPoint y: 315, endPoint x: 296, endPoint y: 241, distance: 80.3
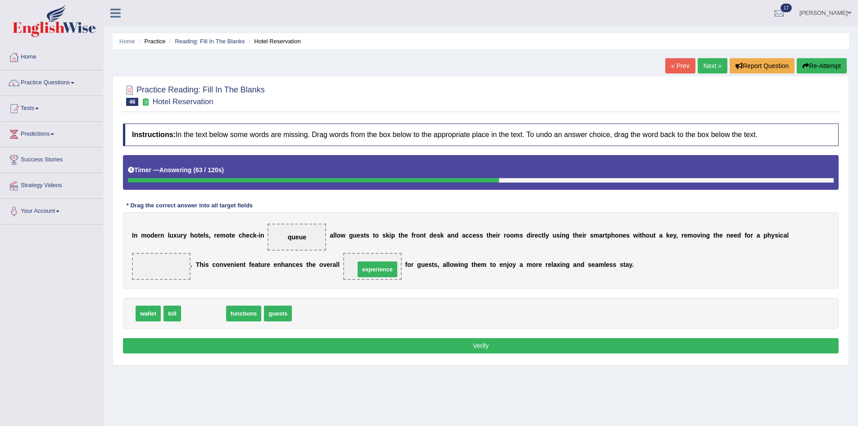
drag, startPoint x: 209, startPoint y: 314, endPoint x: 383, endPoint y: 269, distance: 179.6
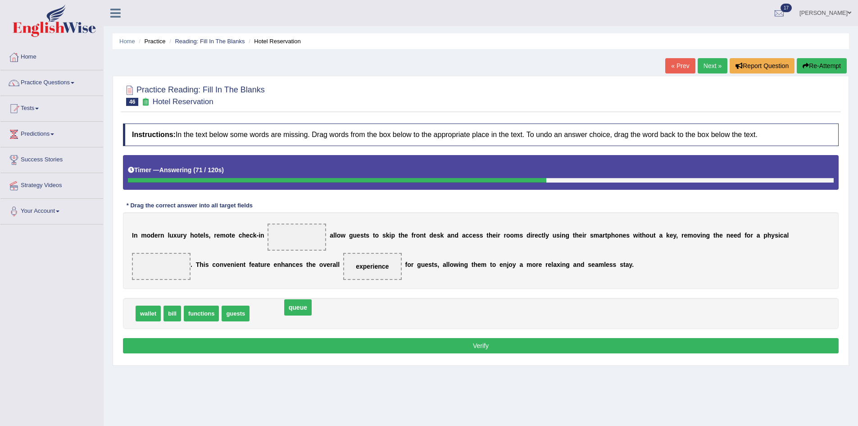
drag, startPoint x: 297, startPoint y: 236, endPoint x: 298, endPoint y: 306, distance: 70.3
drag, startPoint x: 235, startPoint y: 304, endPoint x: 290, endPoint y: 245, distance: 80.3
click at [290, 245] on div "Instructions: In the text below some words are missing. Drag words from the box…" at bounding box center [481, 239] width 720 height 241
drag, startPoint x: 233, startPoint y: 316, endPoint x: 286, endPoint y: 241, distance: 91.9
drag, startPoint x: 227, startPoint y: 312, endPoint x: 163, endPoint y: 266, distance: 78.9
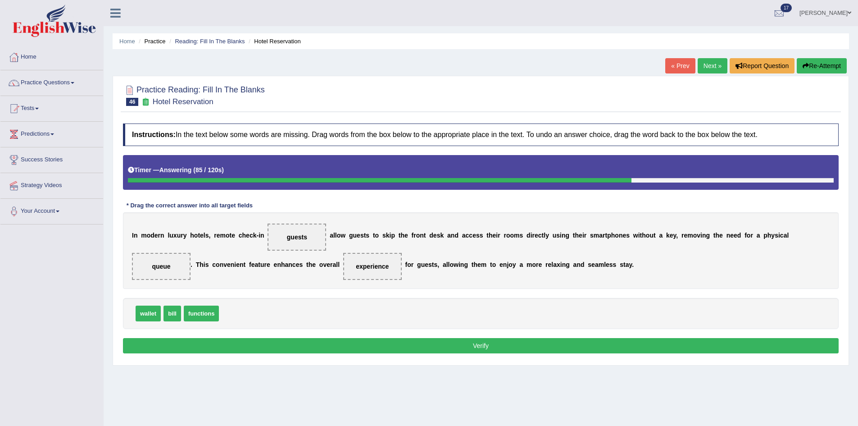
click at [211, 346] on button "Verify" at bounding box center [481, 345] width 716 height 15
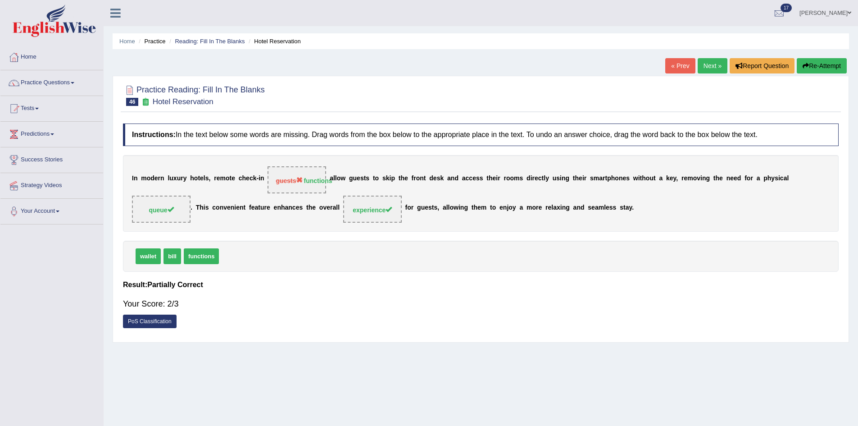
click at [699, 64] on link "Next »" at bounding box center [713, 65] width 30 height 15
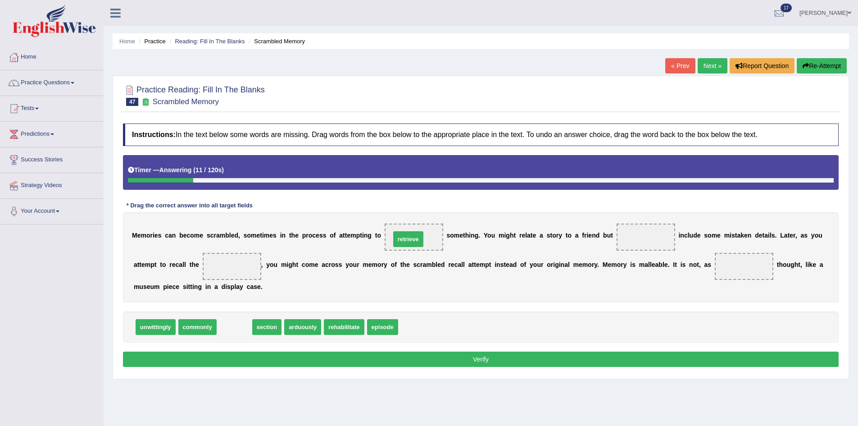
drag, startPoint x: 237, startPoint y: 324, endPoint x: 411, endPoint y: 237, distance: 194.8
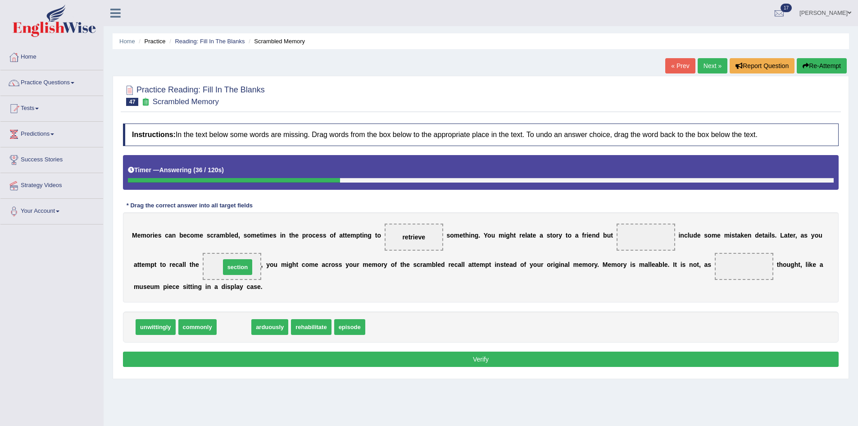
drag, startPoint x: 239, startPoint y: 326, endPoint x: 242, endPoint y: 266, distance: 60.0
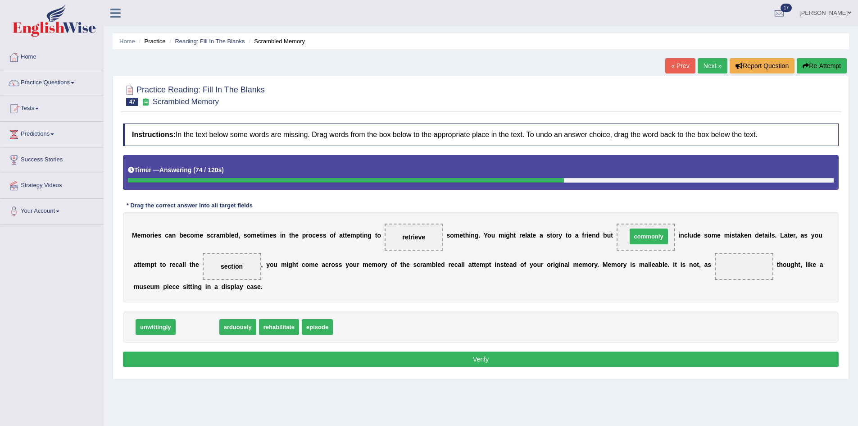
drag, startPoint x: 213, startPoint y: 332, endPoint x: 665, endPoint y: 242, distance: 460.4
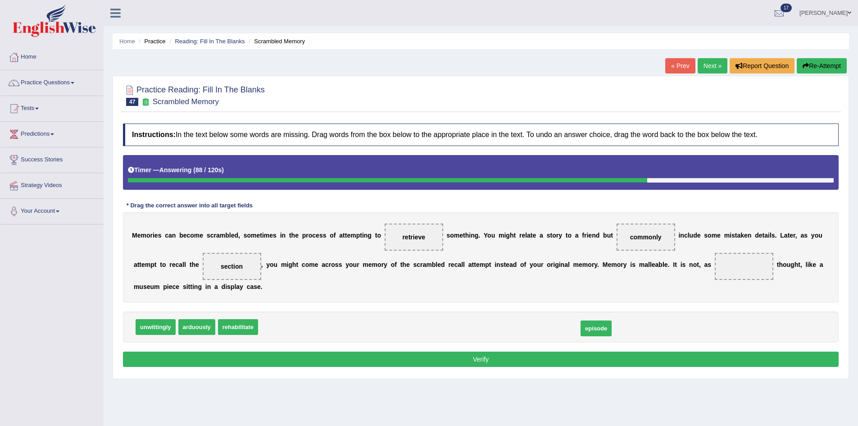
drag, startPoint x: 276, startPoint y: 326, endPoint x: 583, endPoint y: 325, distance: 307.3
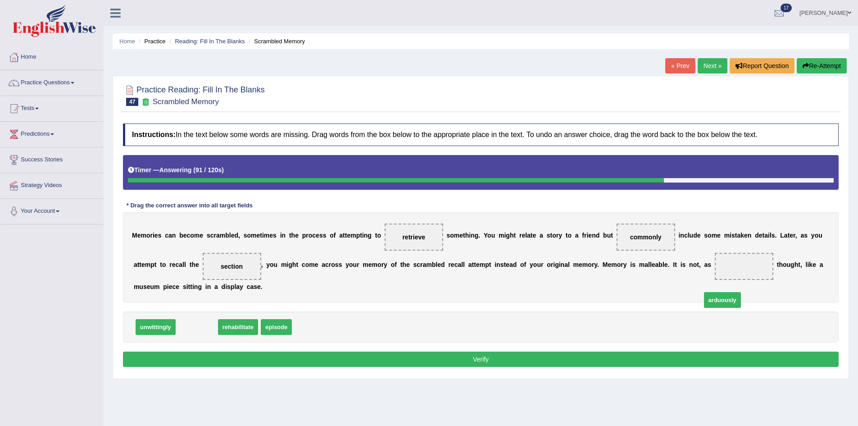
drag, startPoint x: 197, startPoint y: 331, endPoint x: 747, endPoint y: 262, distance: 554.4
click at [668, 362] on button "Verify" at bounding box center [481, 358] width 716 height 15
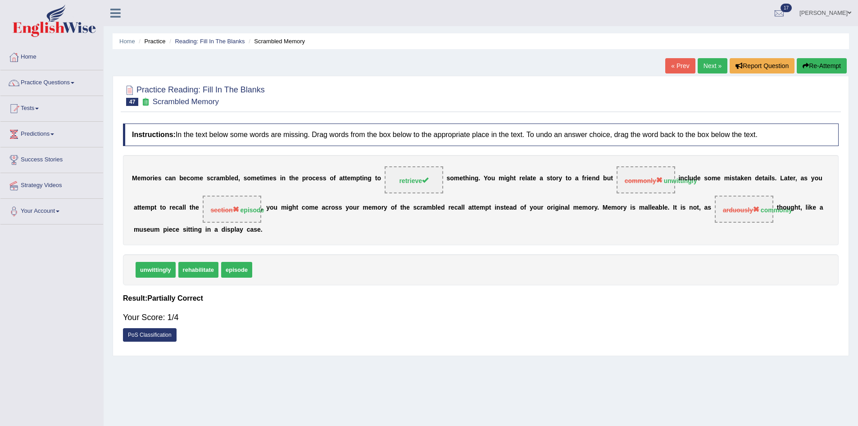
click at [837, 68] on button "Re-Attempt" at bounding box center [822, 65] width 50 height 15
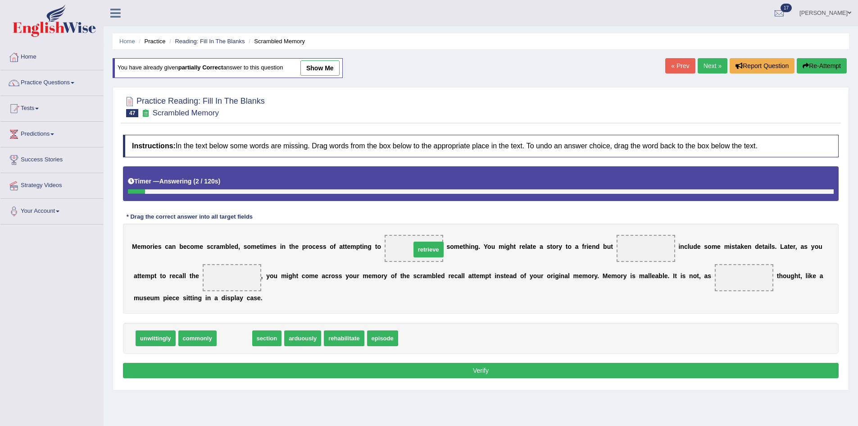
drag, startPoint x: 226, startPoint y: 341, endPoint x: 420, endPoint y: 252, distance: 213.5
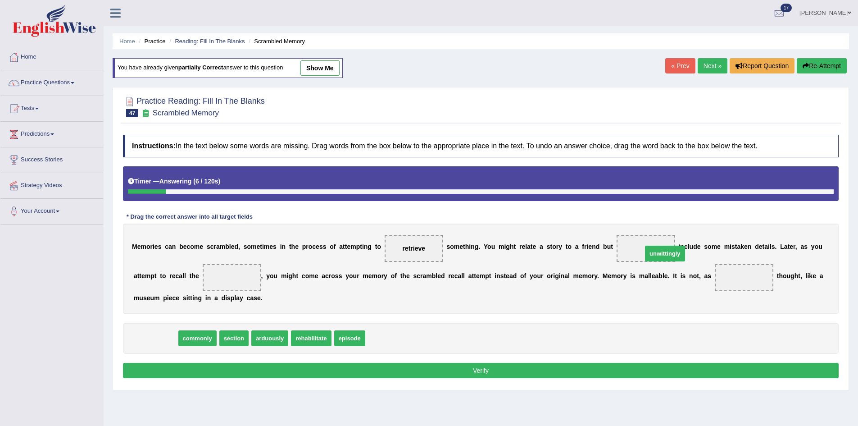
drag, startPoint x: 160, startPoint y: 335, endPoint x: 669, endPoint y: 251, distance: 515.2
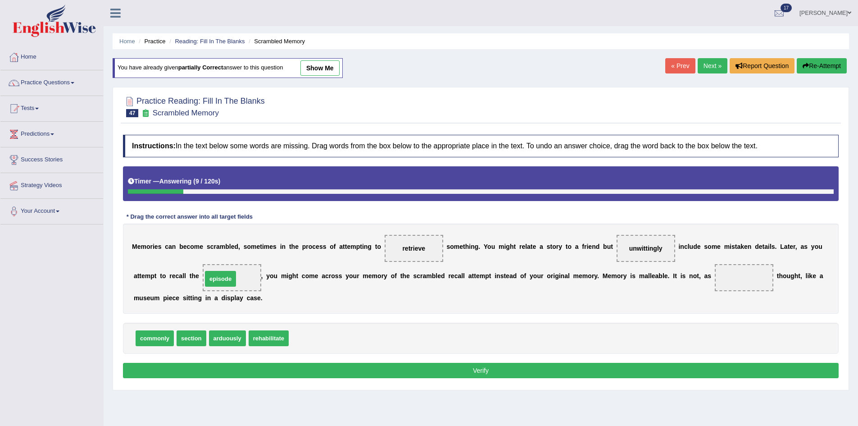
drag, startPoint x: 308, startPoint y: 336, endPoint x: 221, endPoint y: 277, distance: 105.3
drag, startPoint x: 150, startPoint y: 333, endPoint x: 724, endPoint y: 270, distance: 577.0
click at [661, 375] on button "Verify" at bounding box center [481, 370] width 716 height 15
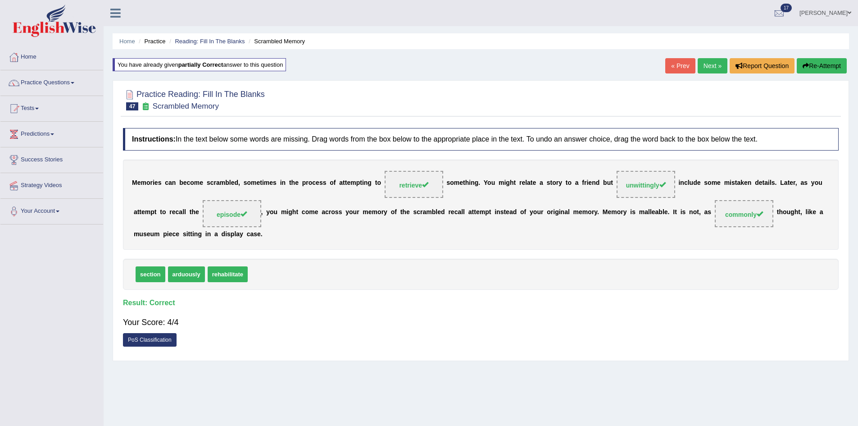
click at [724, 59] on link "Next »" at bounding box center [713, 65] width 30 height 15
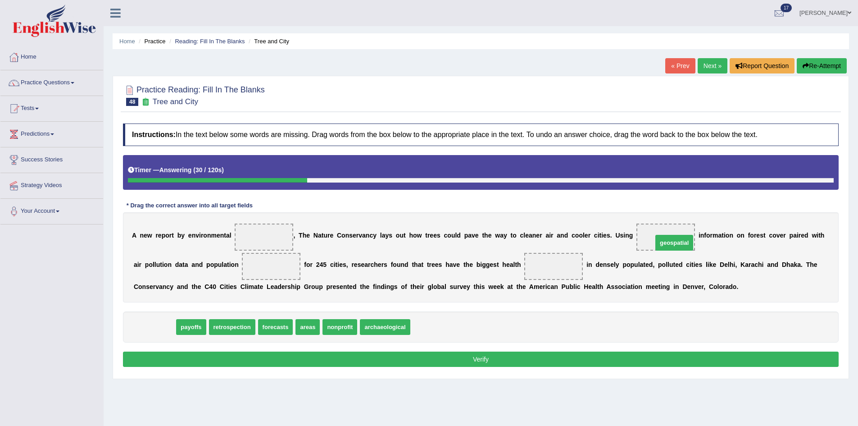
drag, startPoint x: 152, startPoint y: 329, endPoint x: 672, endPoint y: 243, distance: 527.0
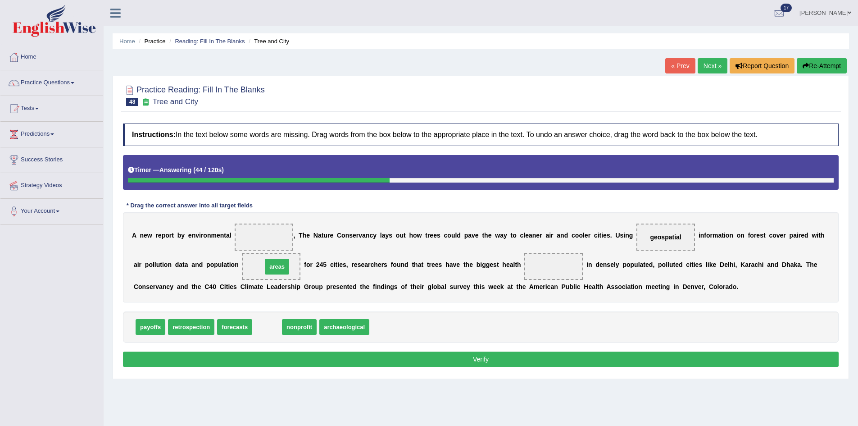
drag, startPoint x: 272, startPoint y: 329, endPoint x: 282, endPoint y: 268, distance: 61.6
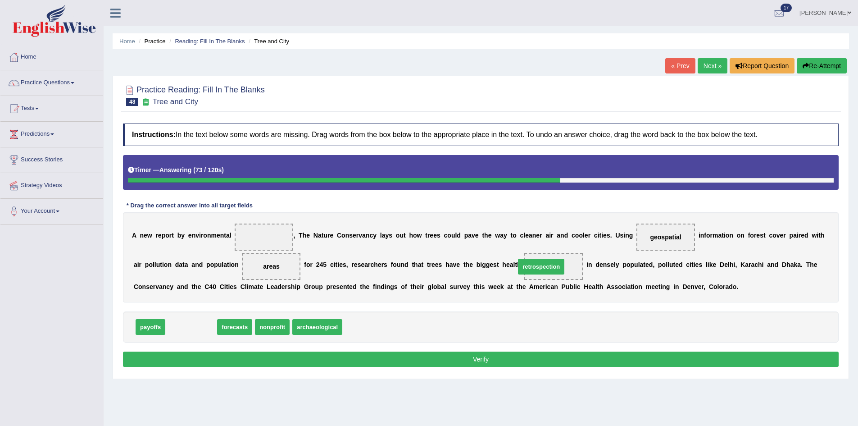
drag, startPoint x: 190, startPoint y: 327, endPoint x: 541, endPoint y: 266, distance: 356.1
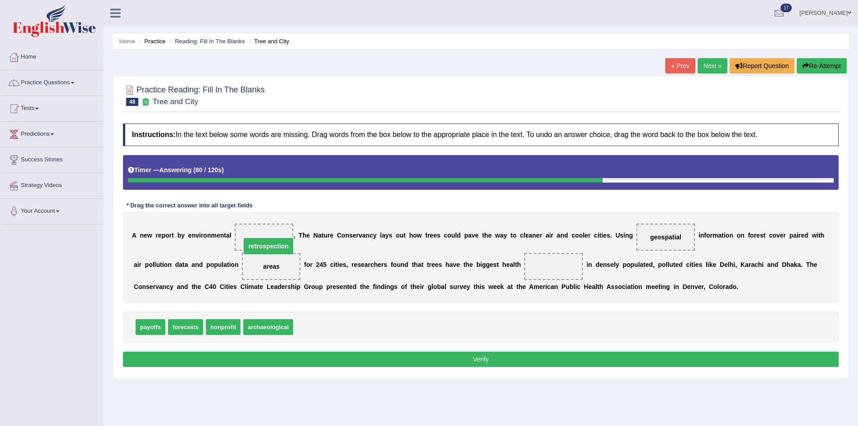
drag, startPoint x: 556, startPoint y: 265, endPoint x: 255, endPoint y: 236, distance: 301.4
drag, startPoint x: 147, startPoint y: 331, endPoint x: 560, endPoint y: 280, distance: 416.8
click at [538, 364] on button "Verify" at bounding box center [481, 358] width 716 height 15
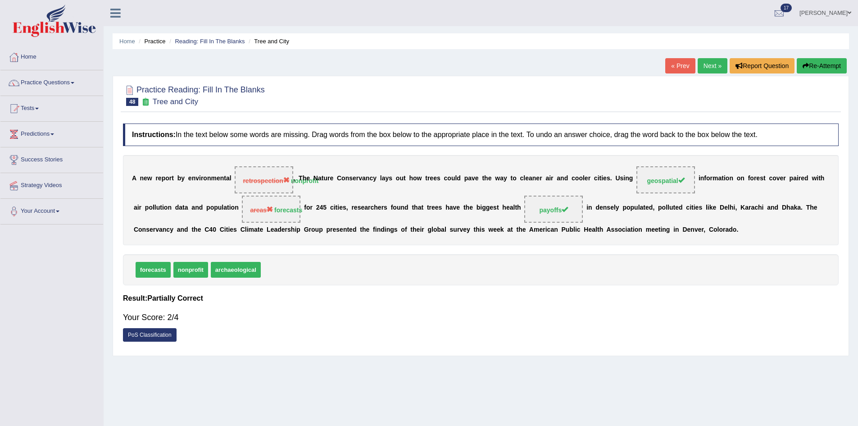
click at [708, 62] on link "Next »" at bounding box center [713, 65] width 30 height 15
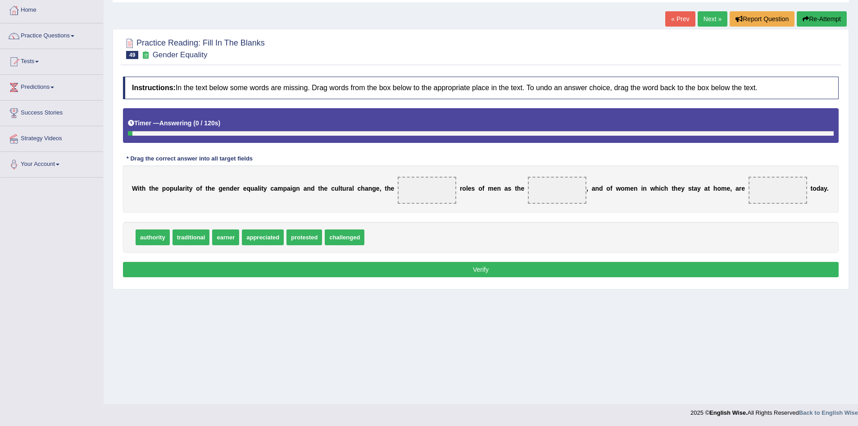
scroll to position [47, 0]
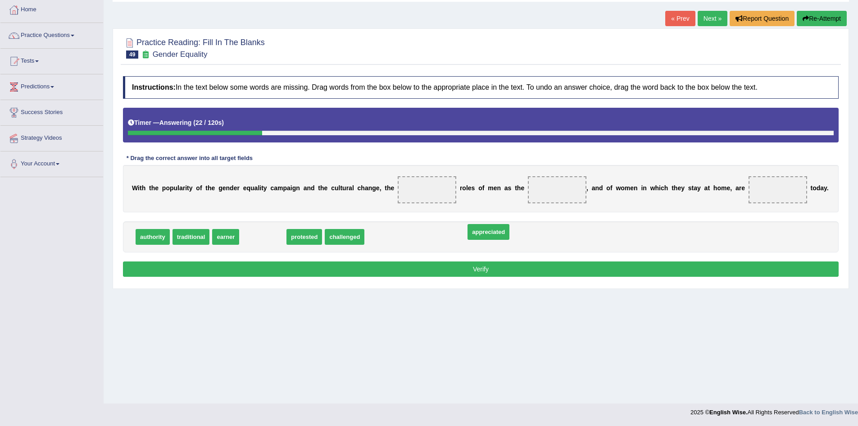
drag, startPoint x: 270, startPoint y: 233, endPoint x: 496, endPoint y: 228, distance: 225.8
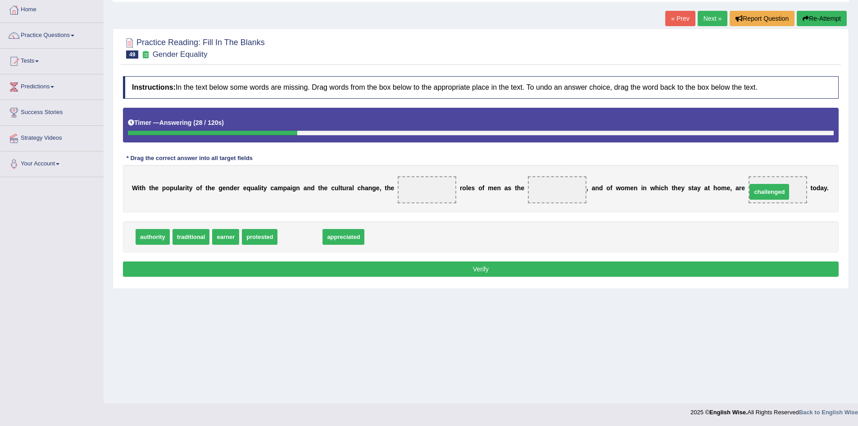
drag, startPoint x: 294, startPoint y: 234, endPoint x: 761, endPoint y: 189, distance: 468.9
drag, startPoint x: 292, startPoint y: 235, endPoint x: 425, endPoint y: 192, distance: 139.6
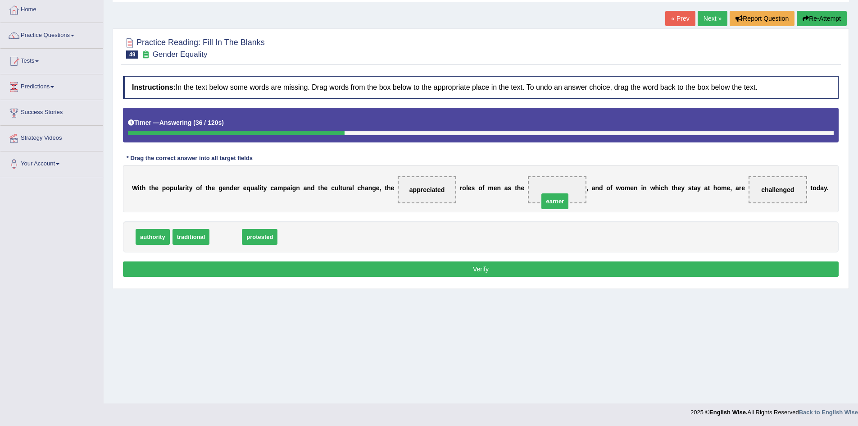
drag, startPoint x: 227, startPoint y: 236, endPoint x: 557, endPoint y: 199, distance: 332.4
click at [498, 266] on button "Verify" at bounding box center [481, 268] width 716 height 15
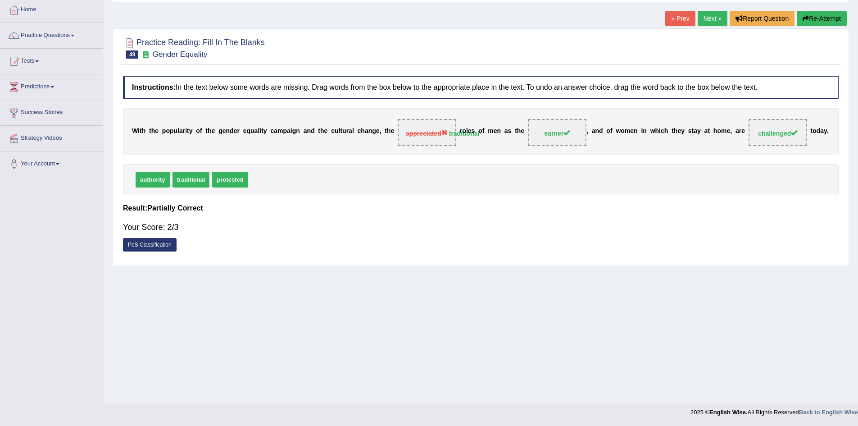
click at [708, 19] on link "Next »" at bounding box center [713, 18] width 30 height 15
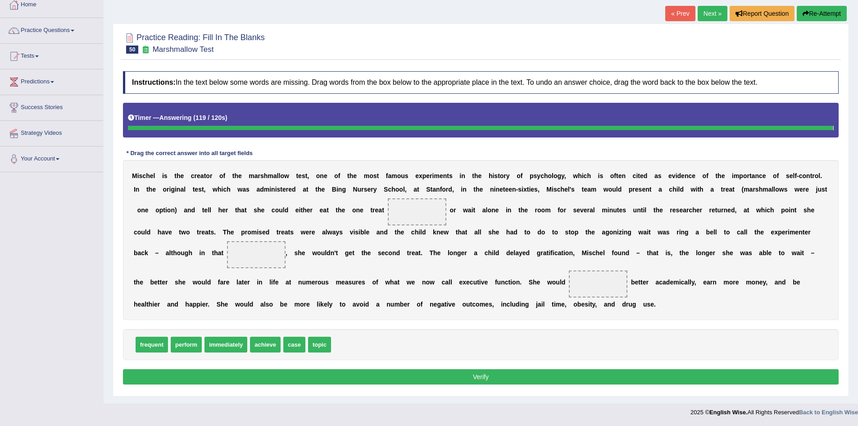
scroll to position [47, 0]
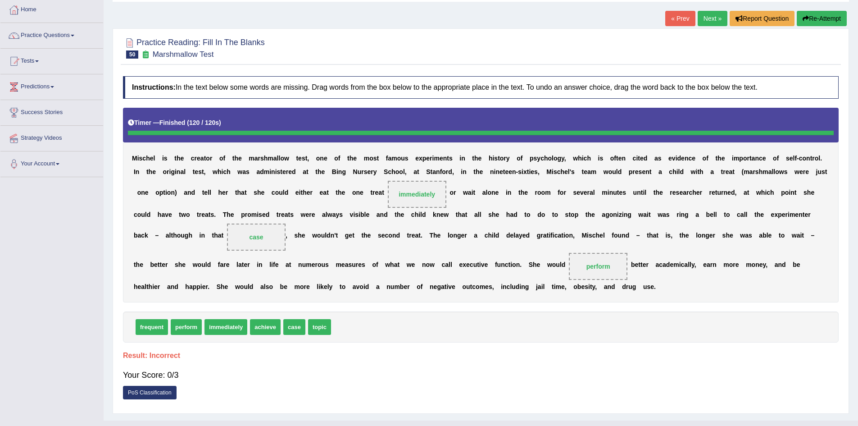
click at [825, 20] on button "Re-Attempt" at bounding box center [822, 18] width 50 height 15
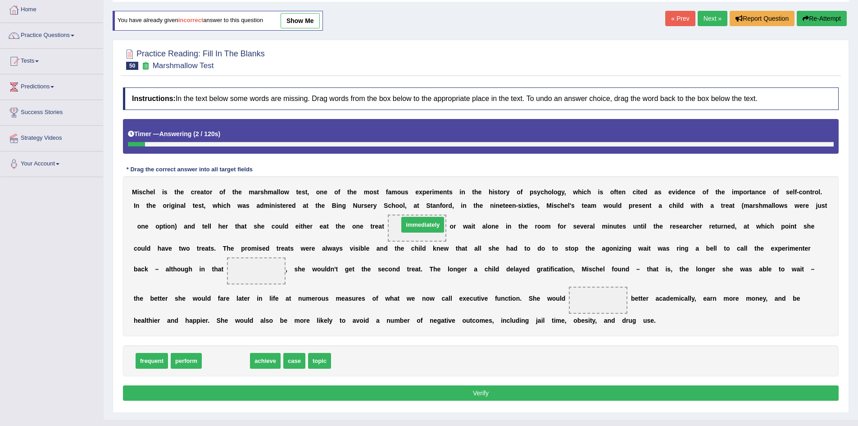
drag, startPoint x: 229, startPoint y: 357, endPoint x: 427, endPoint y: 222, distance: 239.3
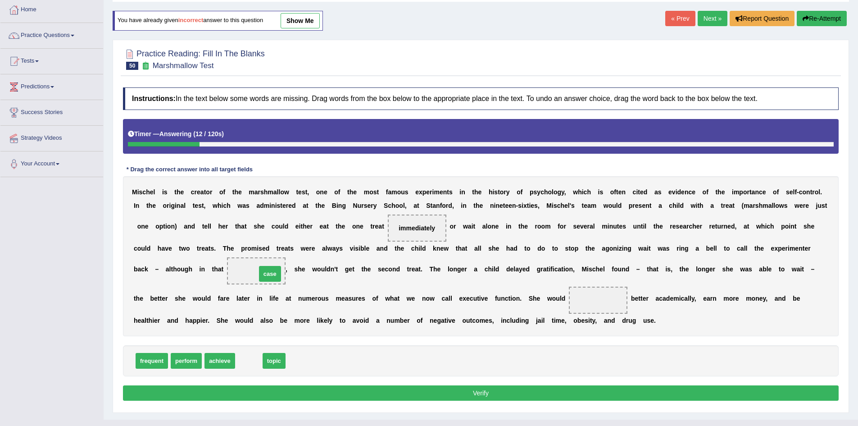
drag, startPoint x: 250, startPoint y: 367, endPoint x: 271, endPoint y: 277, distance: 92.1
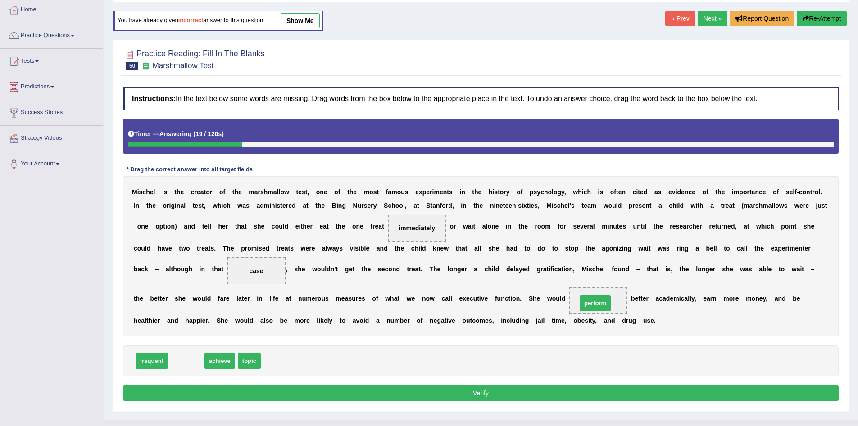
drag, startPoint x: 191, startPoint y: 358, endPoint x: 600, endPoint y: 301, distance: 413.1
click at [638, 395] on button "Verify" at bounding box center [481, 392] width 716 height 15
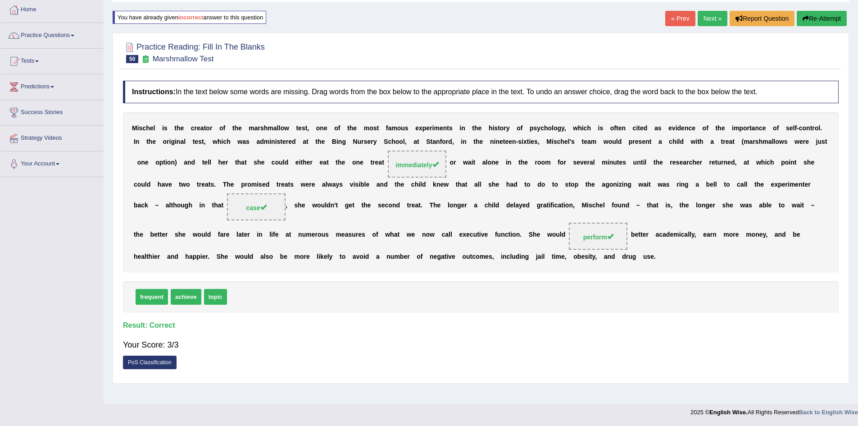
click at [710, 18] on link "Next »" at bounding box center [713, 18] width 30 height 15
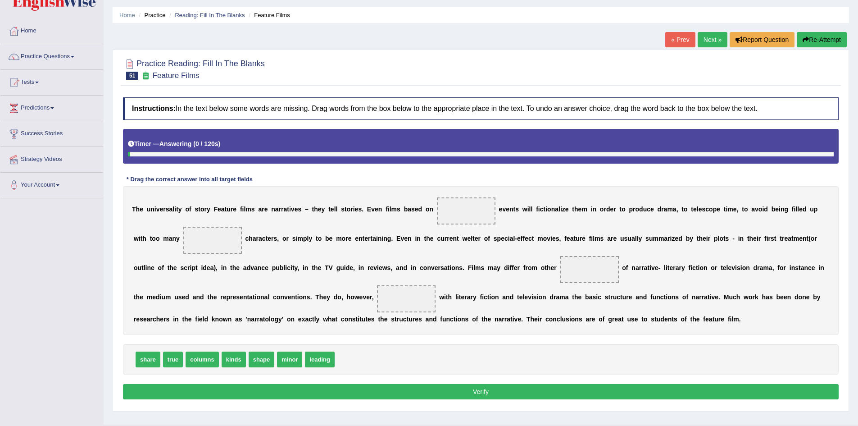
scroll to position [47, 0]
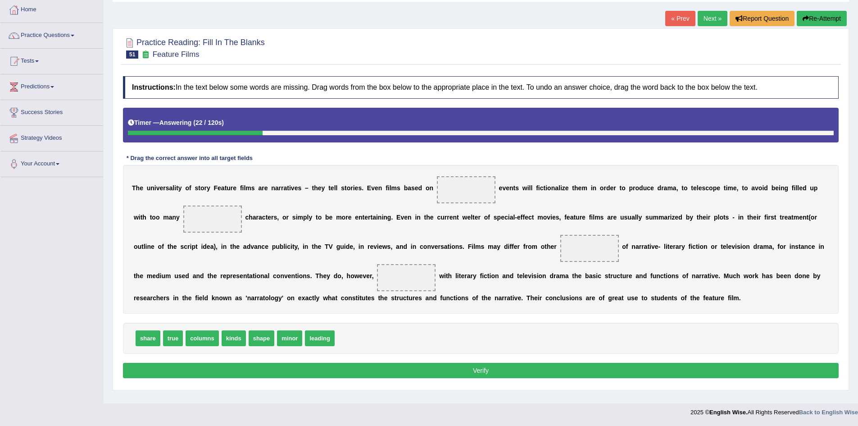
drag, startPoint x: 191, startPoint y: 324, endPoint x: 344, endPoint y: 239, distance: 175.3
click at [344, 239] on div "Instructions: In the text below some words are missing. Drag words from the box…" at bounding box center [481, 229] width 720 height 314
drag, startPoint x: 180, startPoint y: 342, endPoint x: 487, endPoint y: 197, distance: 340.0
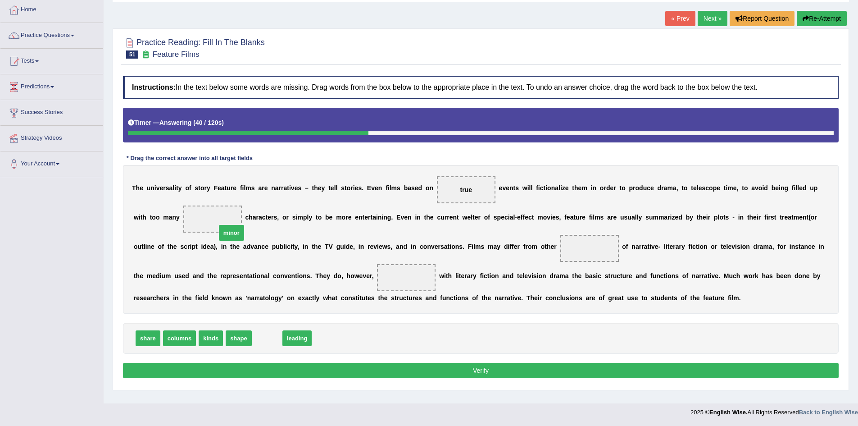
drag, startPoint x: 269, startPoint y: 340, endPoint x: 228, endPoint y: 227, distance: 119.9
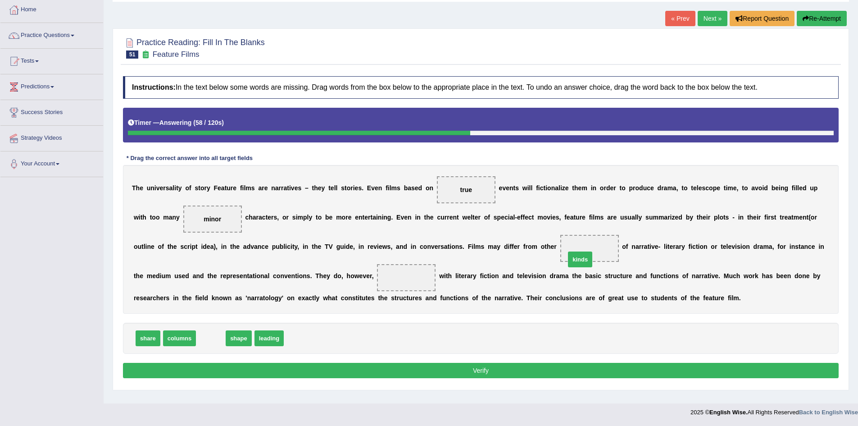
drag, startPoint x: 203, startPoint y: 337, endPoint x: 583, endPoint y: 252, distance: 388.7
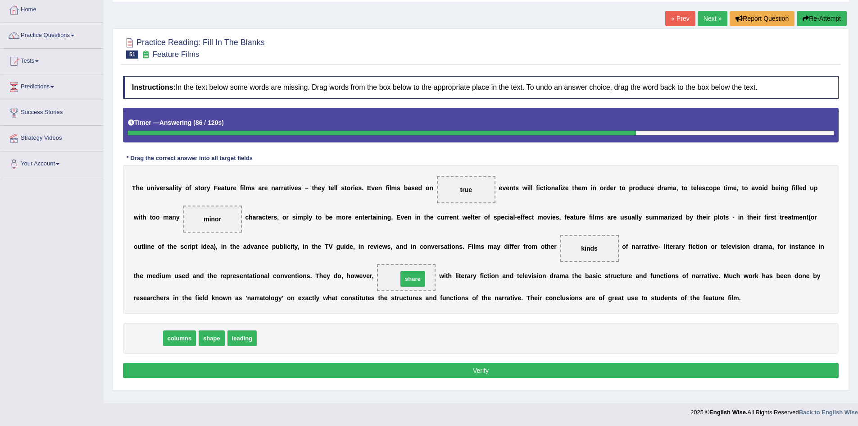
drag, startPoint x: 154, startPoint y: 337, endPoint x: 419, endPoint y: 278, distance: 271.5
click at [342, 366] on button "Verify" at bounding box center [481, 370] width 716 height 15
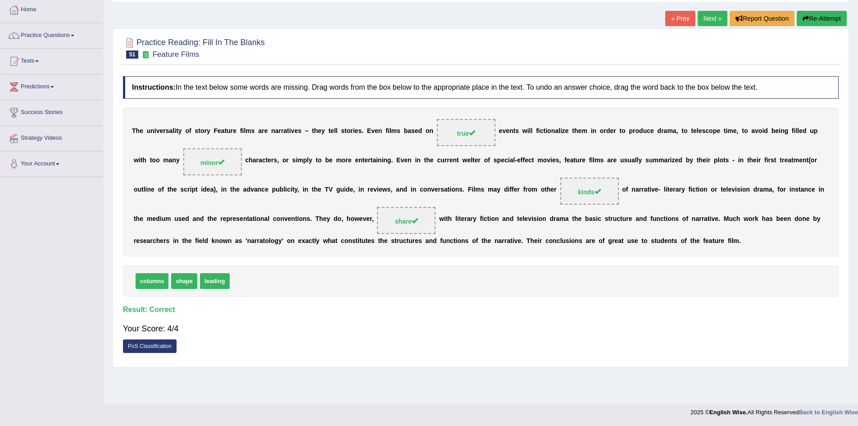
click at [712, 16] on link "Next »" at bounding box center [713, 18] width 30 height 15
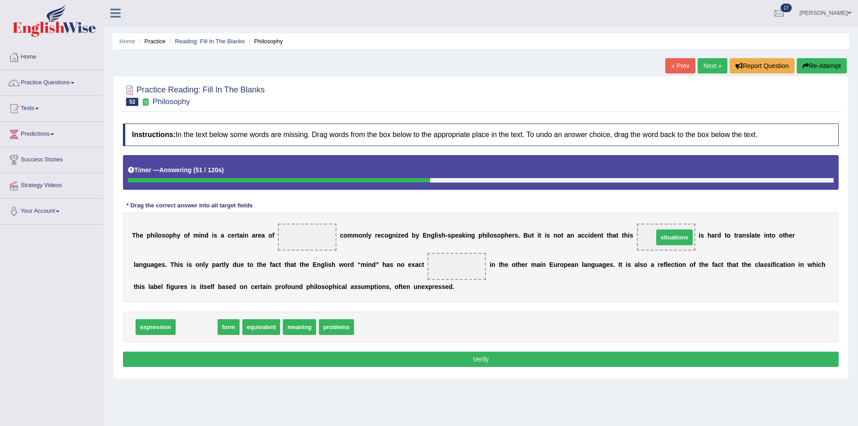
drag, startPoint x: 202, startPoint y: 328, endPoint x: 680, endPoint y: 239, distance: 486.4
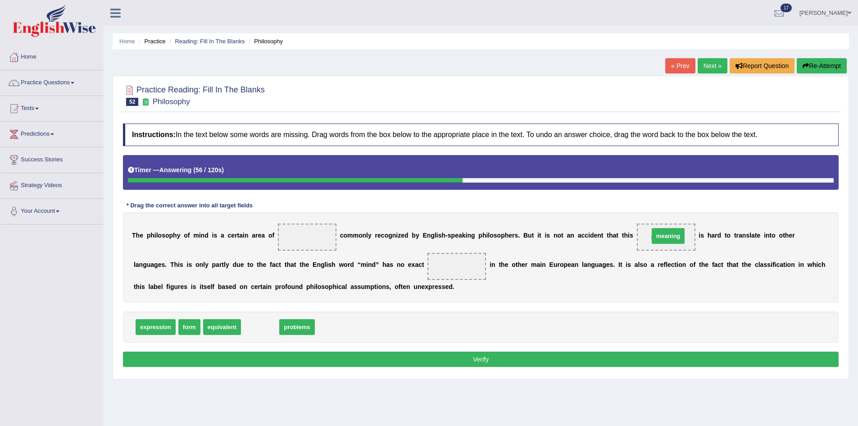
drag, startPoint x: 256, startPoint y: 328, endPoint x: 664, endPoint y: 244, distance: 416.8
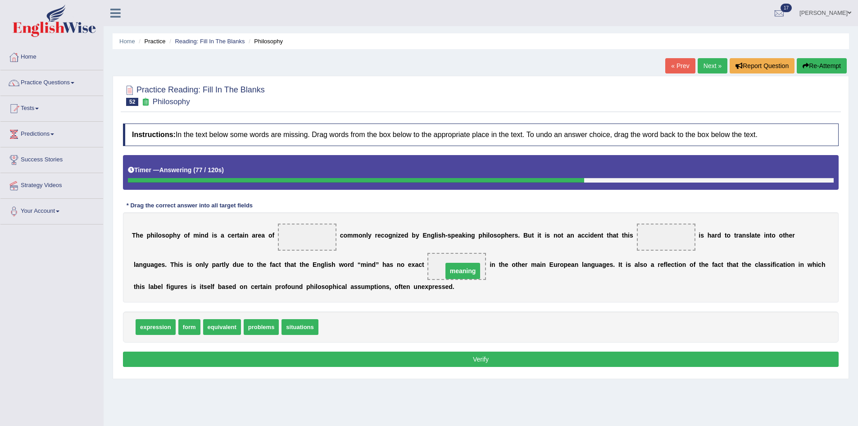
drag, startPoint x: 662, startPoint y: 235, endPoint x: 458, endPoint y: 267, distance: 206.5
drag, startPoint x: 291, startPoint y: 331, endPoint x: 656, endPoint y: 246, distance: 374.5
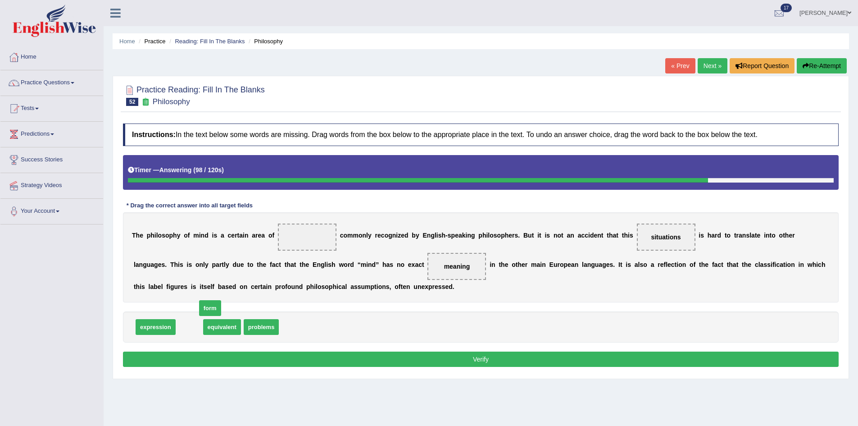
drag, startPoint x: 191, startPoint y: 328, endPoint x: 188, endPoint y: 333, distance: 5.9
drag, startPoint x: 156, startPoint y: 327, endPoint x: 299, endPoint y: 238, distance: 168.0
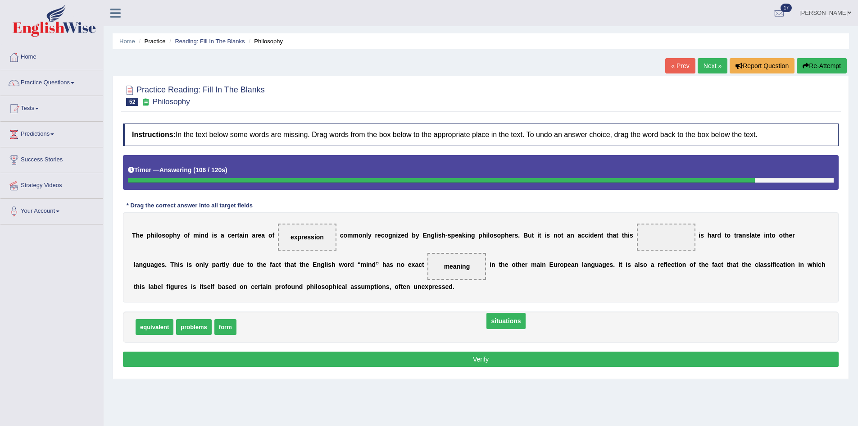
drag, startPoint x: 663, startPoint y: 238, endPoint x: 431, endPoint y: 323, distance: 247.4
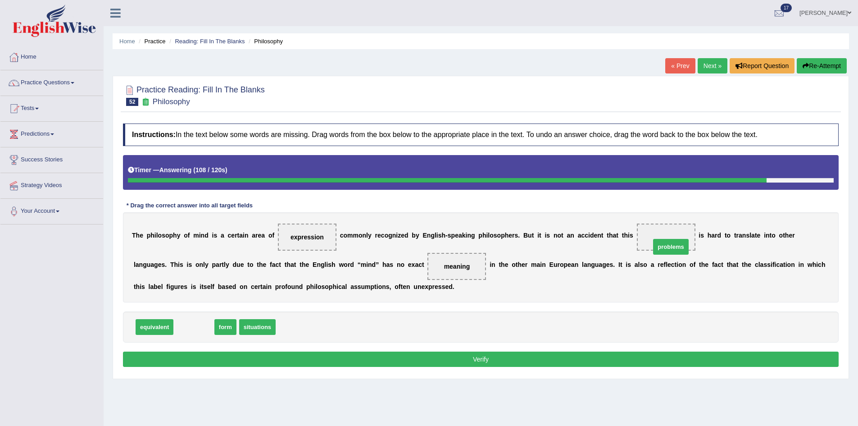
drag, startPoint x: 184, startPoint y: 323, endPoint x: 674, endPoint y: 236, distance: 497.0
click at [643, 361] on button "Verify" at bounding box center [481, 358] width 716 height 15
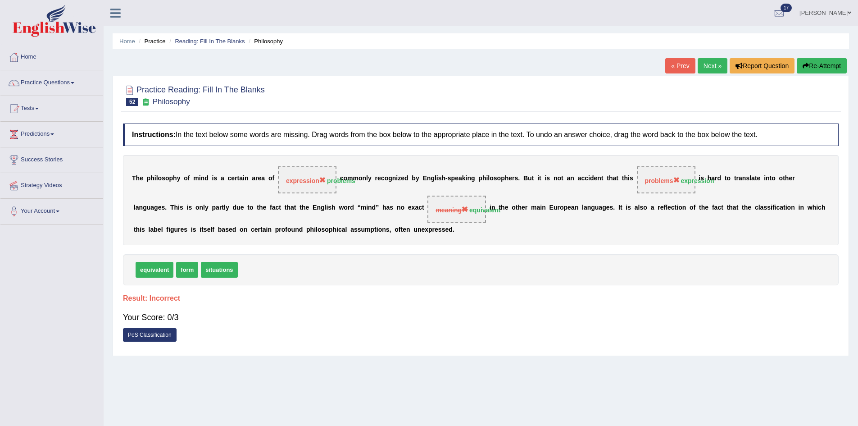
click at [816, 67] on button "Re-Attempt" at bounding box center [822, 65] width 50 height 15
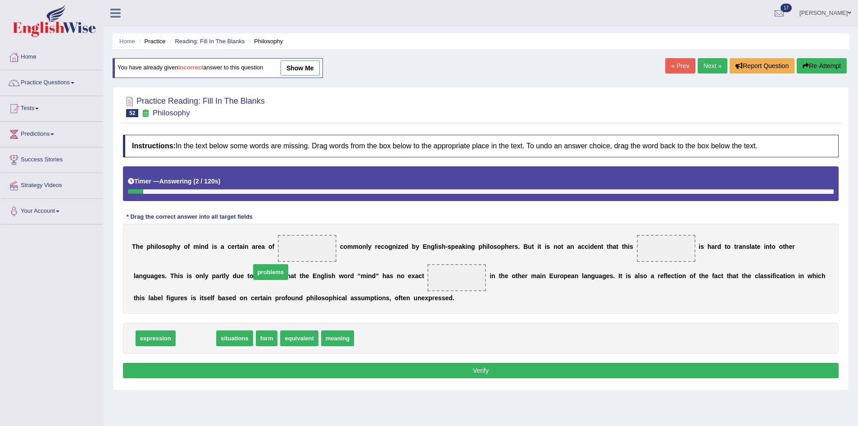
drag, startPoint x: 198, startPoint y: 342, endPoint x: 314, endPoint y: 252, distance: 147.1
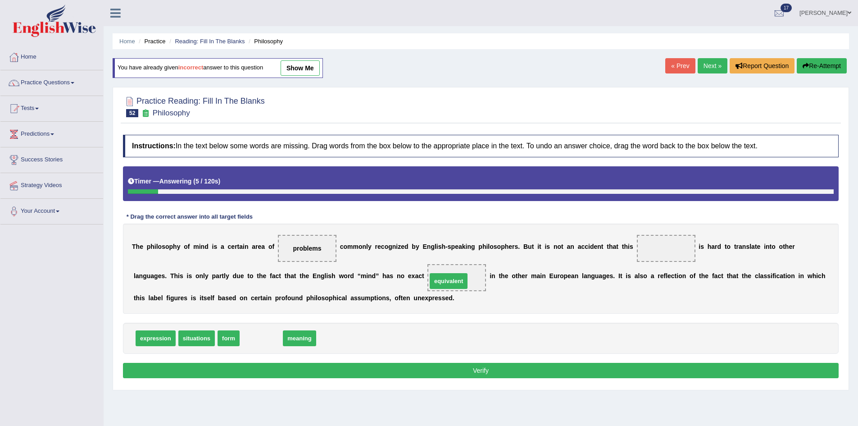
drag, startPoint x: 263, startPoint y: 340, endPoint x: 450, endPoint y: 282, distance: 196.0
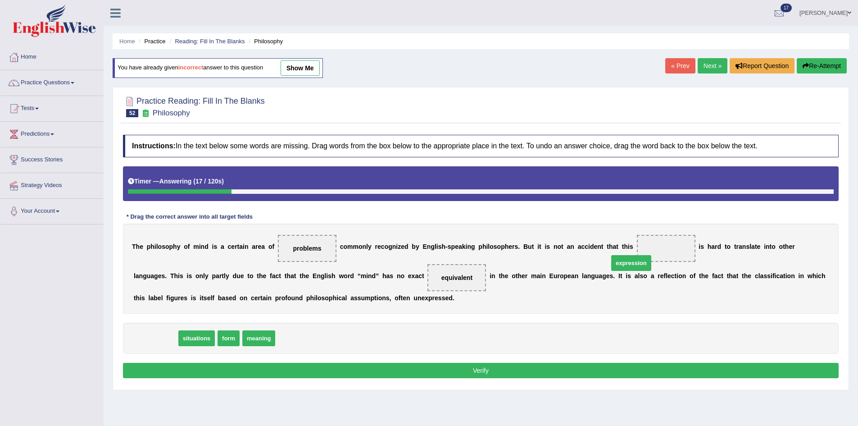
drag, startPoint x: 155, startPoint y: 338, endPoint x: 667, endPoint y: 239, distance: 521.8
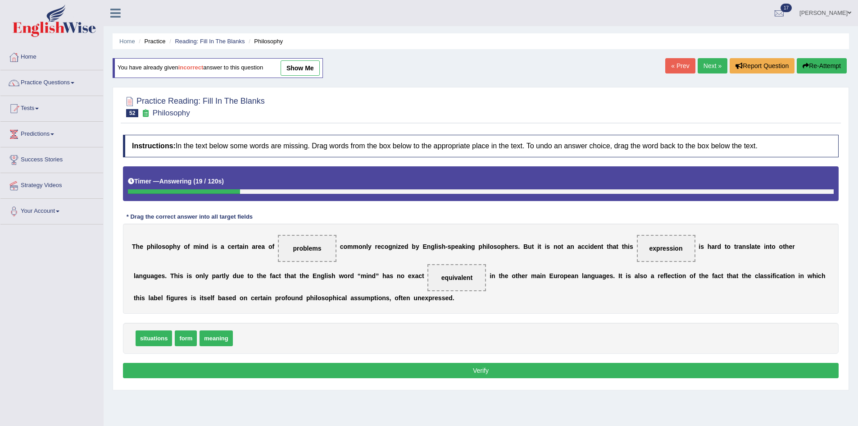
click at [362, 368] on button "Verify" at bounding box center [481, 370] width 716 height 15
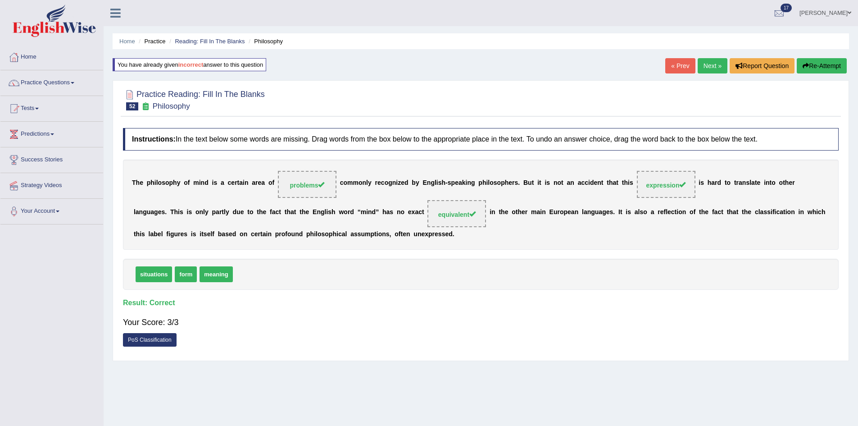
click at [707, 59] on link "Next »" at bounding box center [713, 65] width 30 height 15
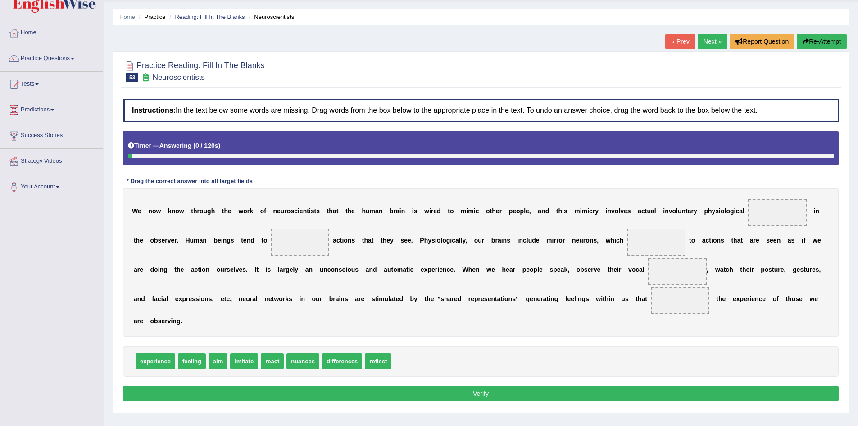
scroll to position [47, 0]
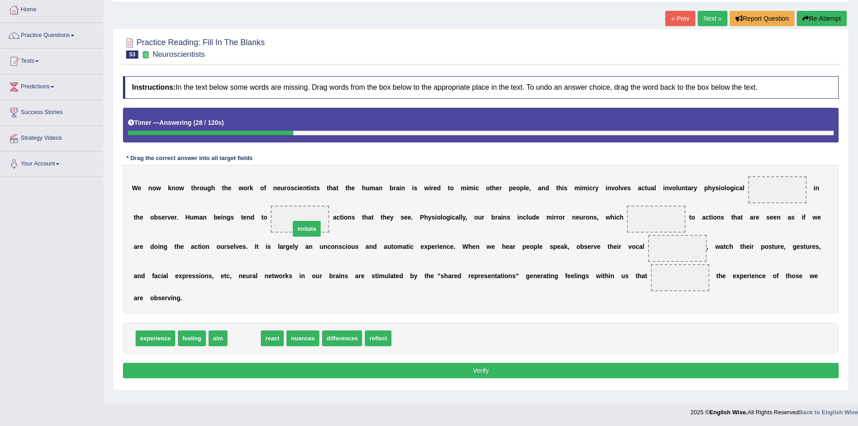
drag, startPoint x: 250, startPoint y: 338, endPoint x: 303, endPoint y: 220, distance: 129.5
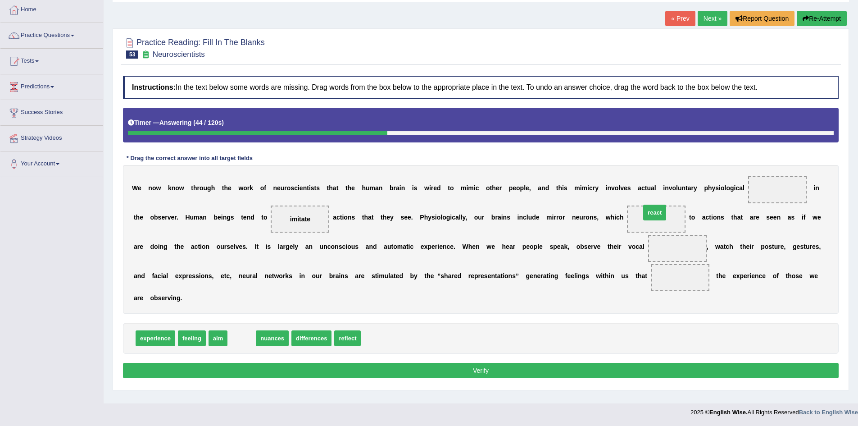
drag, startPoint x: 242, startPoint y: 337, endPoint x: 651, endPoint y: 216, distance: 426.8
drag, startPoint x: 233, startPoint y: 340, endPoint x: 681, endPoint y: 249, distance: 457.0
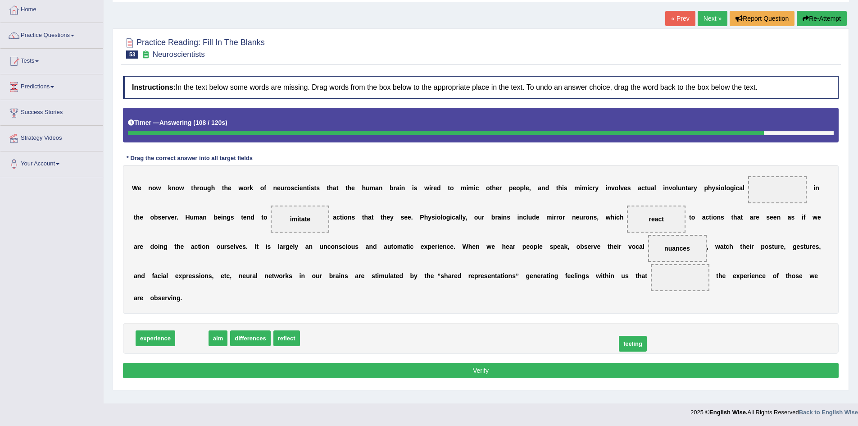
drag, startPoint x: 192, startPoint y: 337, endPoint x: 630, endPoint y: 348, distance: 438.1
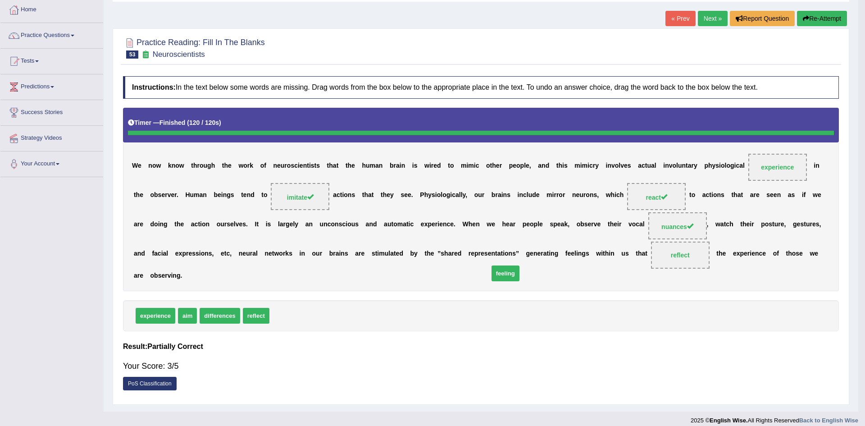
drag, startPoint x: 281, startPoint y: 342, endPoint x: 465, endPoint y: 319, distance: 185.3
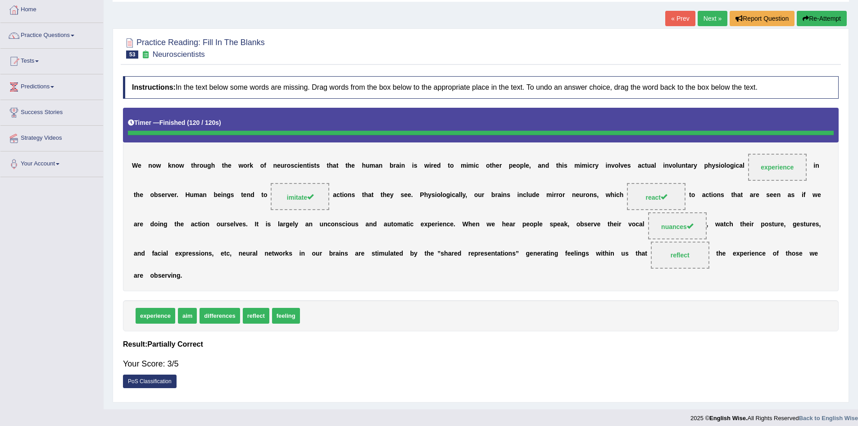
click at [706, 12] on link "Next »" at bounding box center [713, 18] width 30 height 15
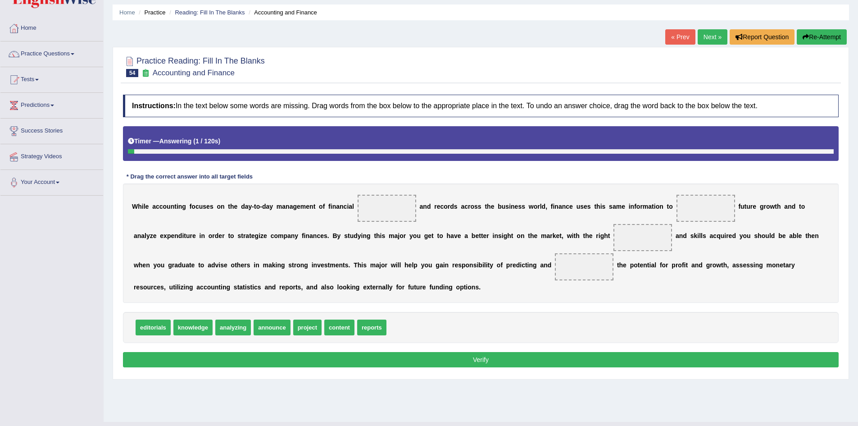
scroll to position [47, 0]
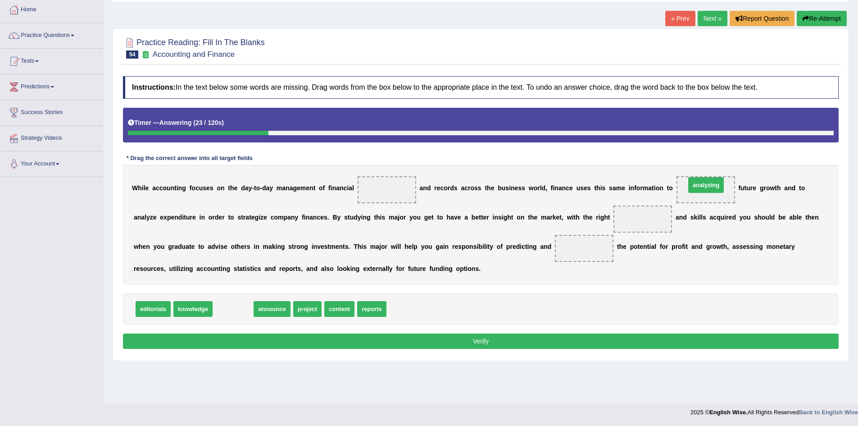
drag, startPoint x: 237, startPoint y: 311, endPoint x: 710, endPoint y: 187, distance: 489.0
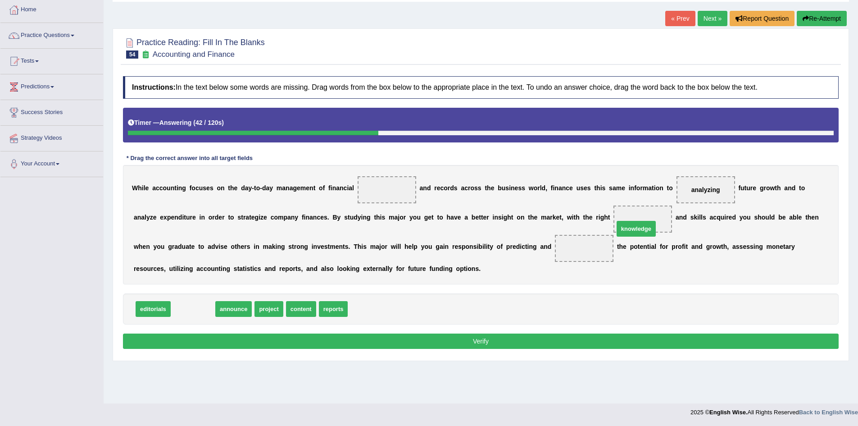
drag, startPoint x: 194, startPoint y: 307, endPoint x: 637, endPoint y: 227, distance: 450.5
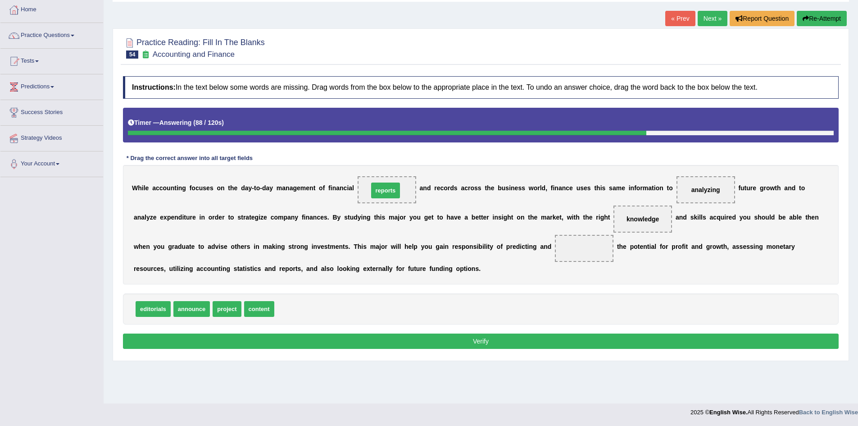
drag, startPoint x: 291, startPoint y: 311, endPoint x: 389, endPoint y: 191, distance: 154.0
drag, startPoint x: 226, startPoint y: 310, endPoint x: 466, endPoint y: 322, distance: 240.0
drag, startPoint x: 188, startPoint y: 310, endPoint x: 579, endPoint y: 256, distance: 394.2
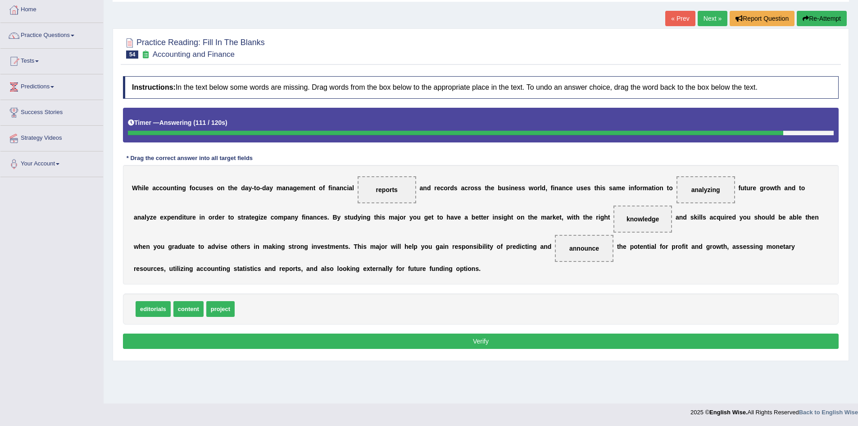
click at [513, 340] on button "Verify" at bounding box center [481, 340] width 716 height 15
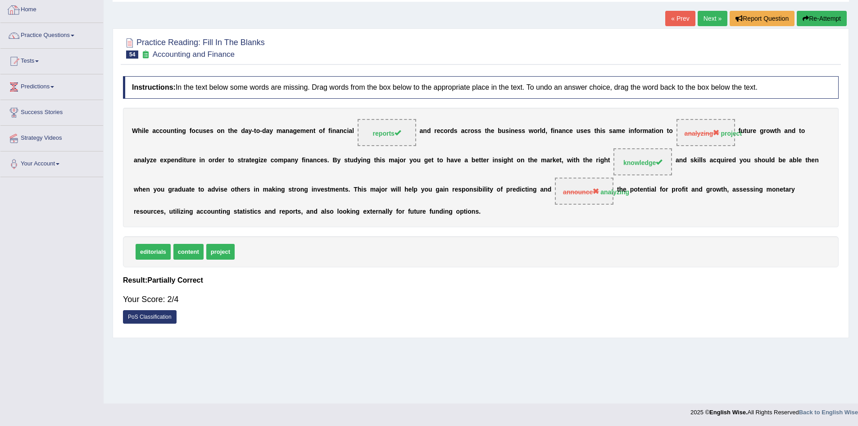
click at [63, 7] on link "Home" at bounding box center [51, 8] width 103 height 23
